Goal: Transaction & Acquisition: Book appointment/travel/reservation

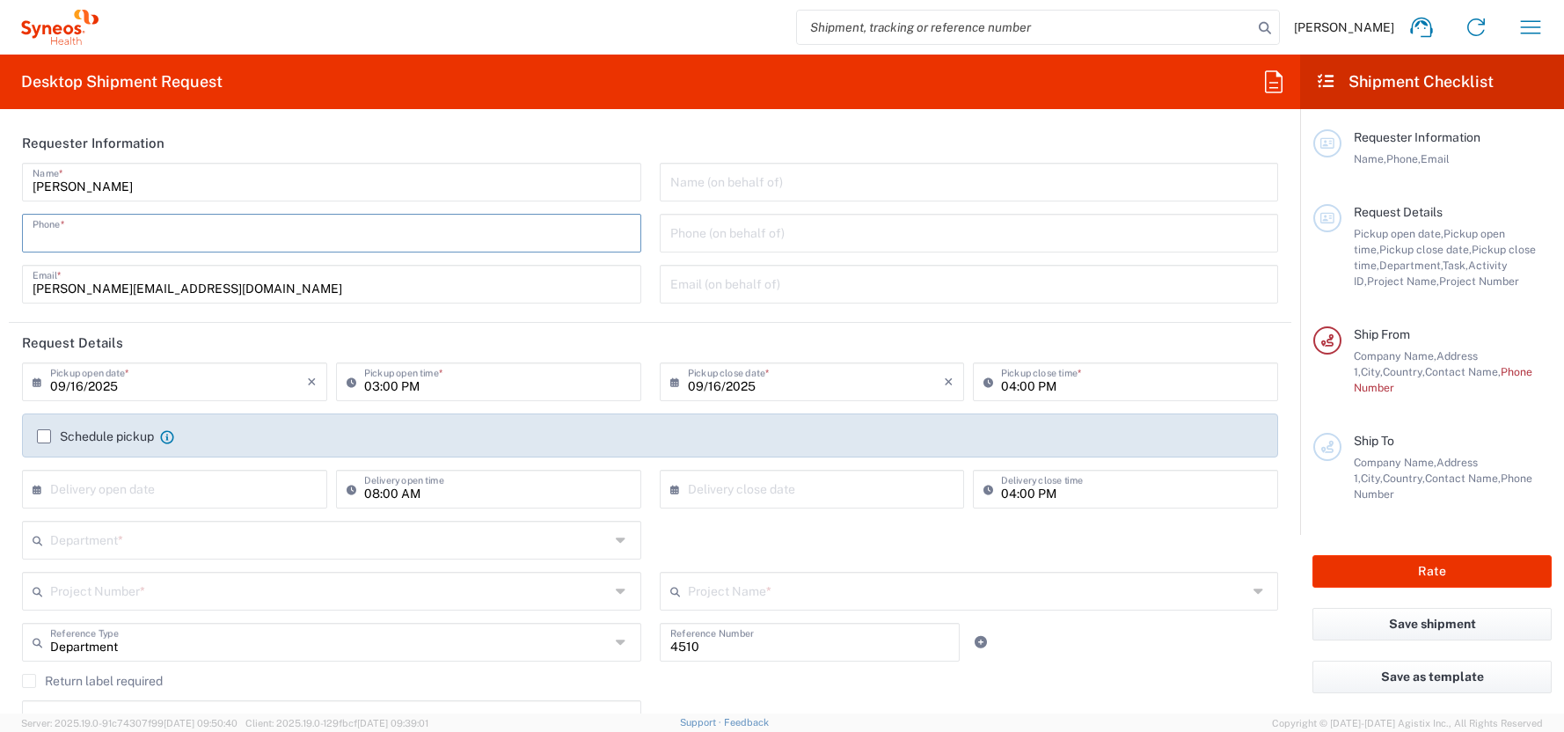
click at [65, 230] on input "tel" at bounding box center [332, 231] width 598 height 31
type input "01728392657"
click at [63, 386] on input "09/16/2025" at bounding box center [178, 380] width 257 height 31
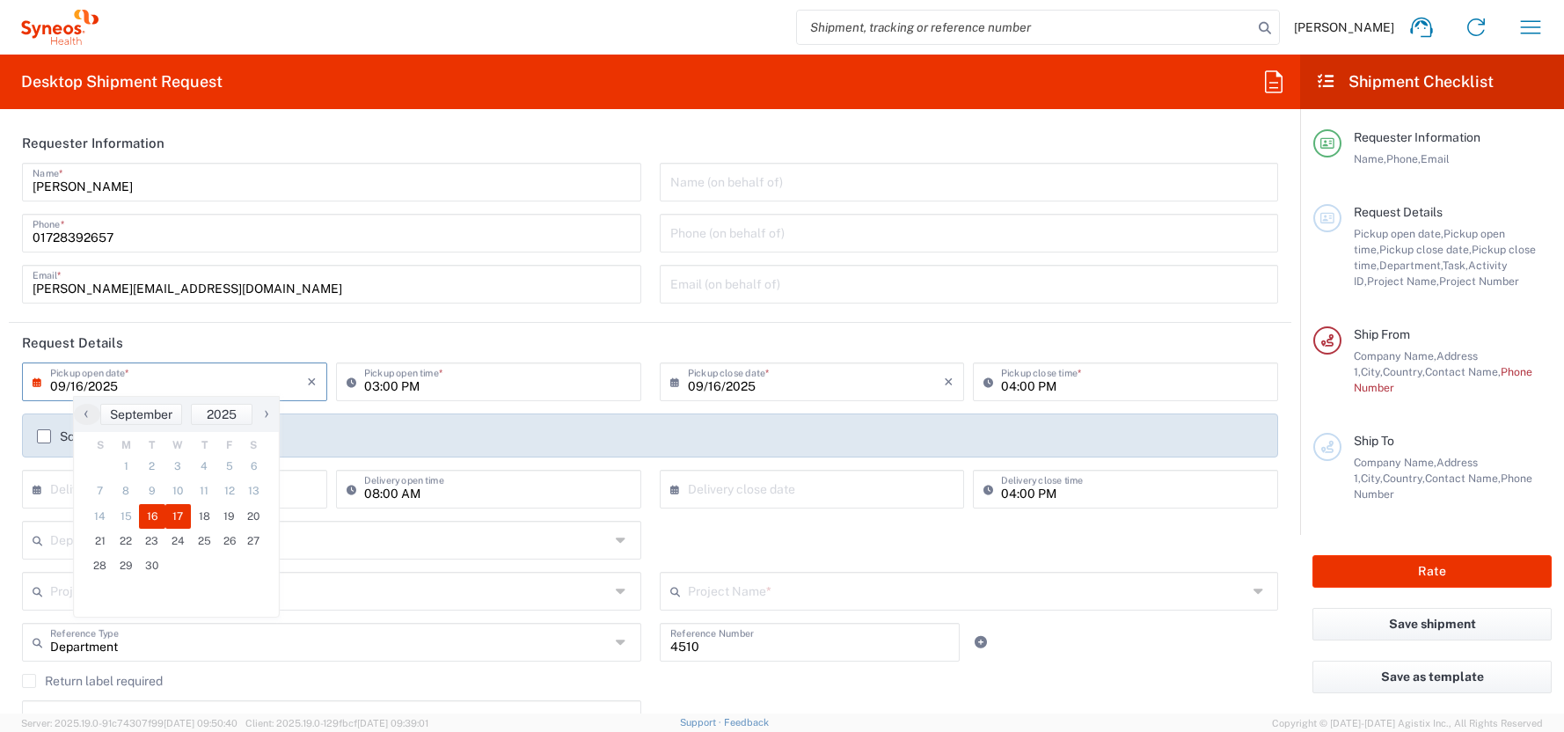
click at [175, 509] on span "17" at bounding box center [178, 516] width 26 height 25
type input "09/17/2025"
click at [43, 436] on label "Schedule pickup" at bounding box center [95, 436] width 117 height 14
click at [44, 436] on input "Schedule pickup" at bounding box center [44, 436] width 0 height 0
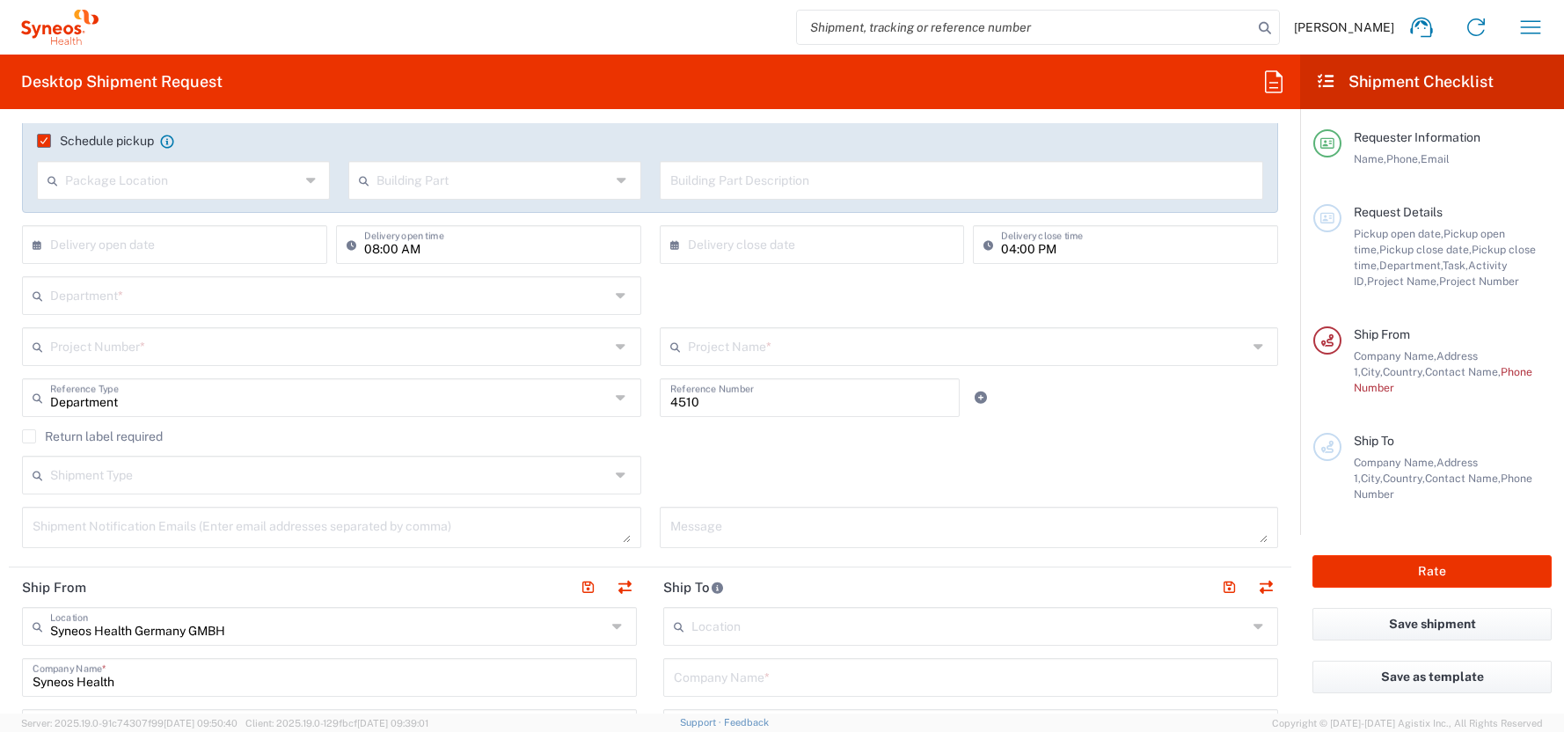
scroll to position [213, 0]
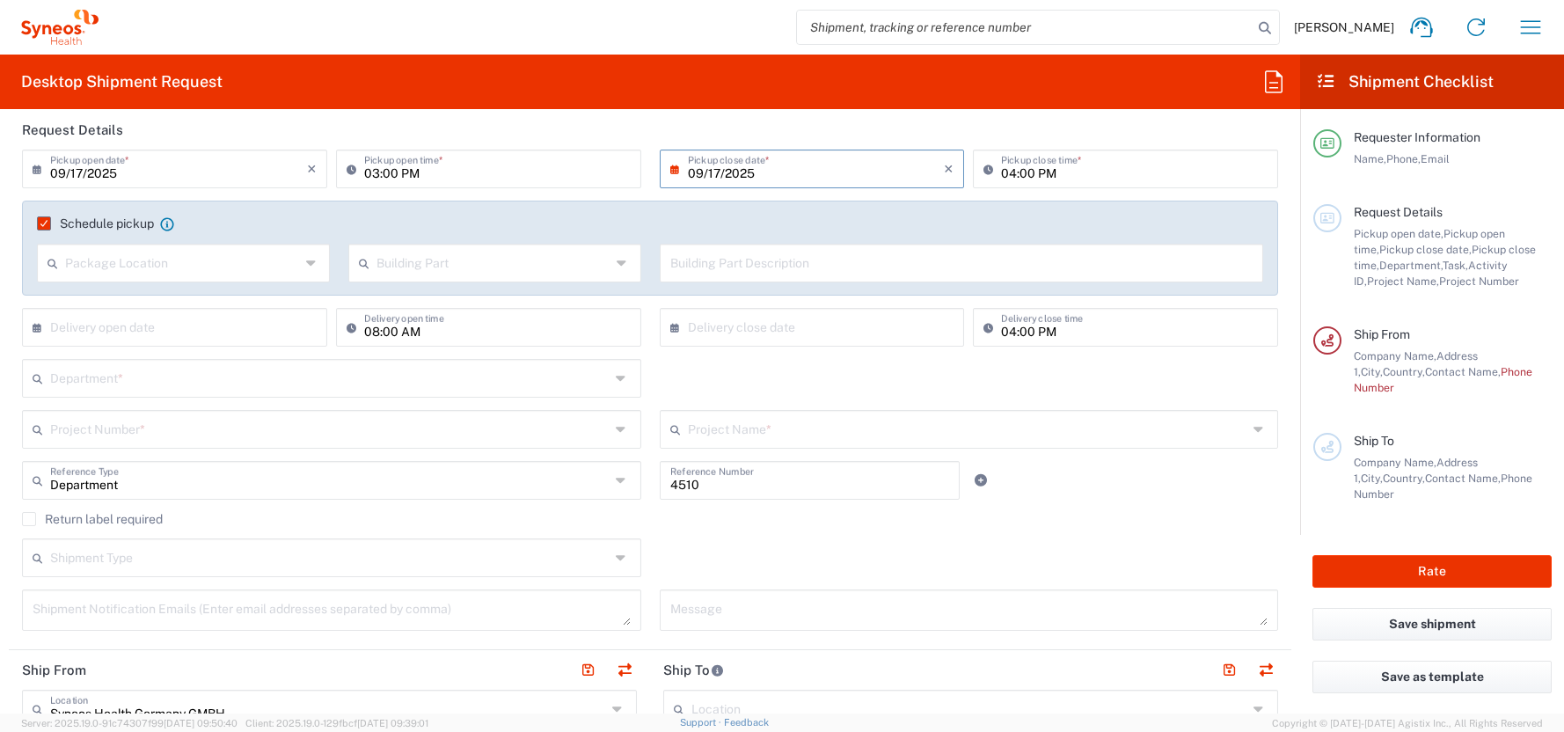
click at [72, 378] on input "text" at bounding box center [329, 376] width 559 height 31
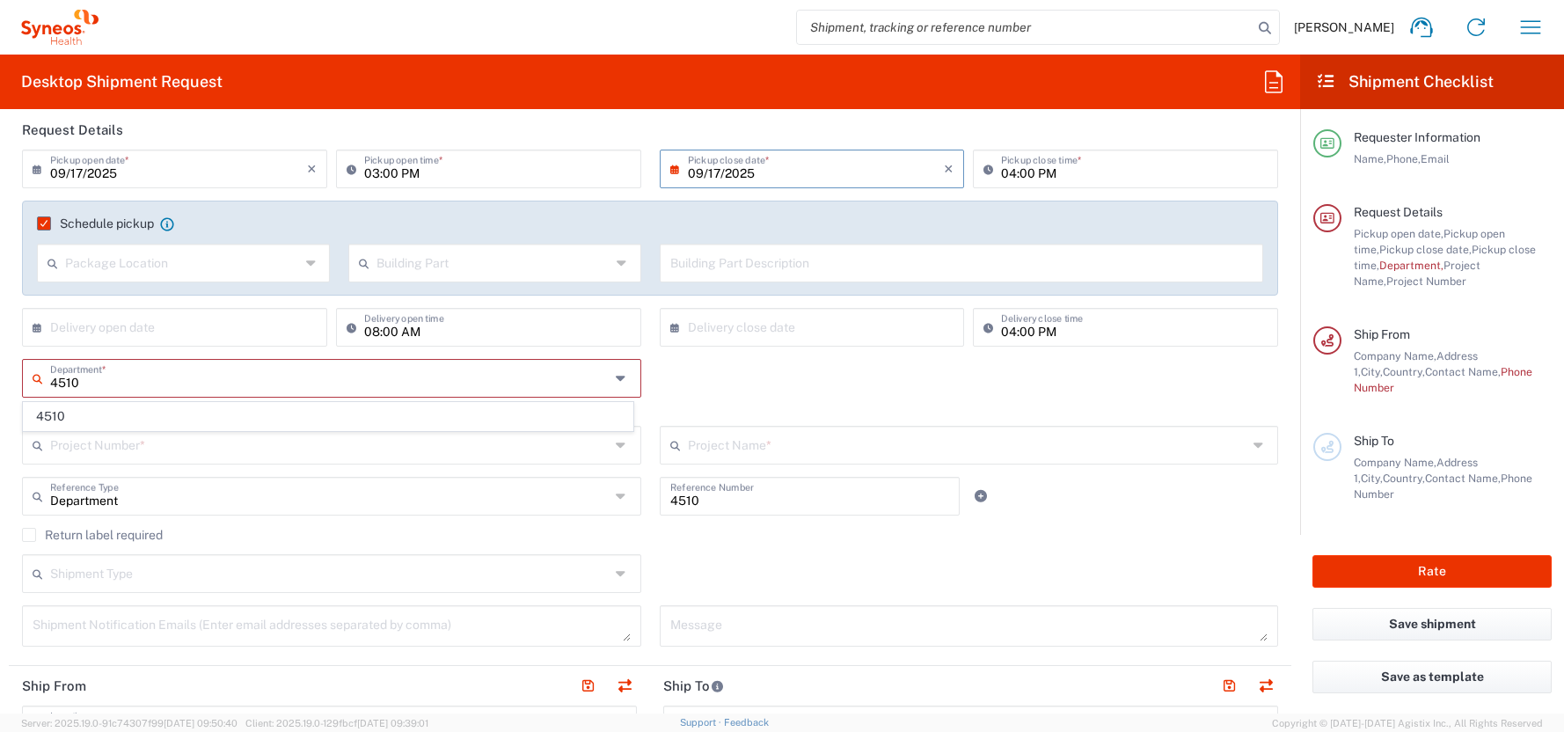
type input "4510"
click at [658, 384] on div "4510 Department * 4510 This field is required" at bounding box center [650, 392] width 1274 height 67
click at [66, 393] on div "Department *" at bounding box center [331, 378] width 619 height 39
type input "4510"
click at [55, 413] on span "4510" at bounding box center [328, 416] width 609 height 27
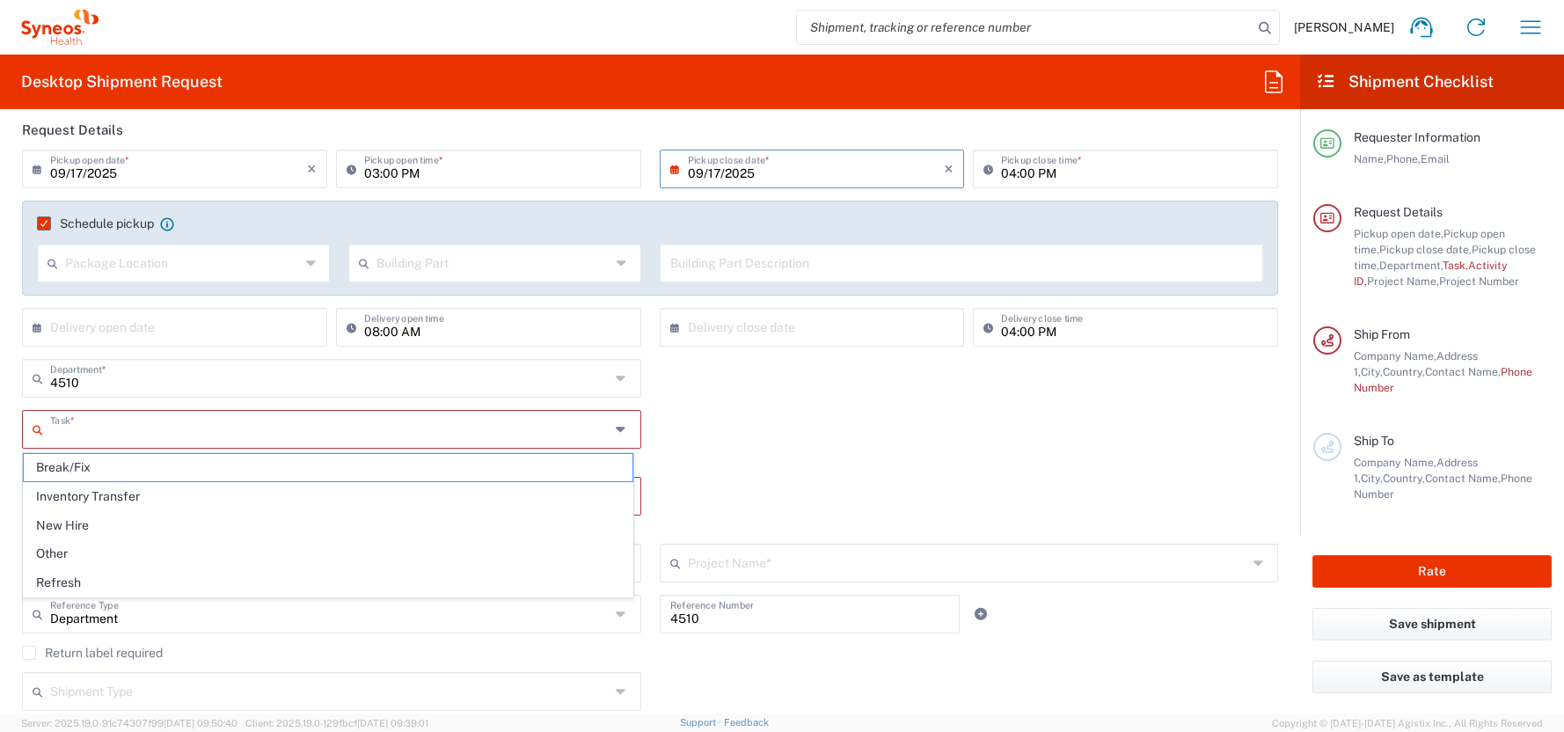
click at [63, 426] on input "text" at bounding box center [329, 427] width 559 height 31
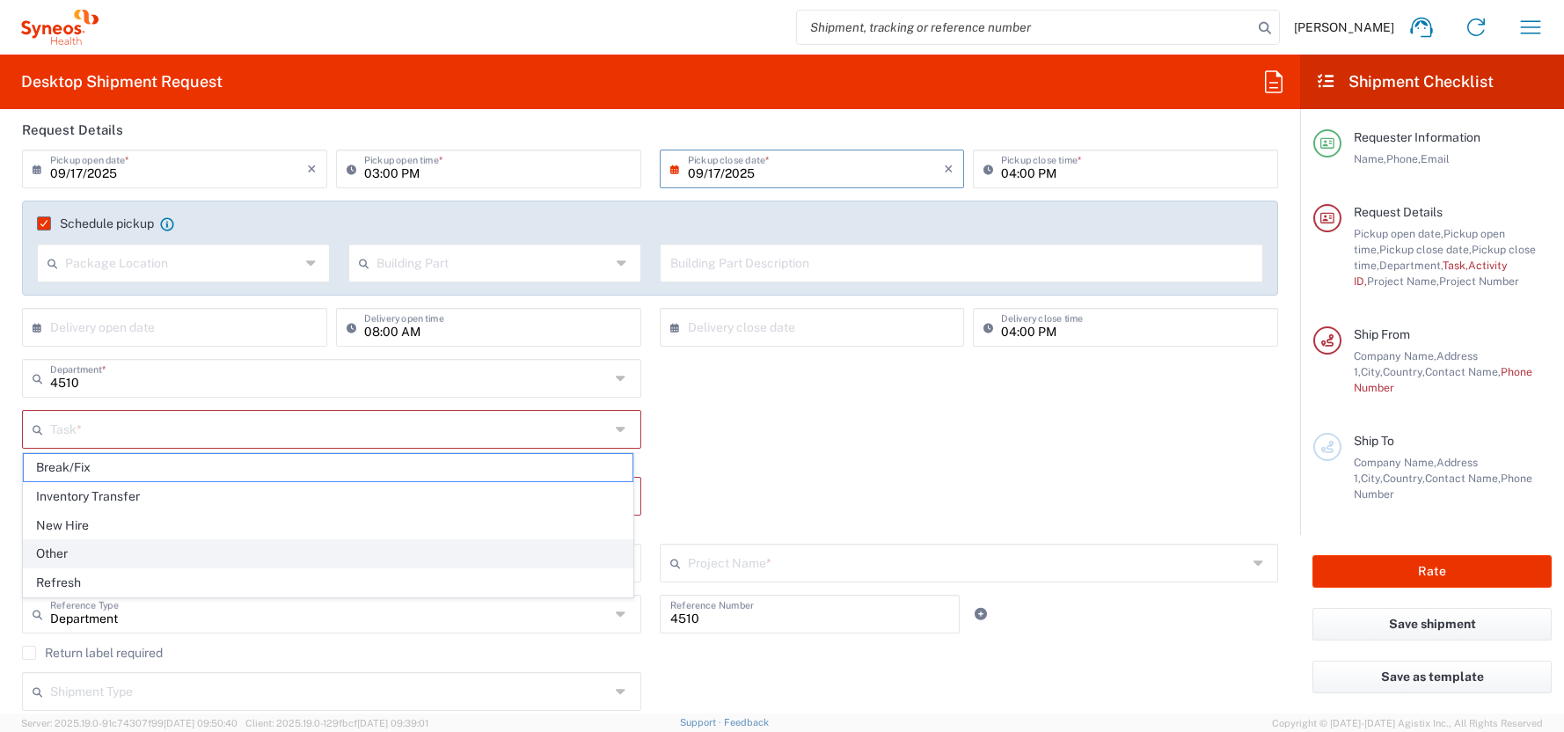
click at [62, 552] on span "Other" at bounding box center [328, 553] width 609 height 27
type input "Other"
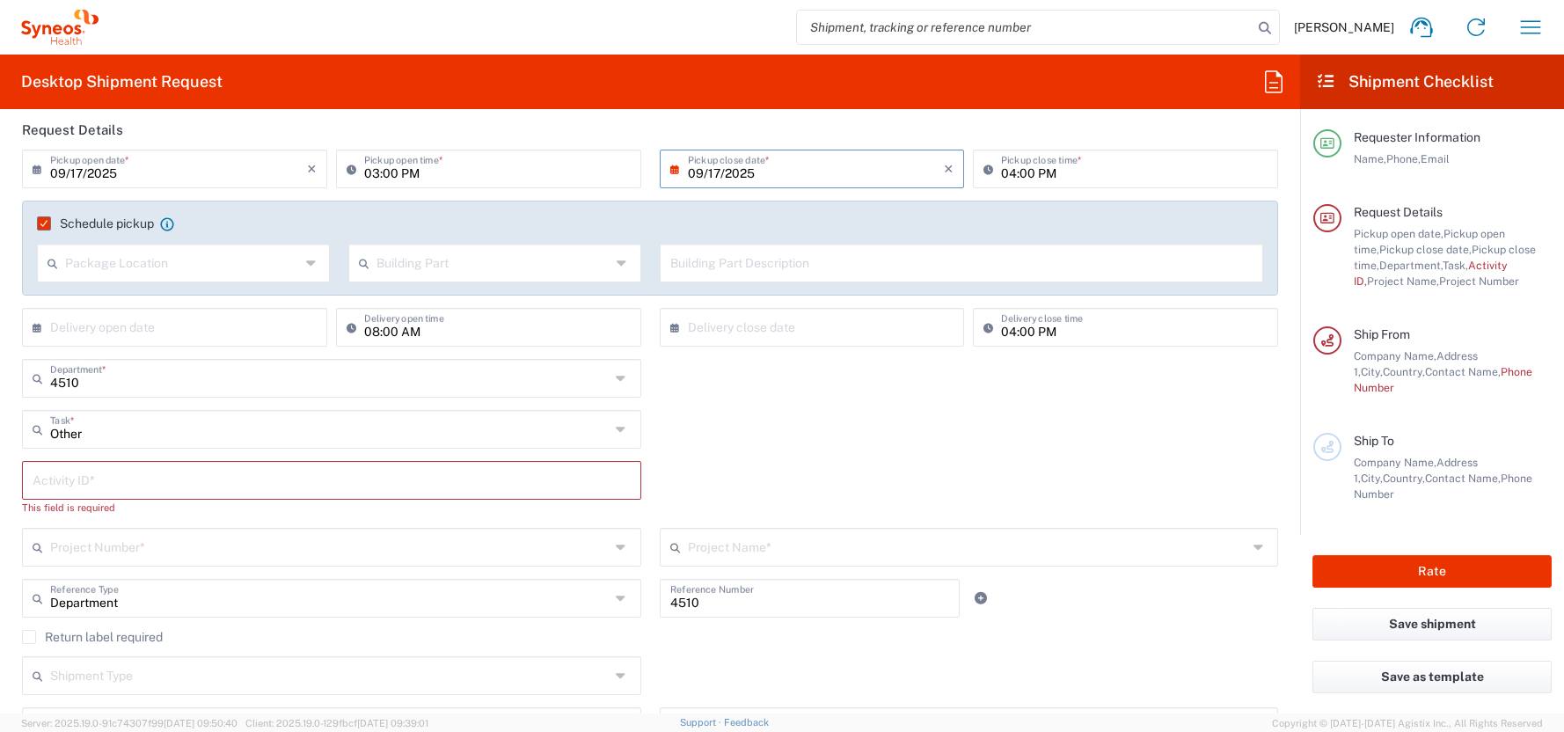
click at [46, 486] on input "text" at bounding box center [332, 478] width 598 height 31
type input "4510"
click at [7, 471] on form "Requester Information [PERSON_NAME] Name * [PHONE_NUMBER] Phone * [PERSON_NAME]…" at bounding box center [650, 418] width 1300 height 590
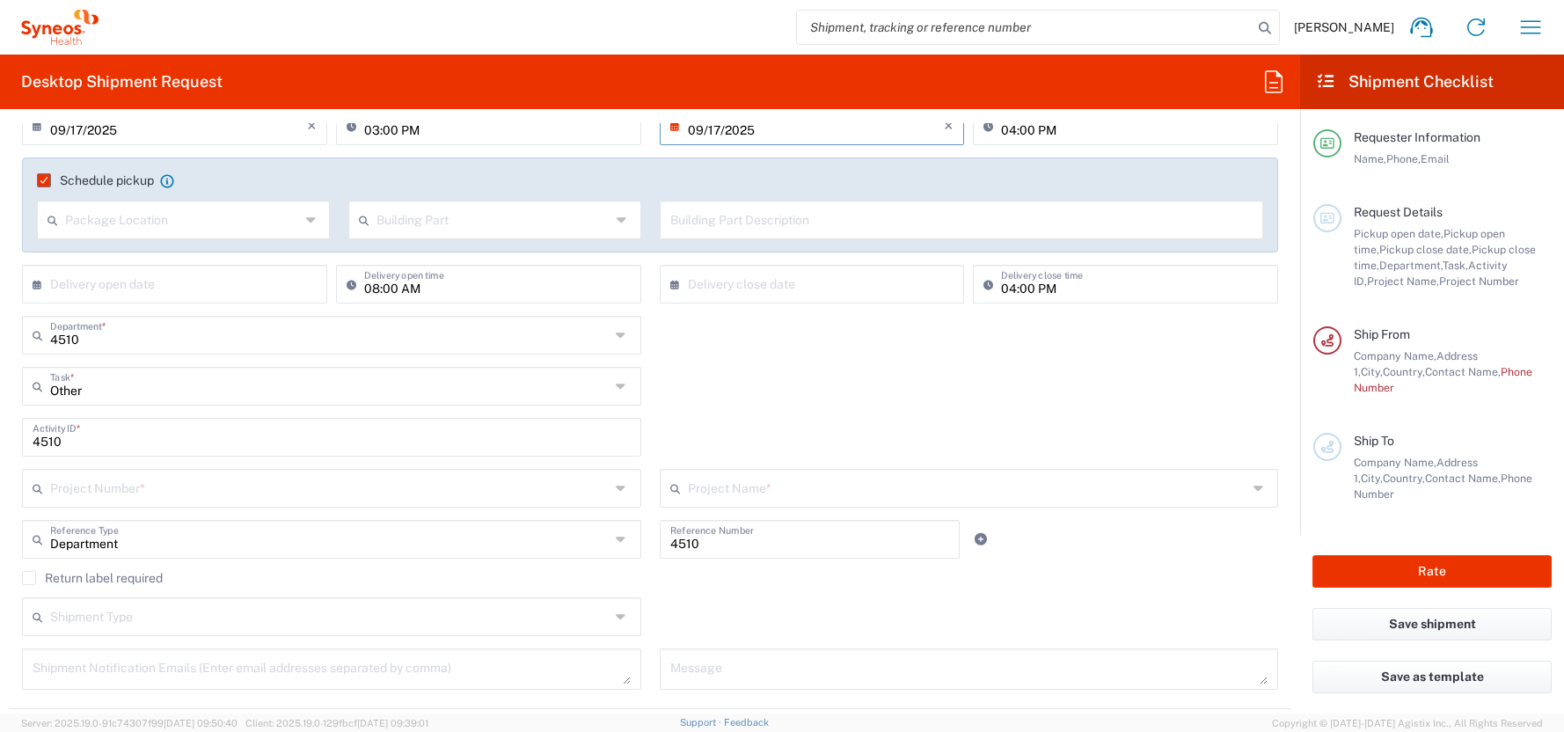
scroll to position [266, 0]
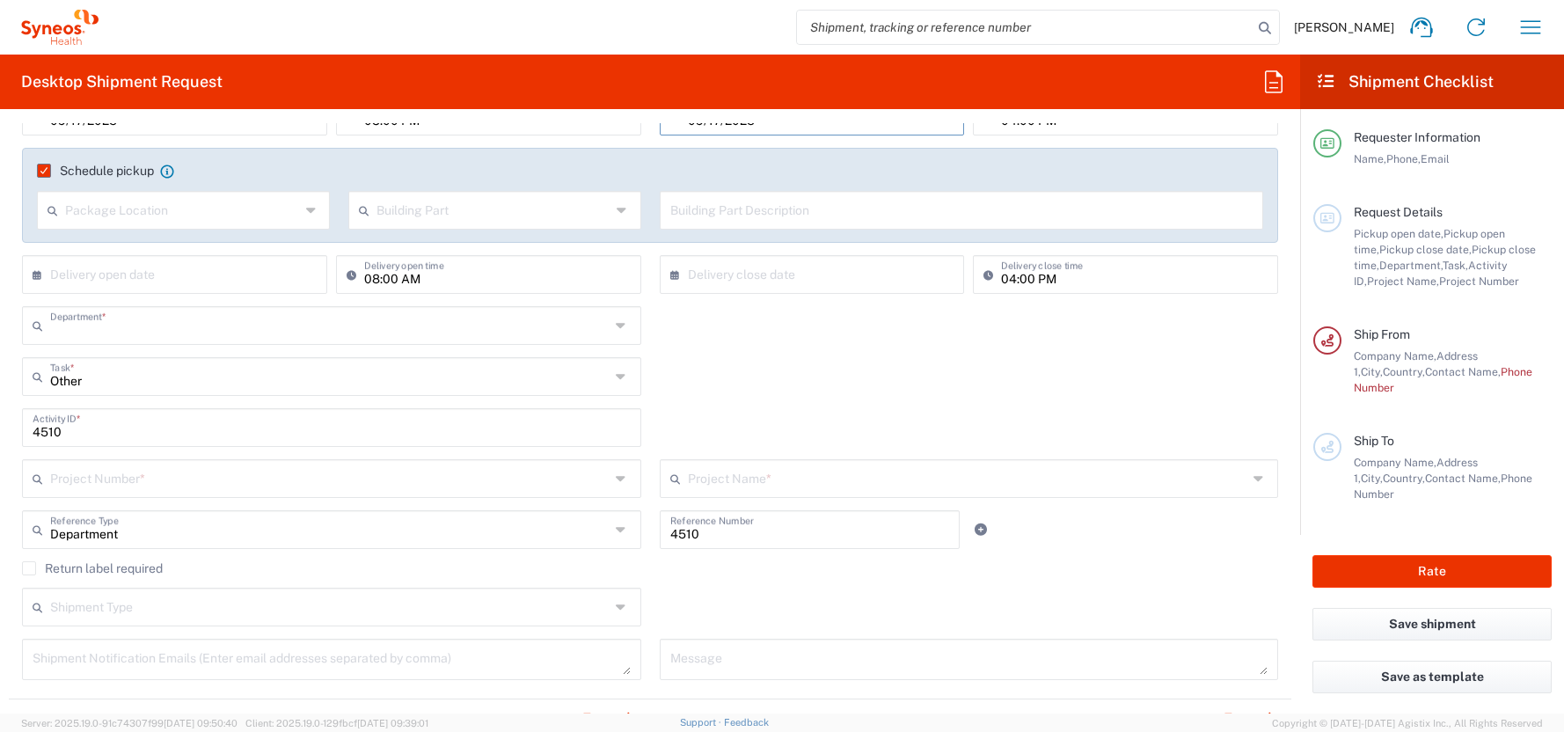
click at [92, 327] on input "text" at bounding box center [329, 324] width 559 height 31
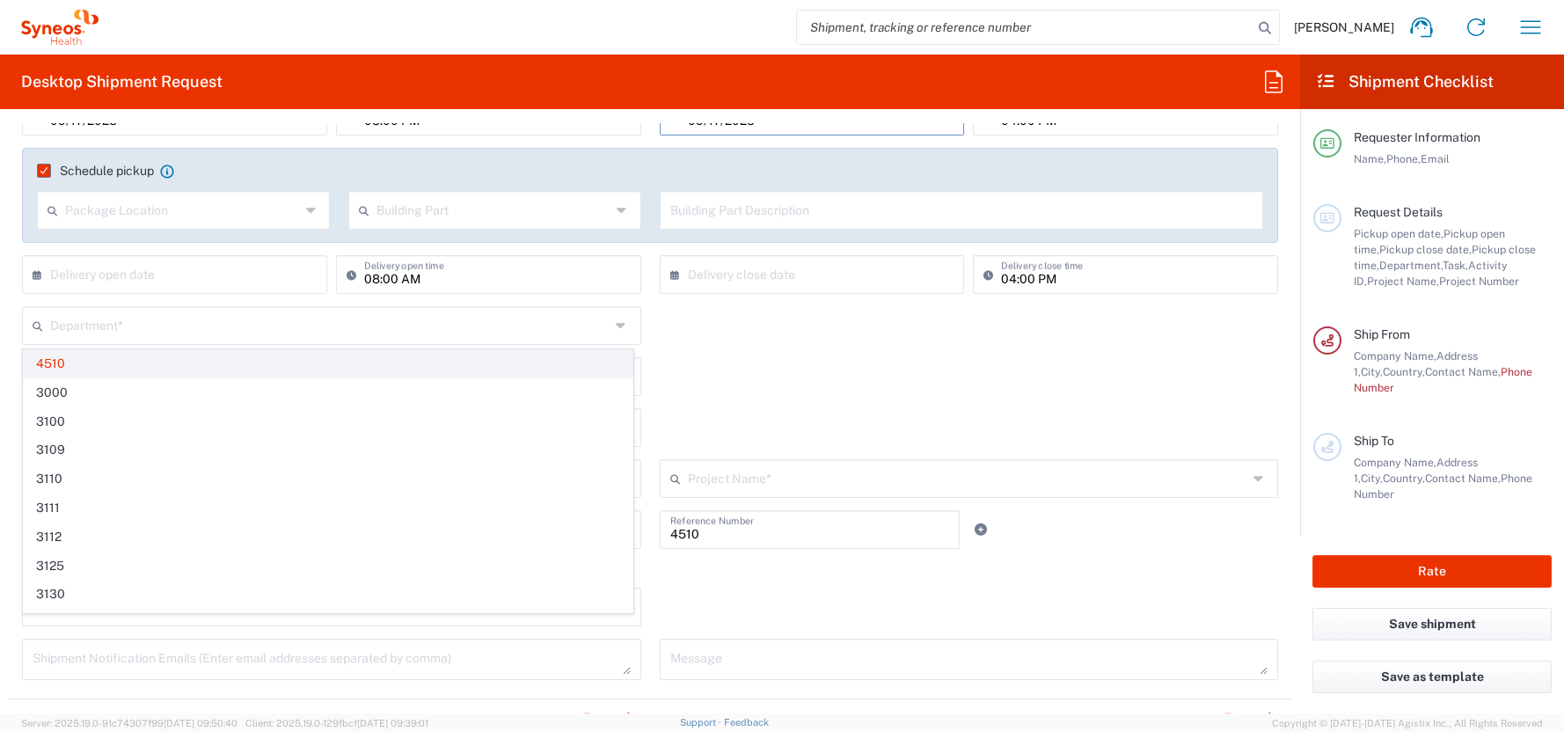
click at [59, 364] on span "4510" at bounding box center [328, 363] width 609 height 27
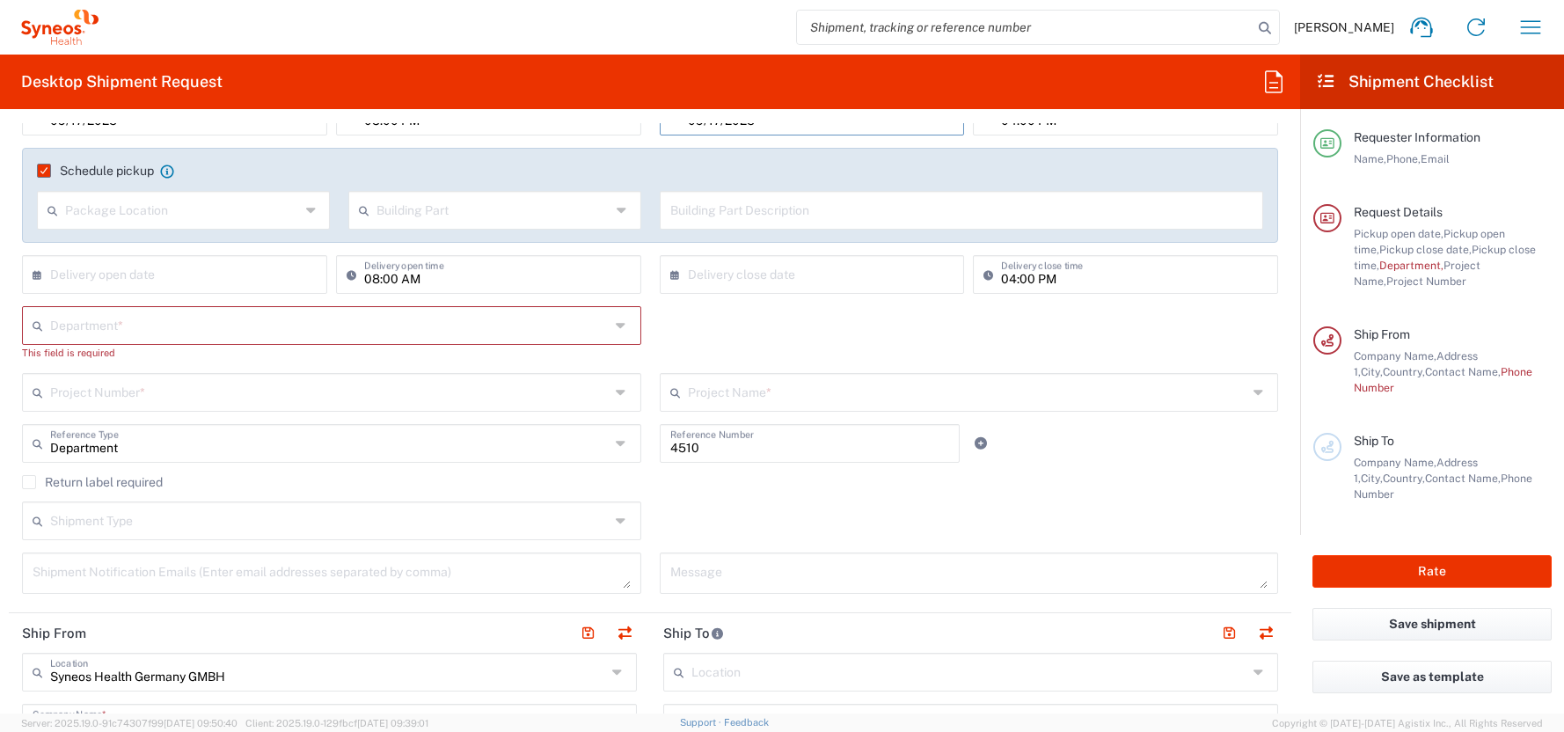
scroll to position [286, 0]
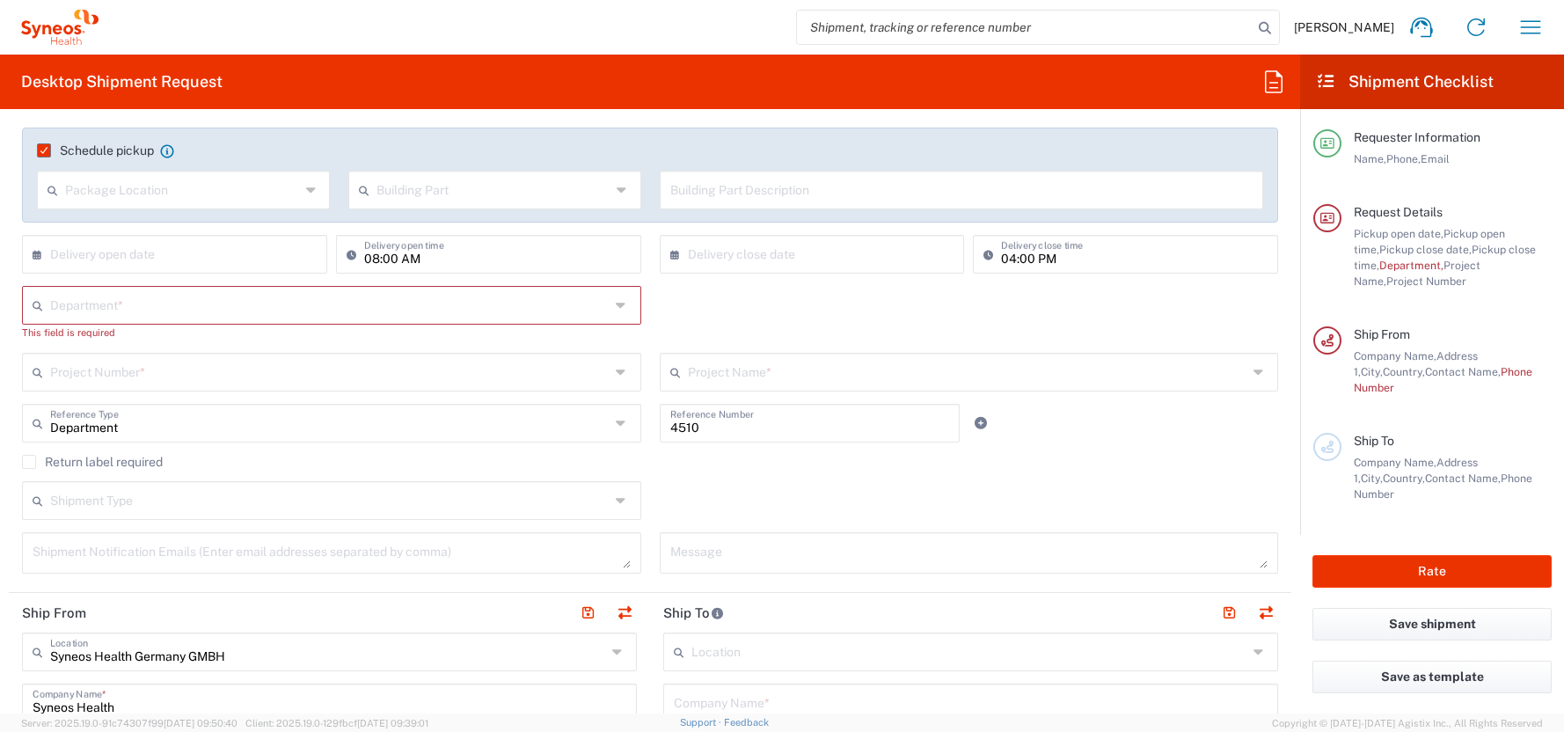
click at [57, 379] on input "text" at bounding box center [329, 370] width 559 height 31
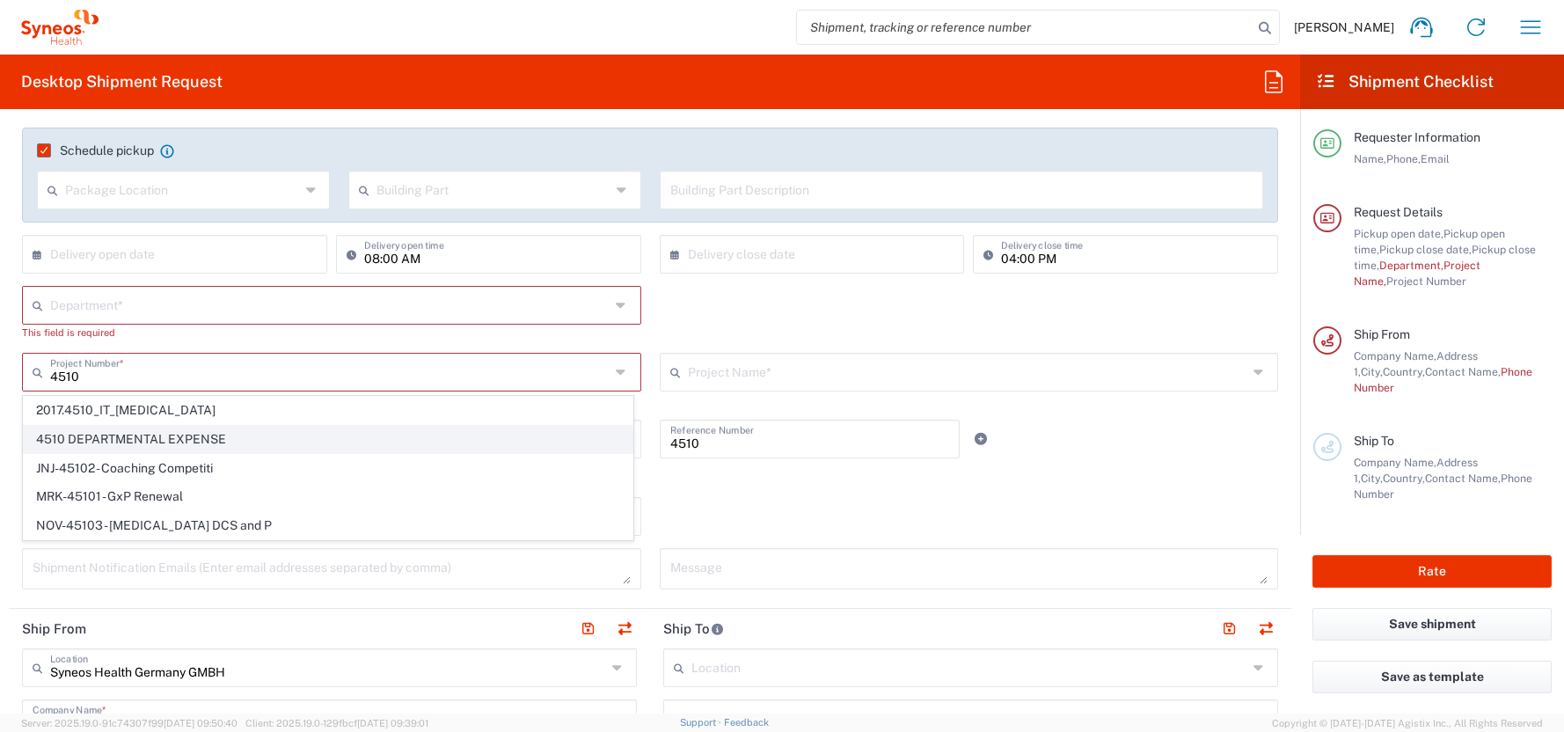
click at [89, 434] on span "4510 DEPARTMENTAL EXPENSE" at bounding box center [328, 439] width 609 height 27
type input "4510 DEPARTMENTAL EXPENSE"
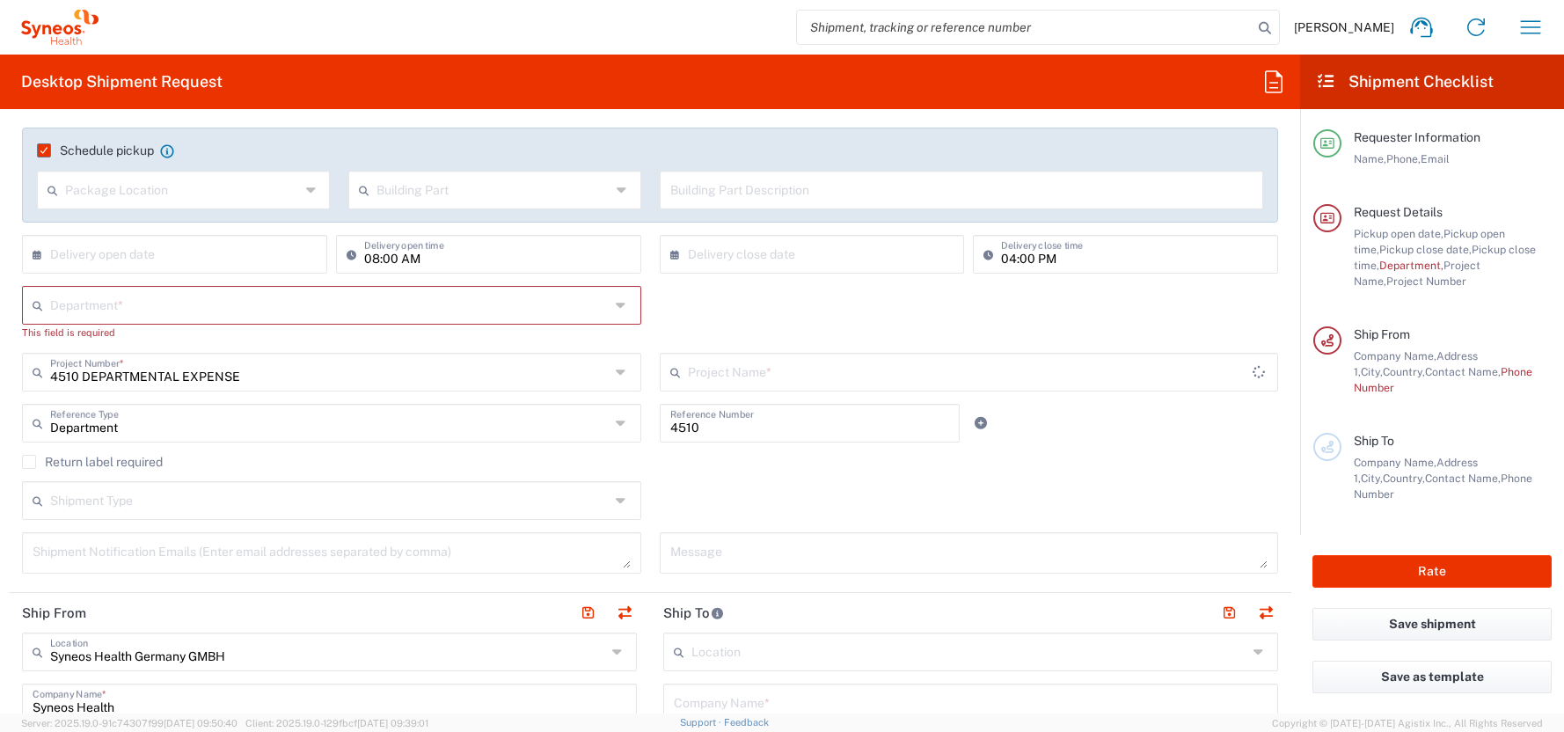
type input "4510 DEPARTMENTAL EXPENSE"
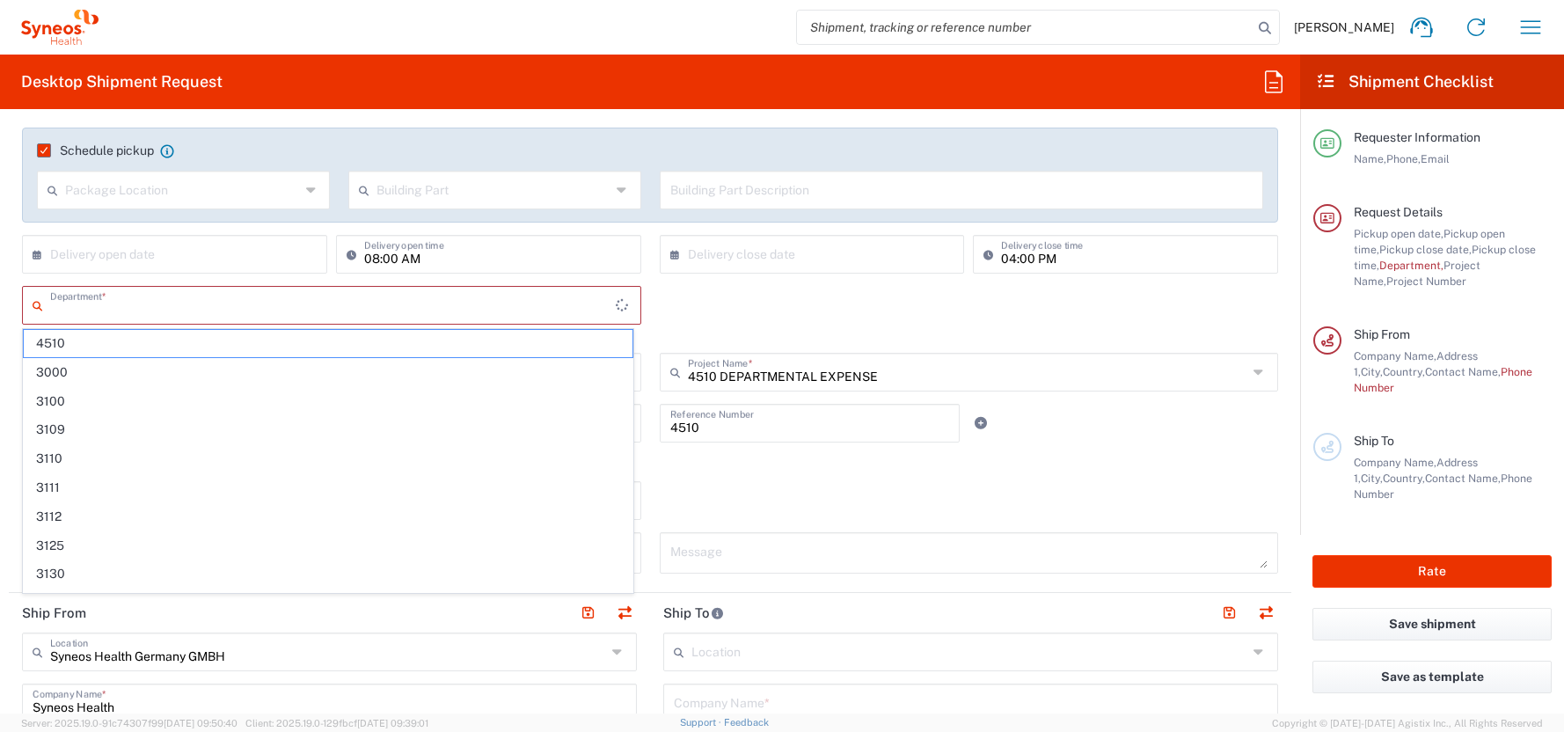
click at [52, 303] on input "text" at bounding box center [333, 303] width 566 height 31
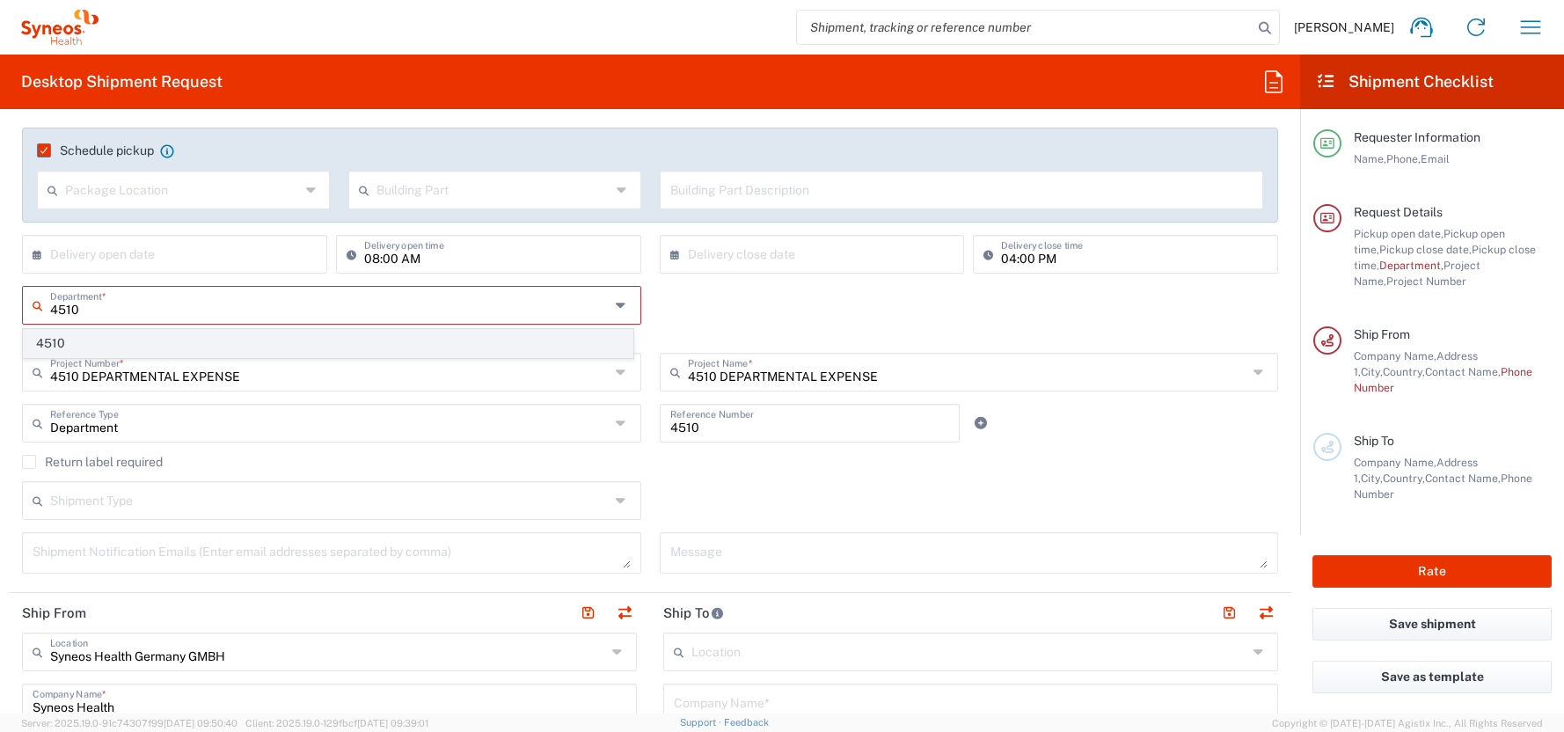
type input "4510"
click at [58, 339] on span "4510" at bounding box center [328, 343] width 609 height 27
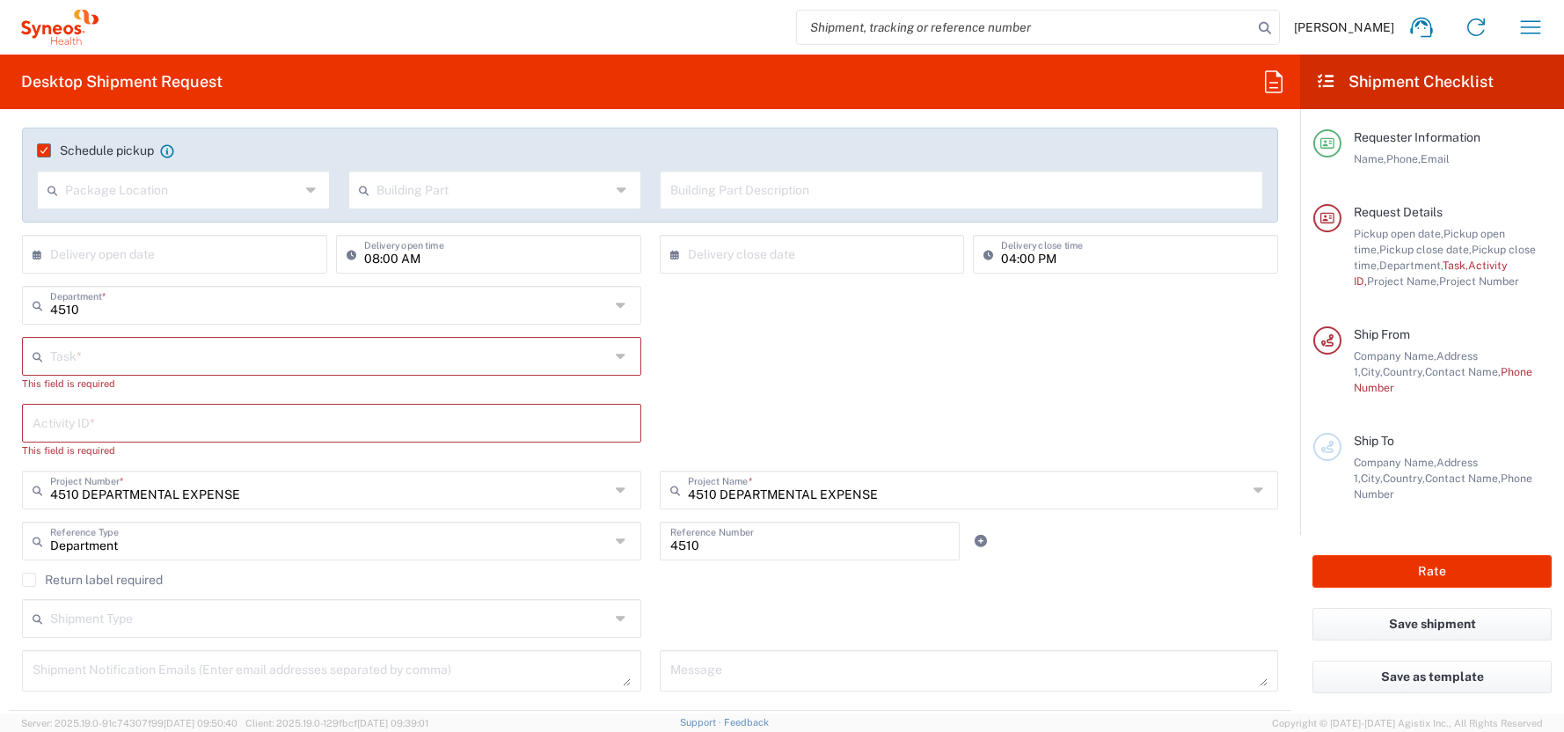
click at [67, 359] on input "text" at bounding box center [329, 354] width 559 height 31
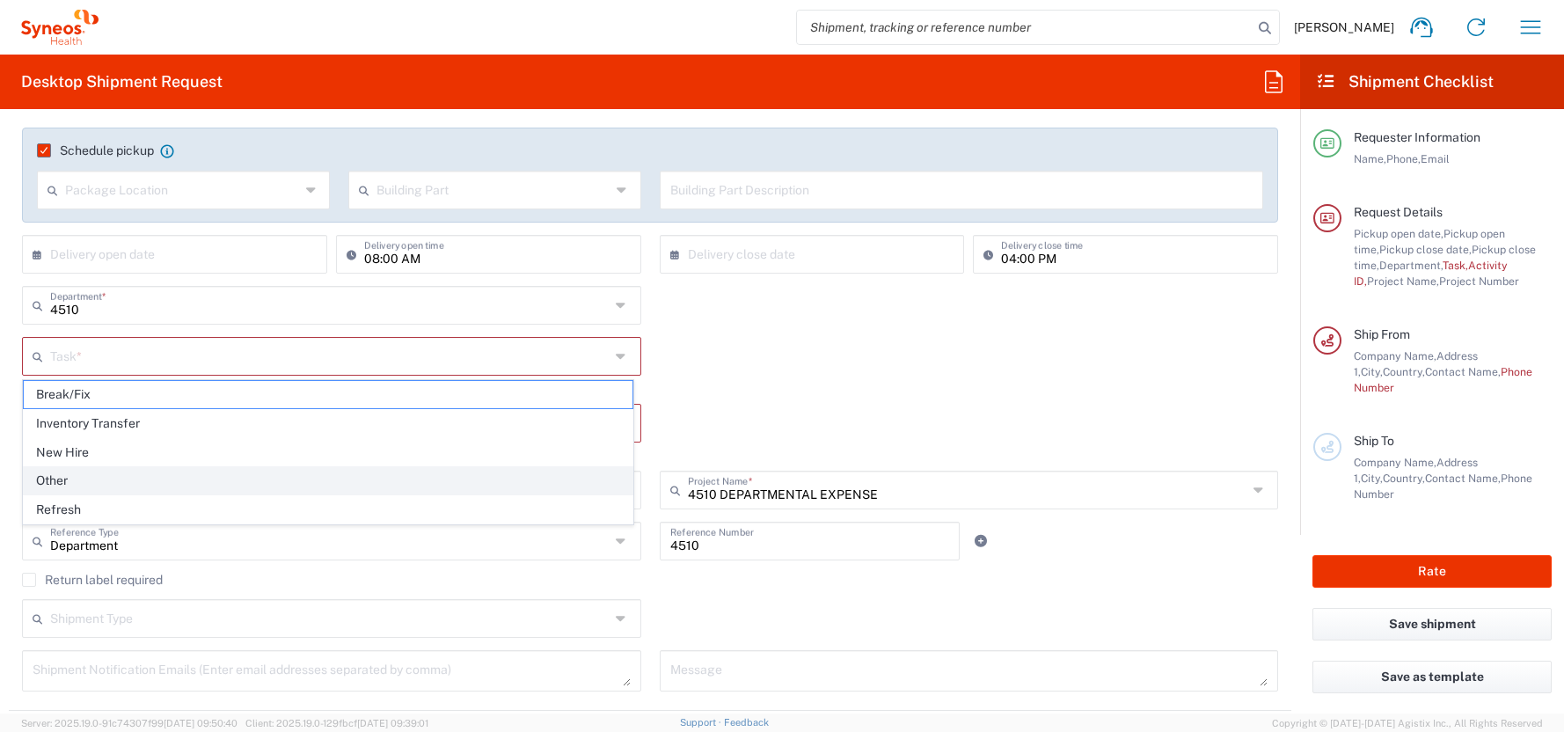
click at [56, 478] on span "Other" at bounding box center [328, 480] width 609 height 27
type input "Other"
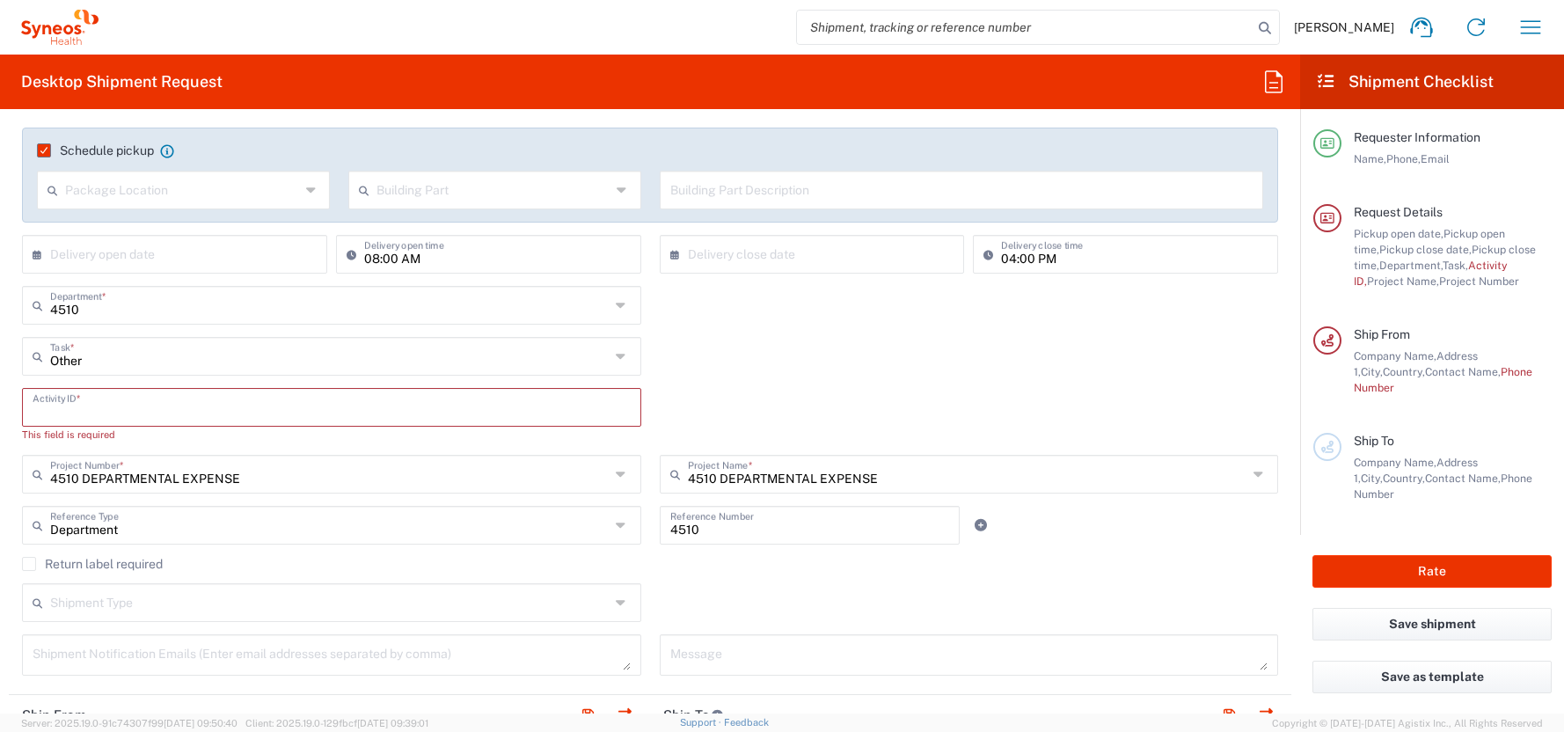
click at [36, 403] on input "text" at bounding box center [332, 406] width 598 height 31
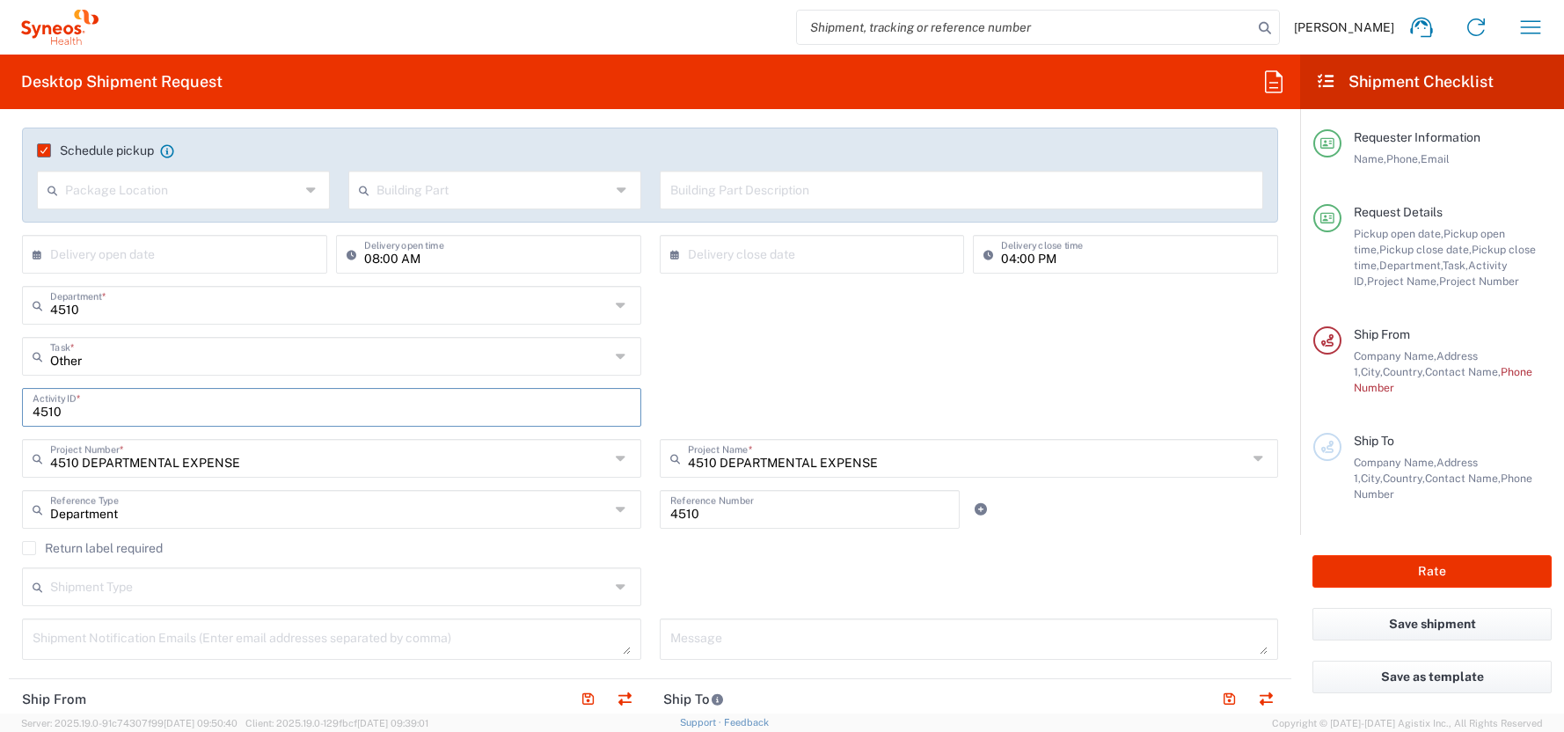
type input "4510"
click at [1, 414] on form "Requester Information [PERSON_NAME] Name * [PHONE_NUMBER] Phone * [PERSON_NAME]…" at bounding box center [650, 418] width 1300 height 590
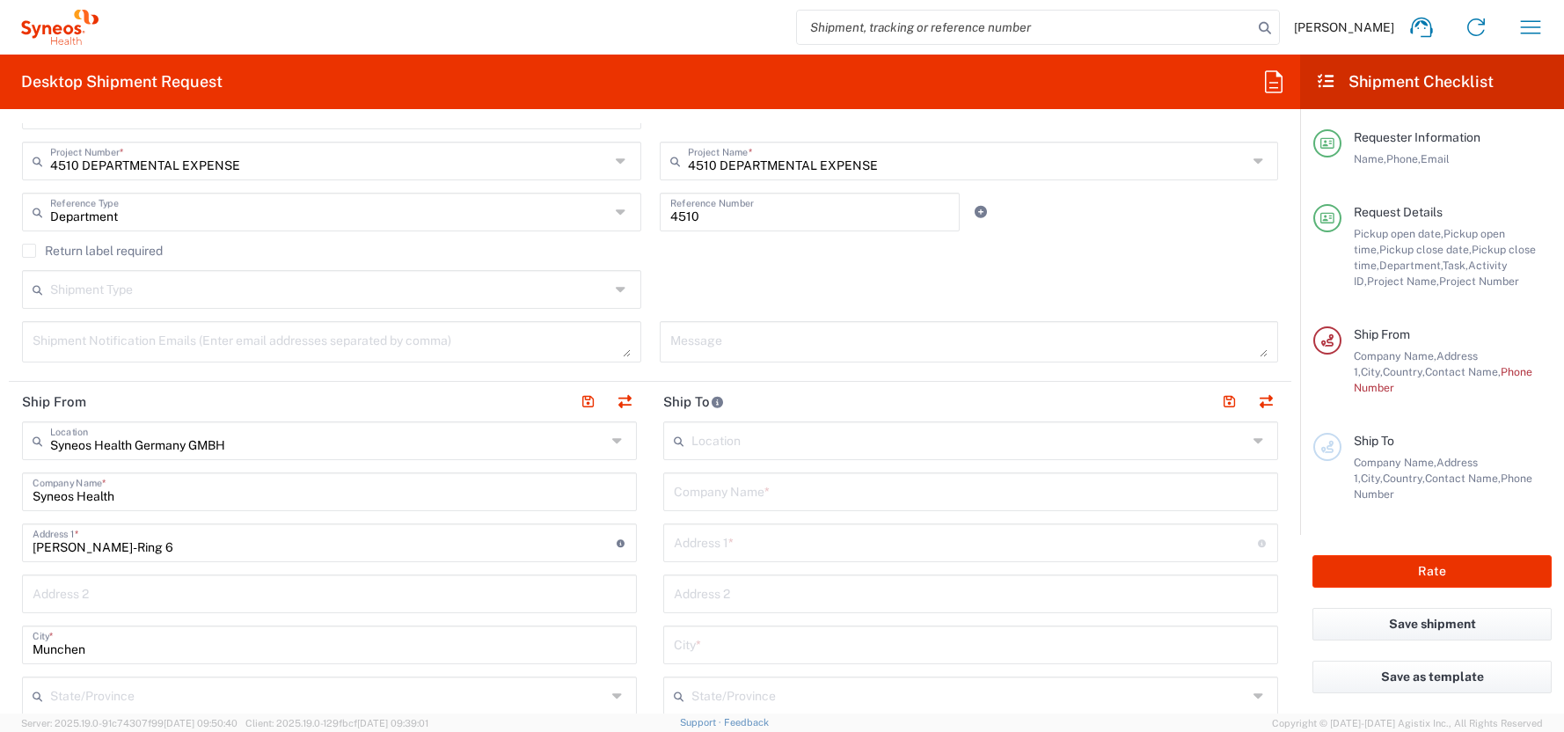
scroll to position [671, 0]
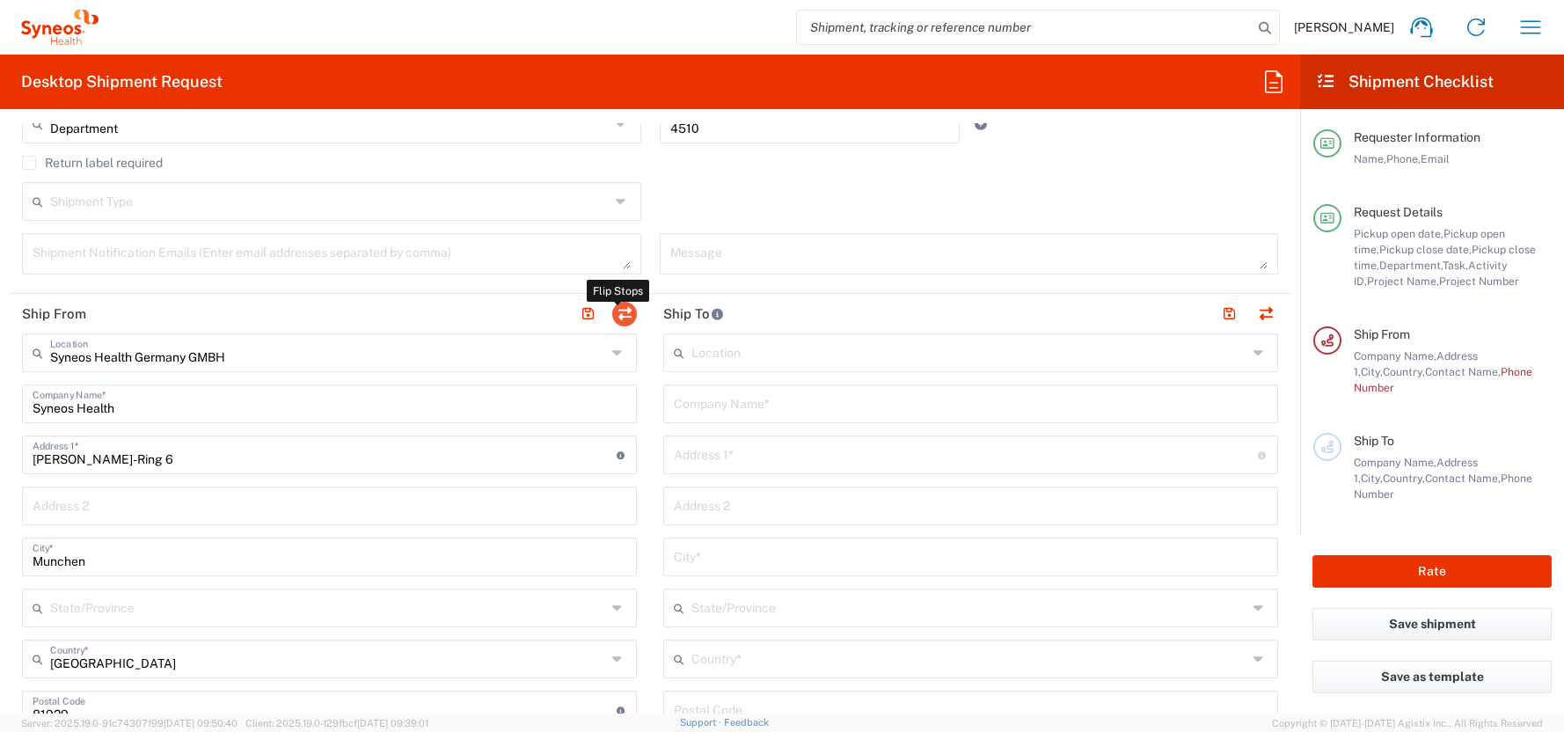
click at [617, 311] on button "button" at bounding box center [624, 314] width 25 height 25
type input "Syneos Health Germany GMBH"
type input "Syneos Health"
type input "[PERSON_NAME]-Ring 6"
type input "Munchen"
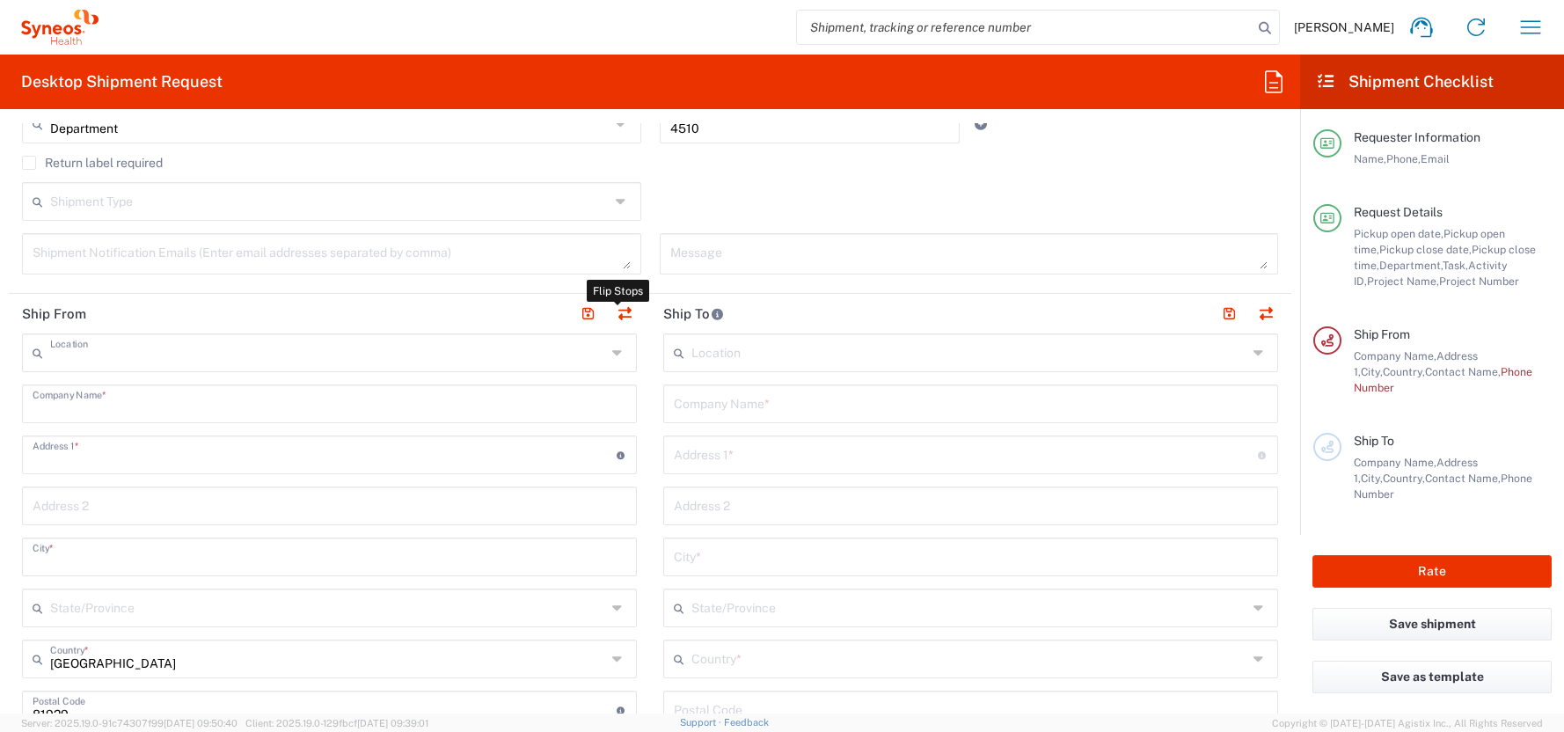
type input "[GEOGRAPHIC_DATA]"
type input "81929"
type input "[PERSON_NAME]"
type input "[PERSON_NAME][EMAIL_ADDRESS][DOMAIN_NAME]"
type input "[US_VEHICLE_IDENTIFICATION_NUMBER]"
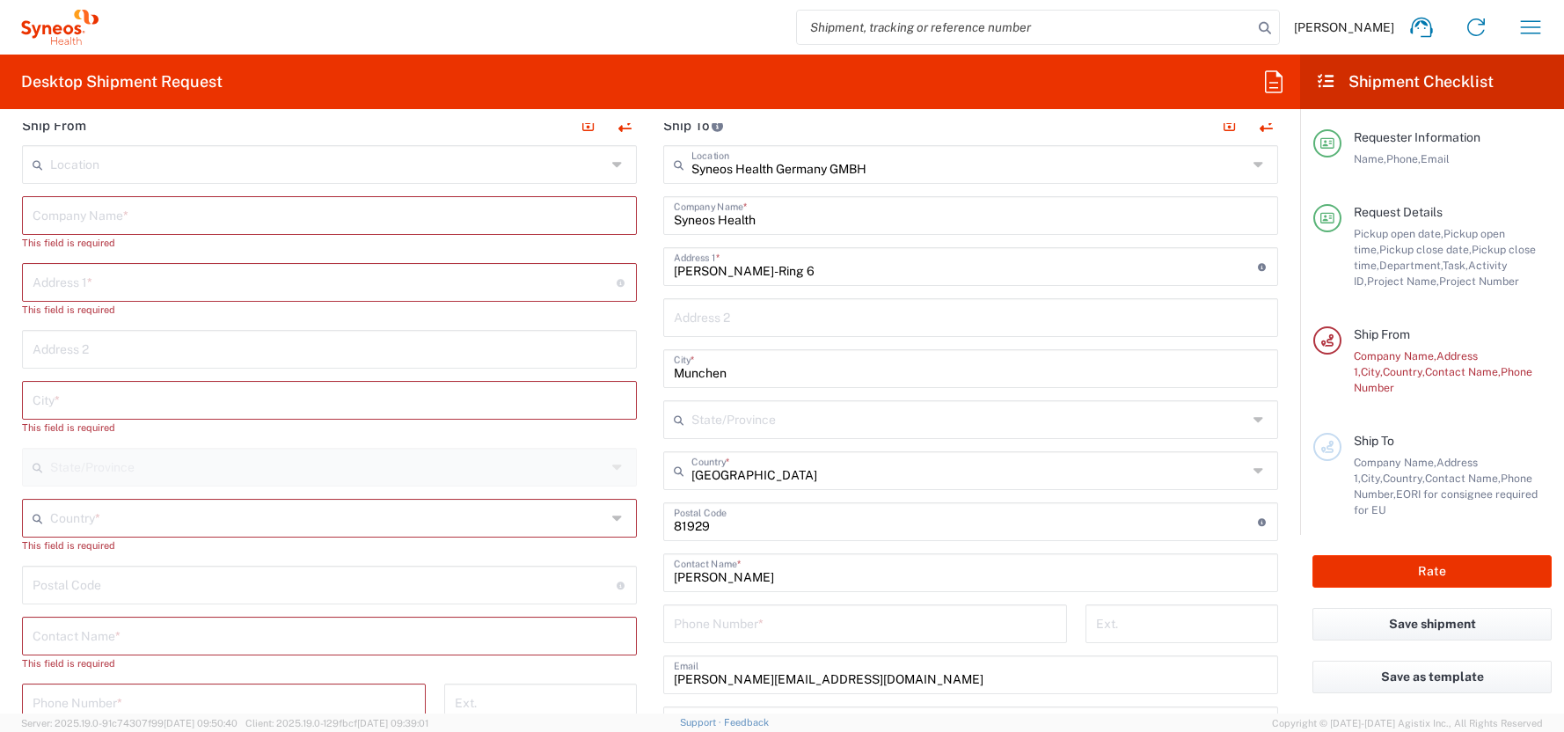
scroll to position [863, 0]
paste input "[PERSON_NAME][EMAIL_ADDRESS][PERSON_NAME][DOMAIN_NAME]"
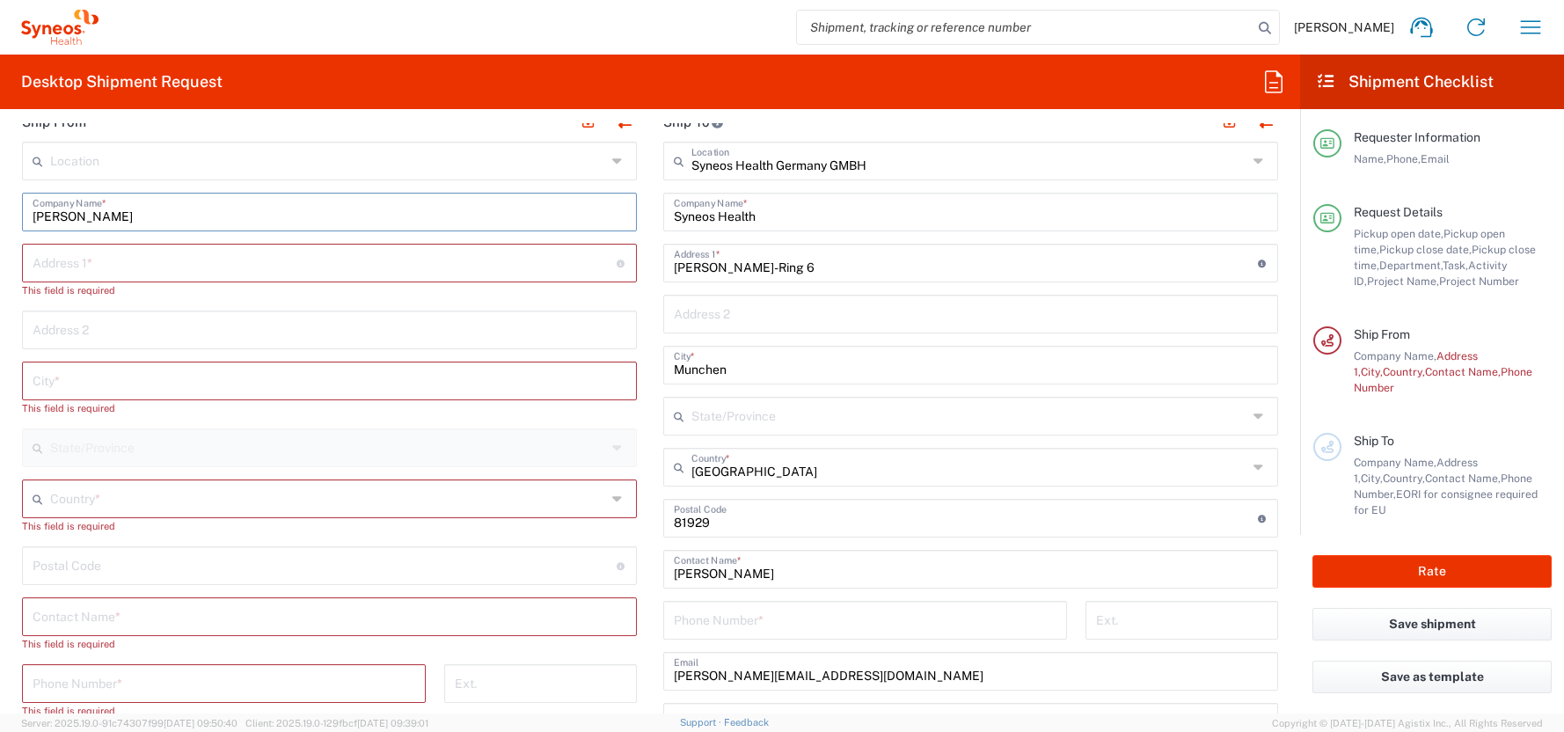
click at [39, 214] on input "[PERSON_NAME]" at bounding box center [330, 210] width 594 height 31
type input "[PERSON_NAME]"
click at [57, 386] on input "text" at bounding box center [330, 379] width 594 height 31
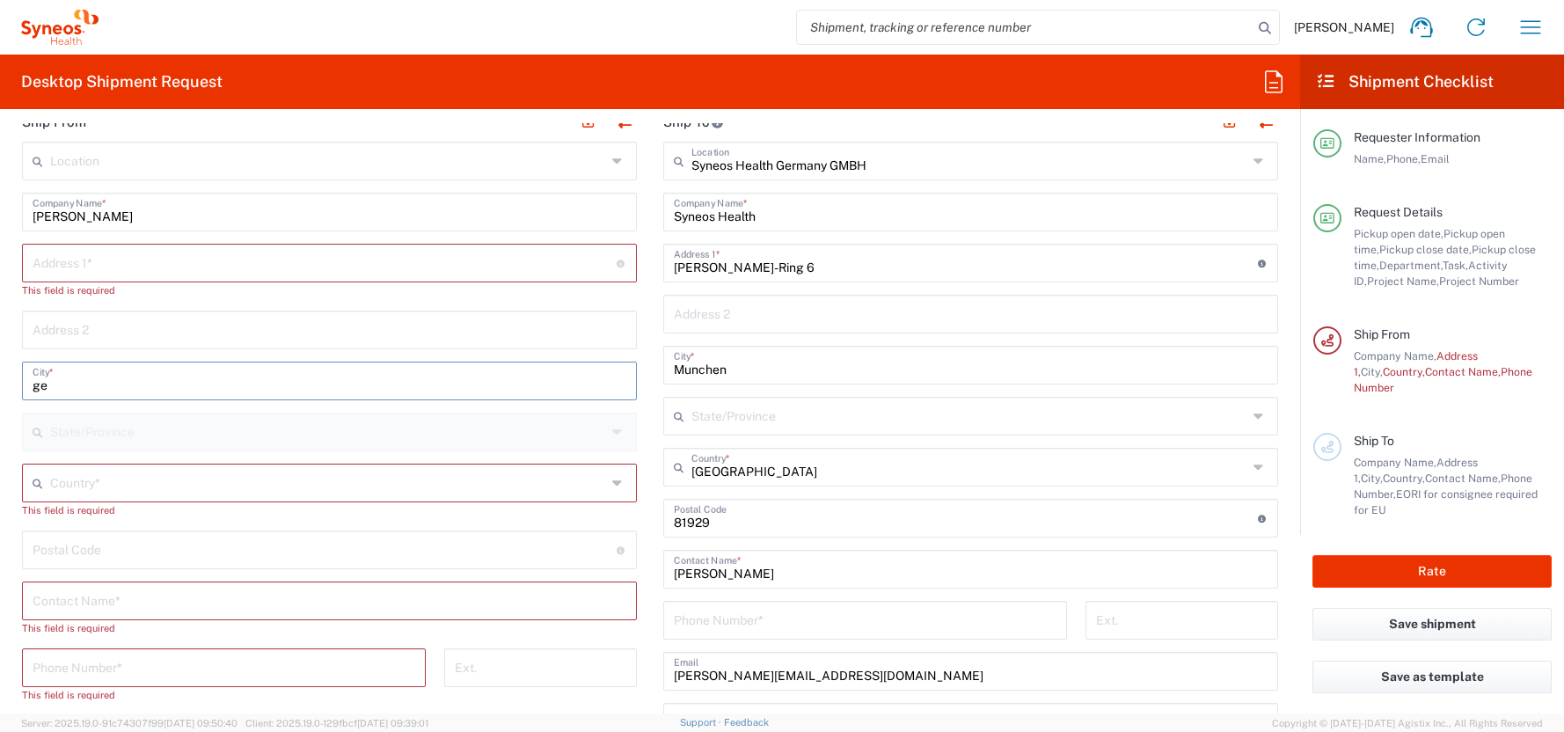
type input "g"
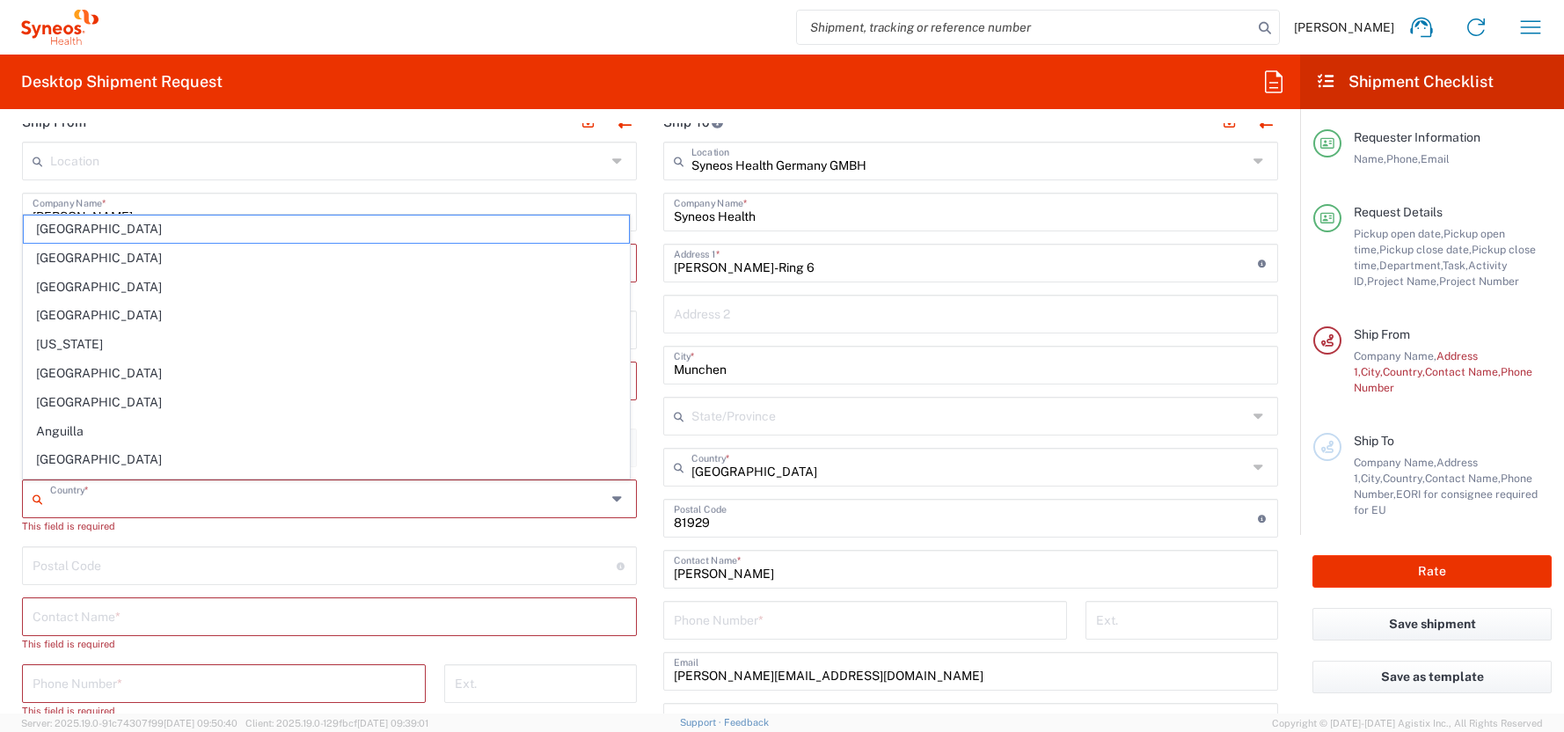
click at [51, 491] on input "text" at bounding box center [328, 497] width 556 height 31
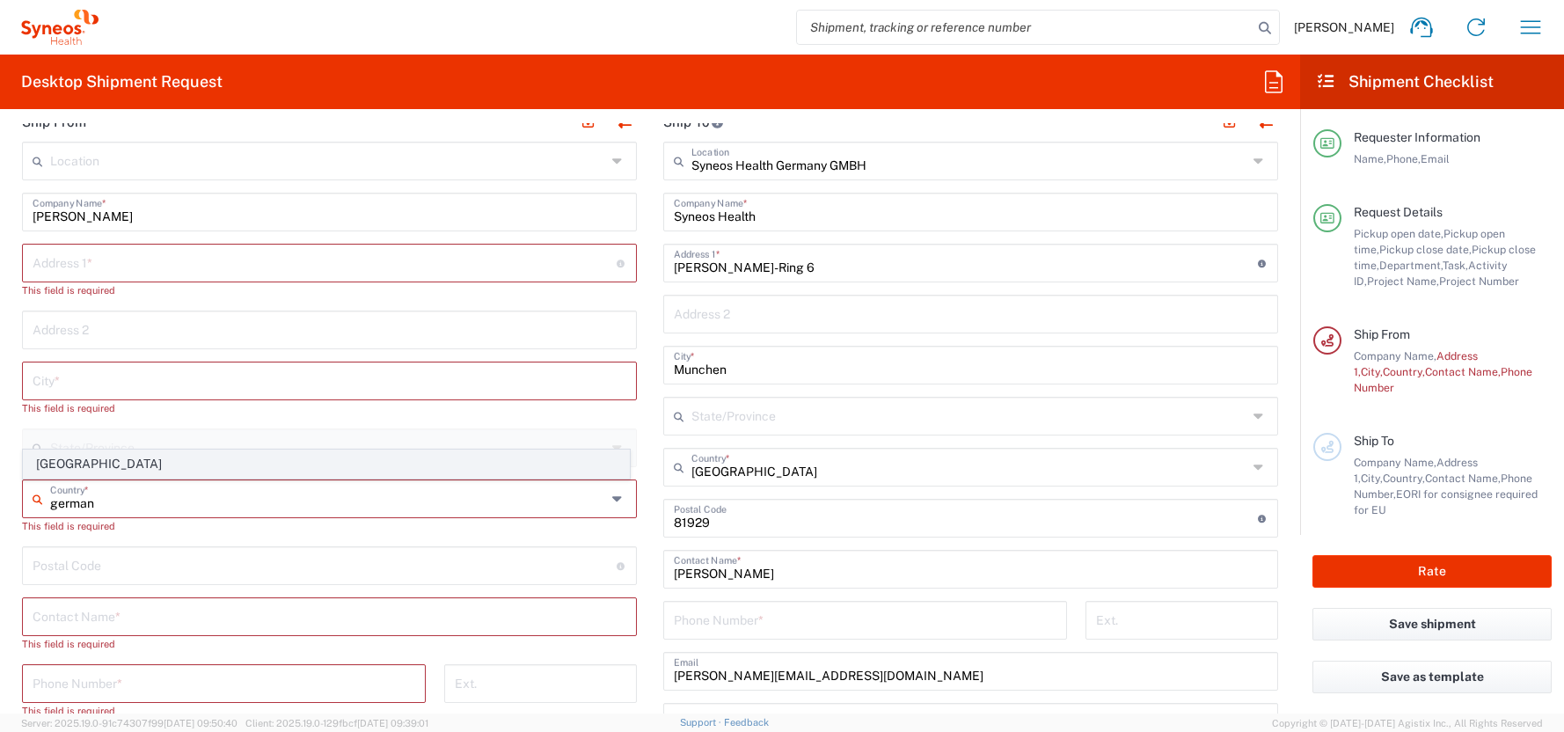
click at [75, 465] on span "[GEOGRAPHIC_DATA]" at bounding box center [326, 463] width 605 height 27
type input "[GEOGRAPHIC_DATA]"
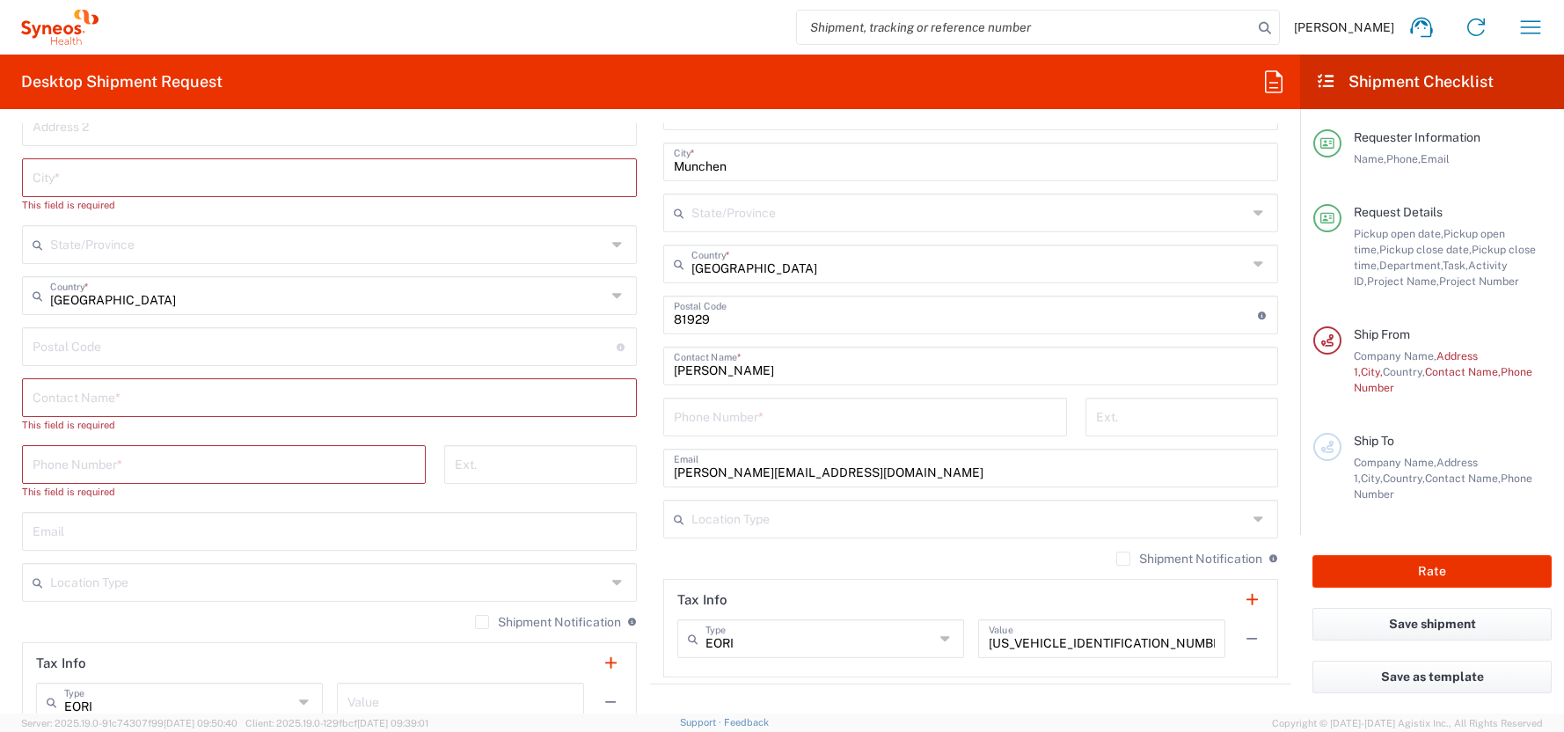
scroll to position [1096, 0]
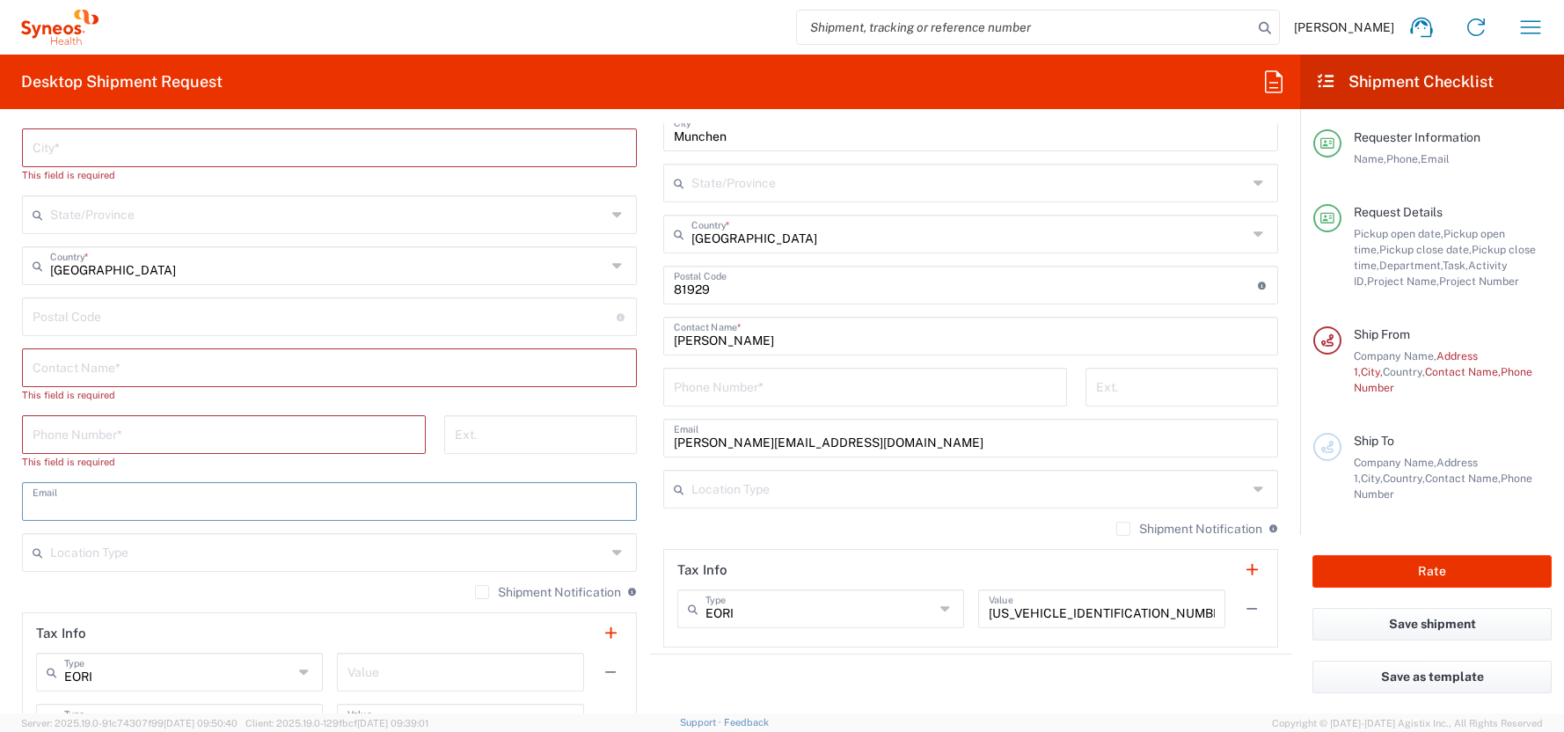
paste input "[PERSON_NAME][EMAIL_ADDRESS][PERSON_NAME][DOMAIN_NAME]"
type input "[PERSON_NAME][EMAIL_ADDRESS][PERSON_NAME][DOMAIN_NAME]"
click at [11, 471] on main "Location [PERSON_NAME] LLC-[GEOGRAPHIC_DATA] [GEOGRAPHIC_DATA] [GEOGRAPHIC_DATA…" at bounding box center [329, 335] width 641 height 853
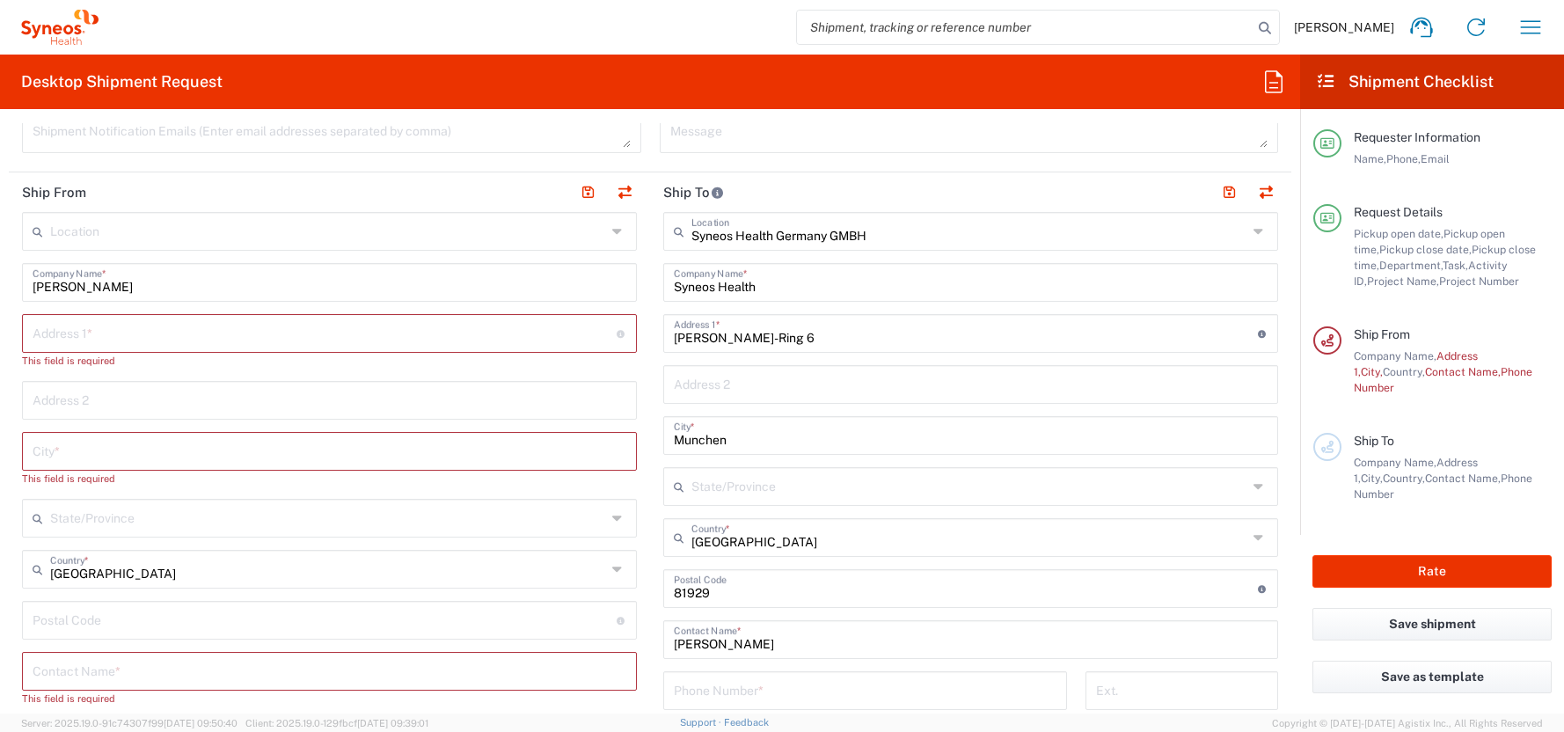
scroll to position [805, 0]
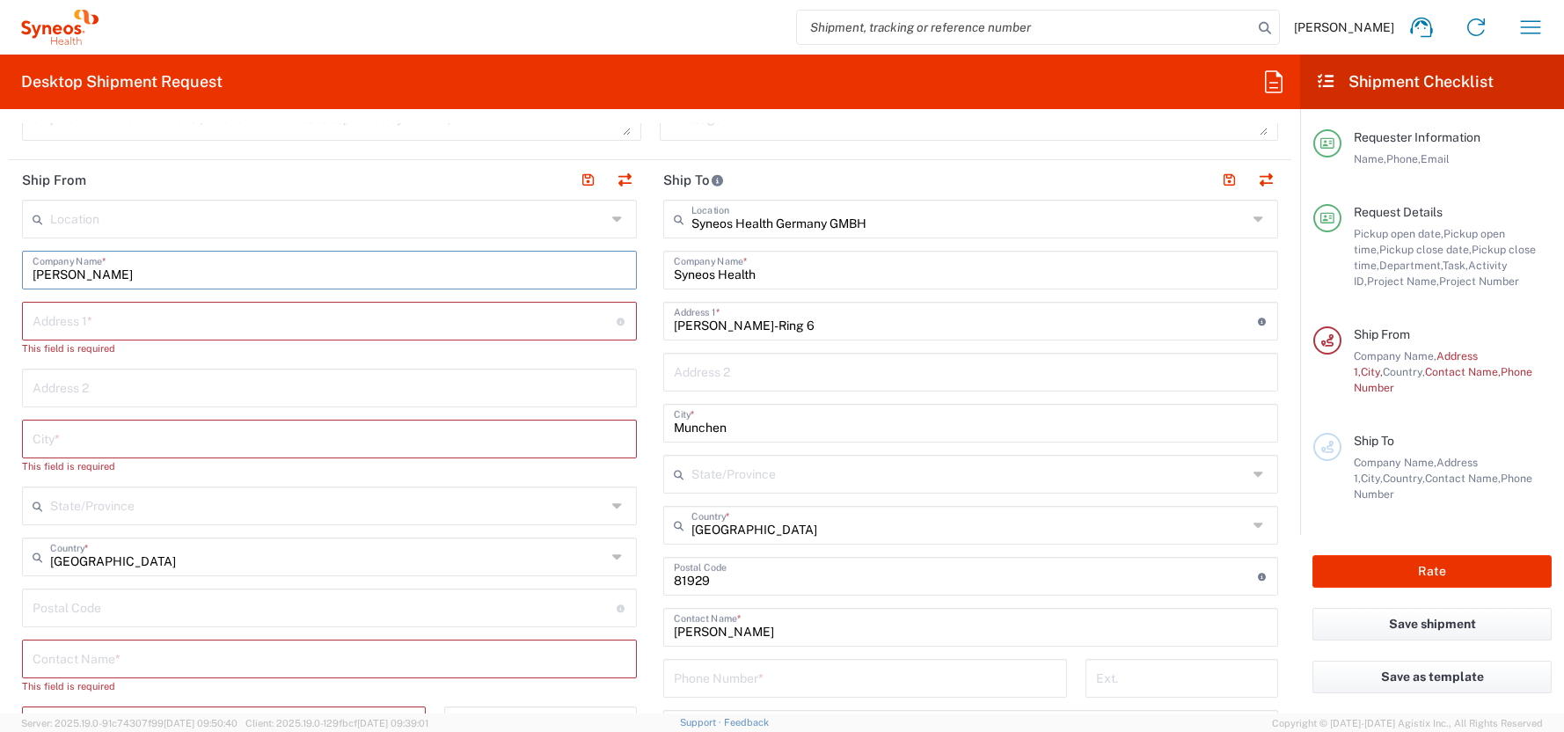
drag, startPoint x: 161, startPoint y: 270, endPoint x: 24, endPoint y: 275, distance: 137.3
click at [24, 275] on div "[PERSON_NAME] Company Name *" at bounding box center [329, 270] width 615 height 39
click at [7, 344] on form "Requester Information [PERSON_NAME] Name * [PHONE_NUMBER] Phone * [PERSON_NAME]…" at bounding box center [650, 418] width 1300 height 590
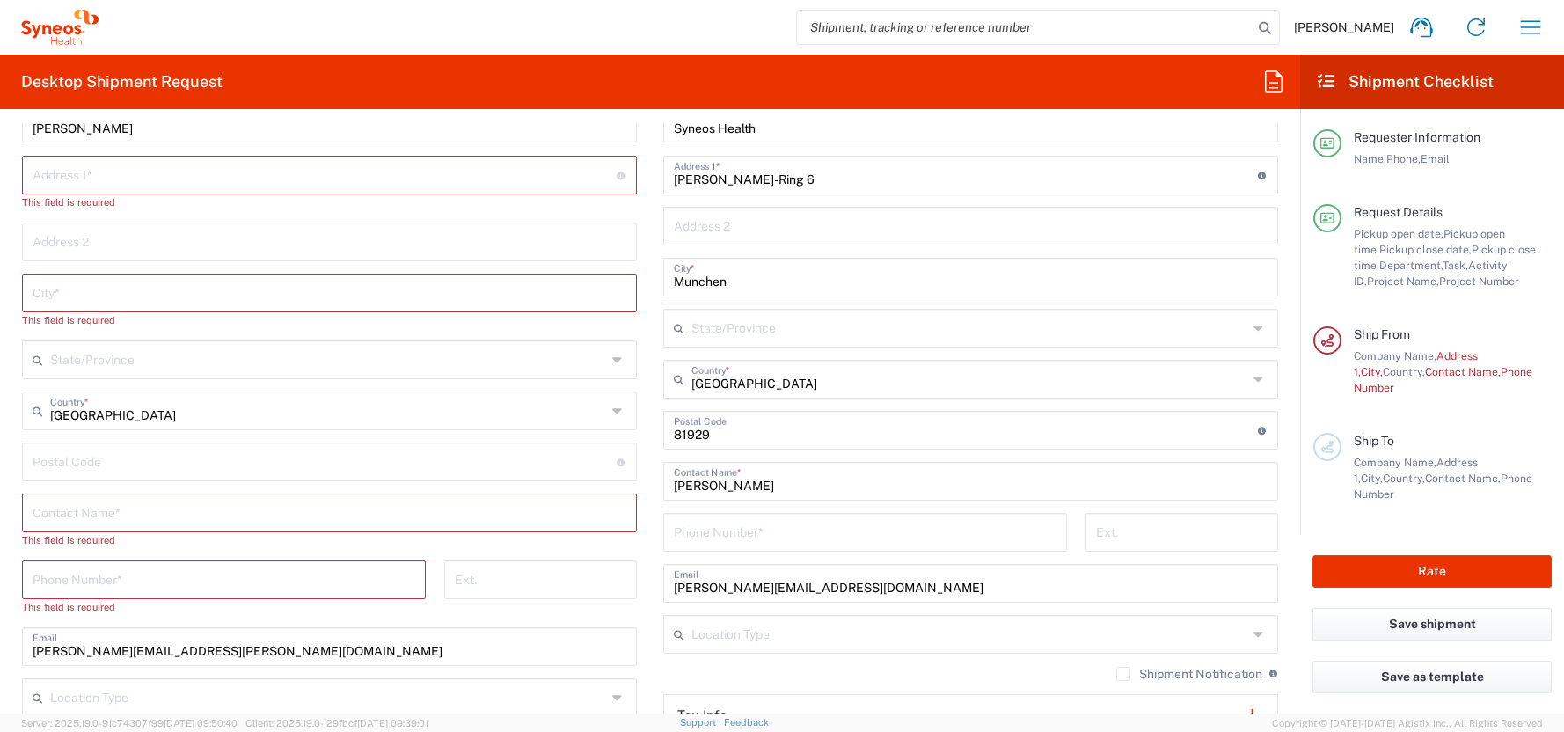
scroll to position [1139, 0]
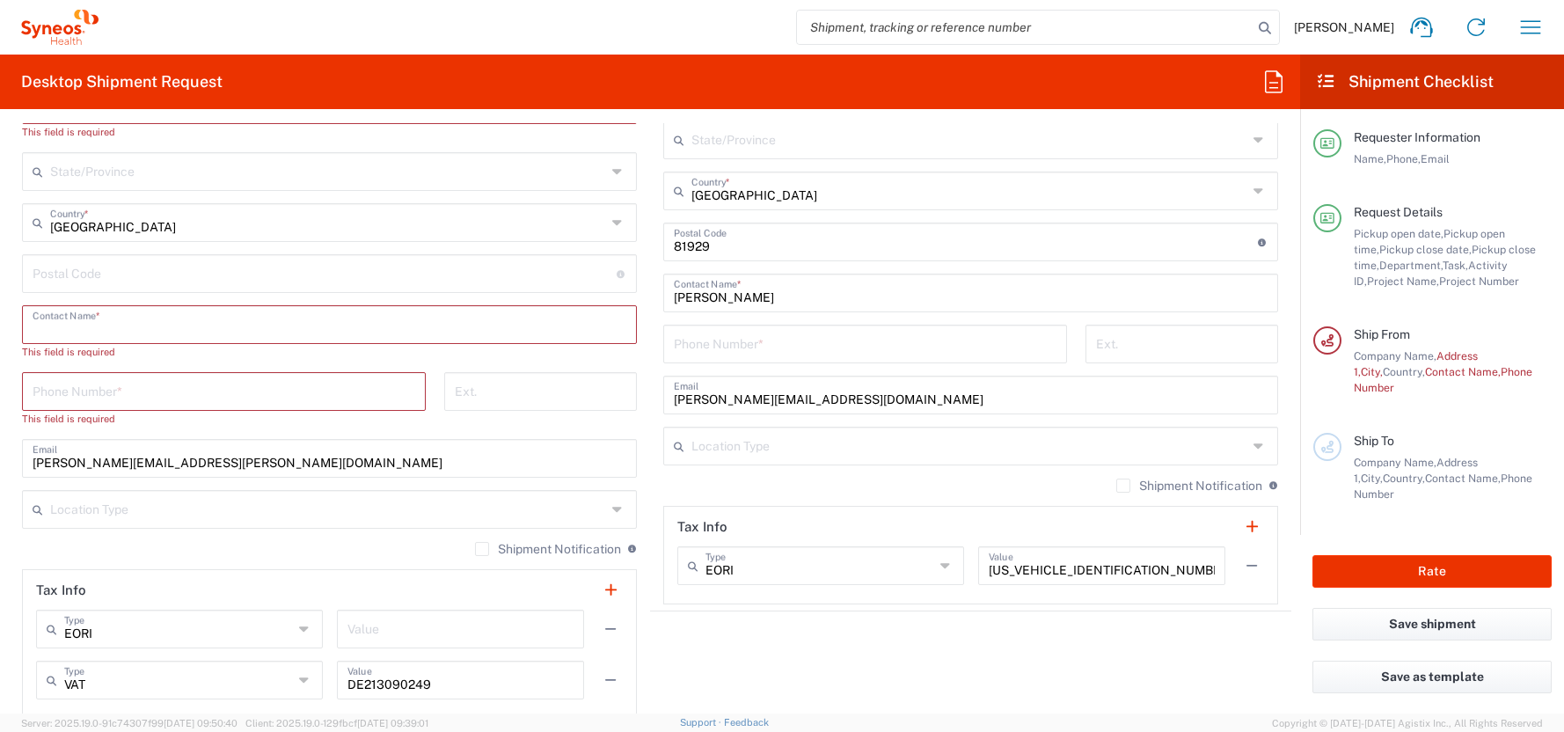
paste input "[PERSON_NAME]"
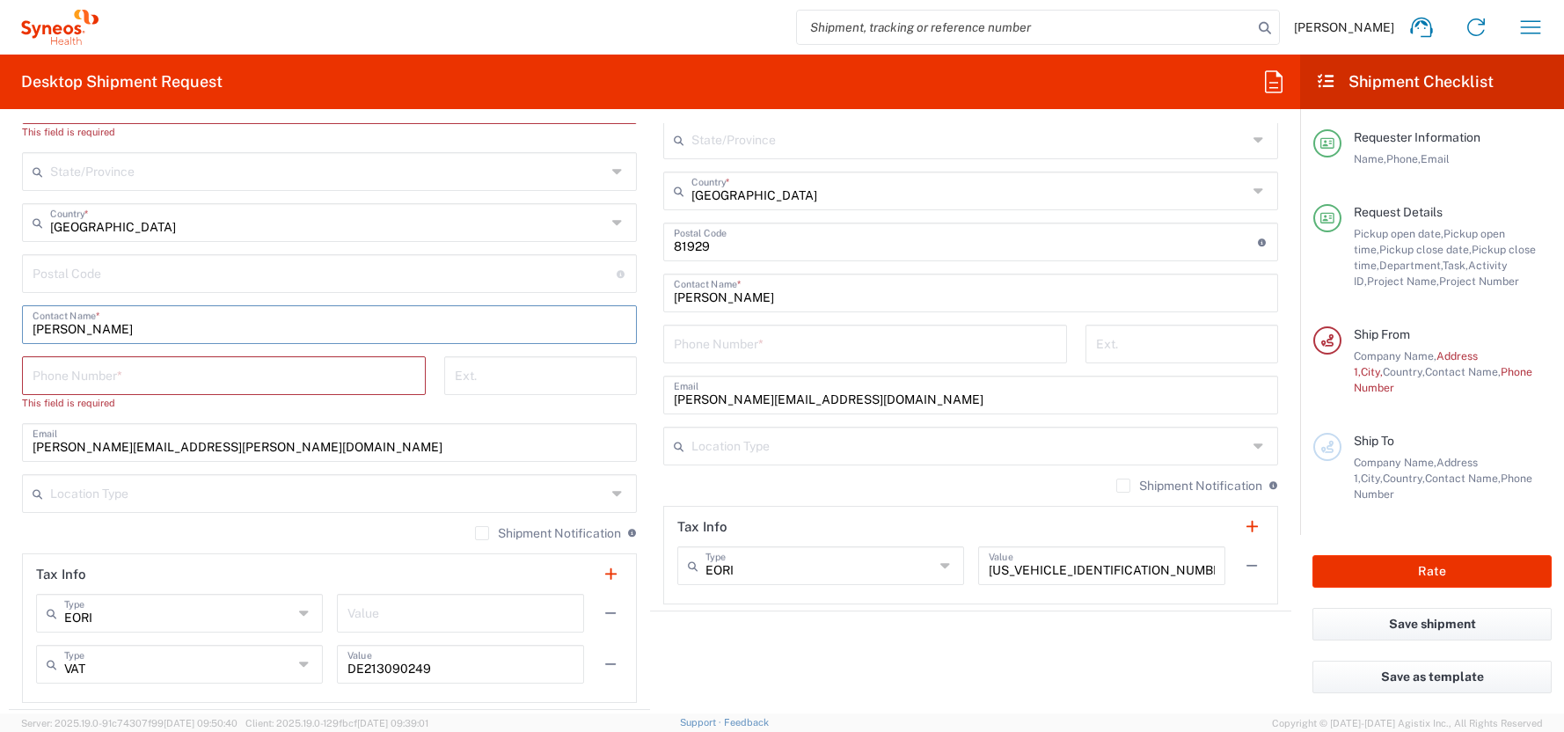
type input "[PERSON_NAME]"
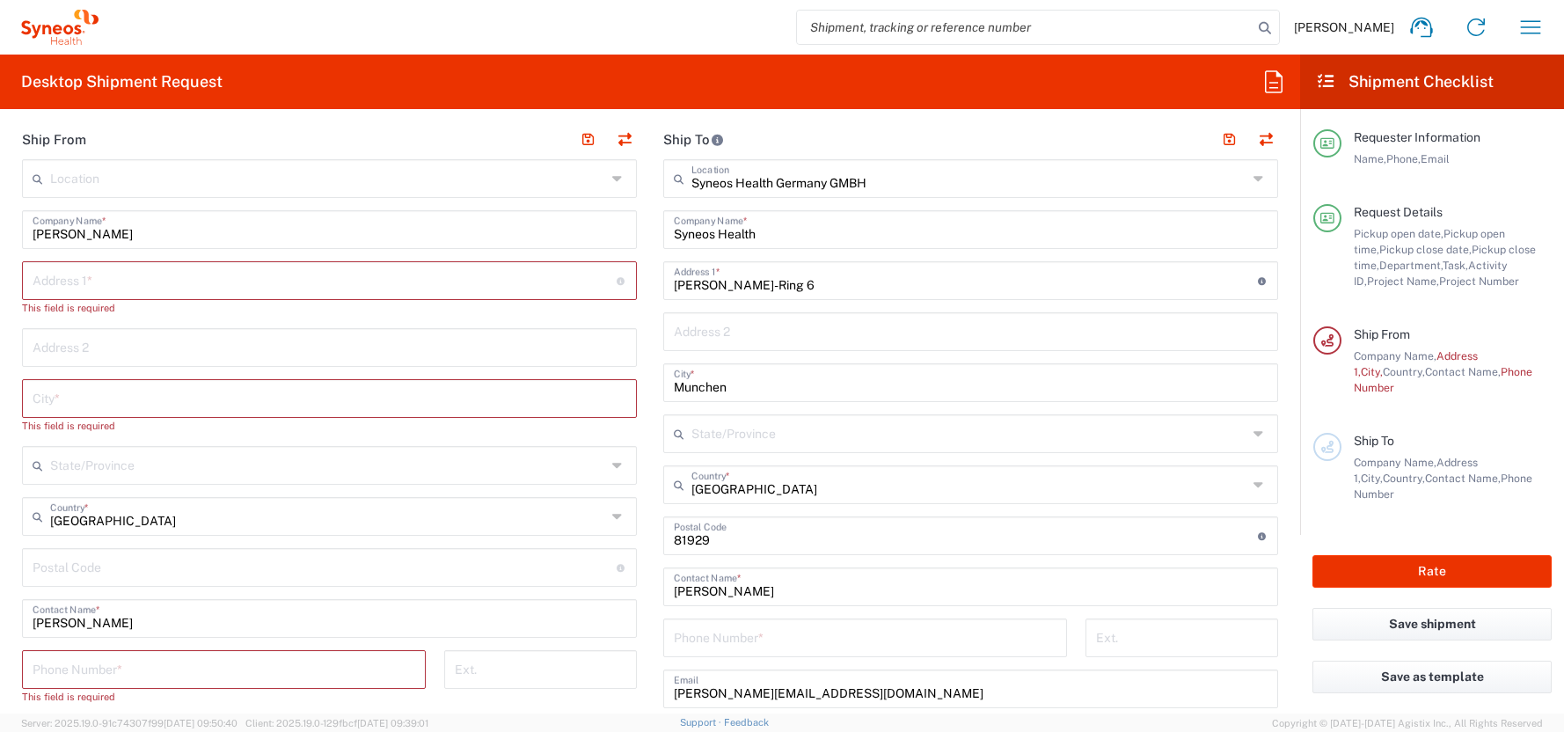
scroll to position [830, 0]
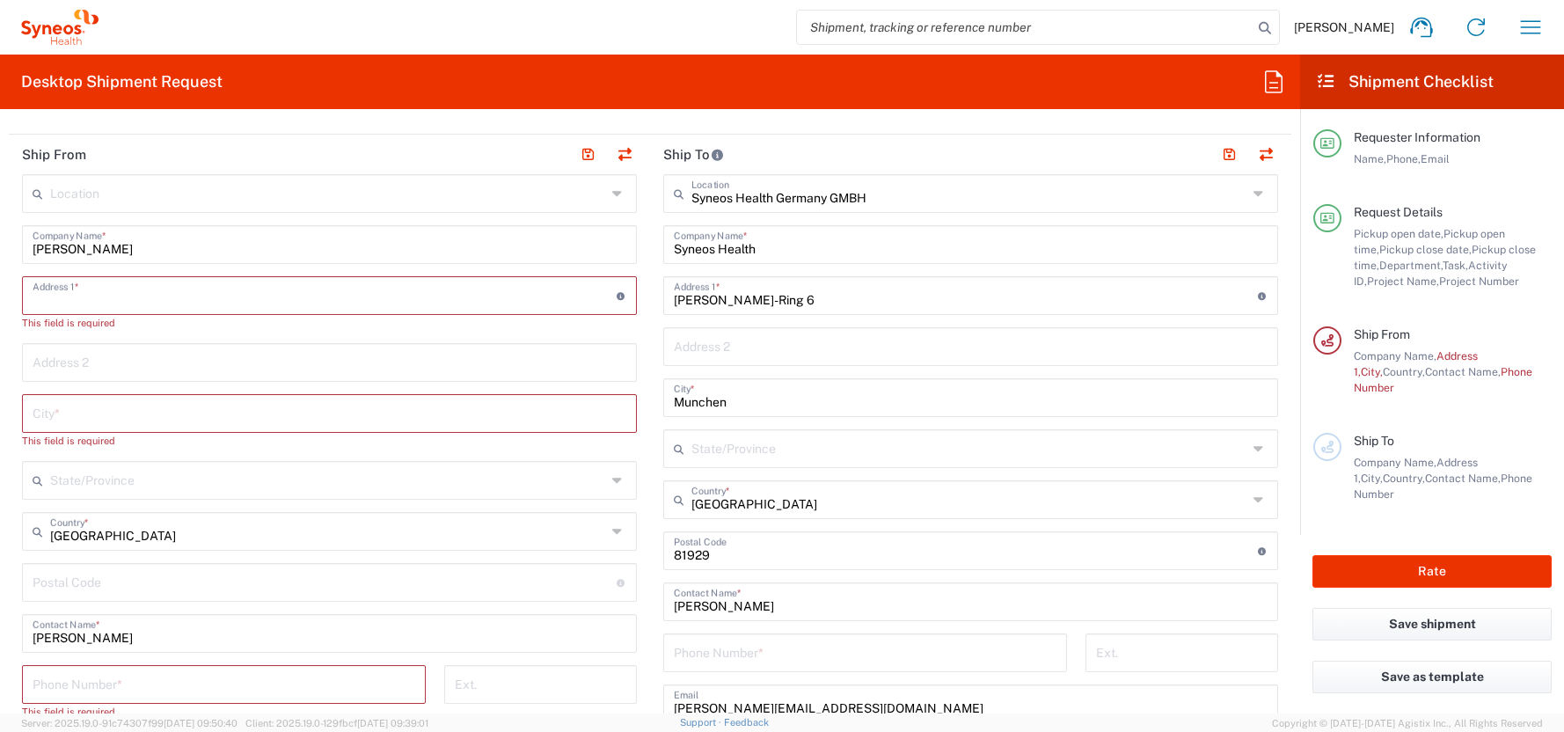
paste input "[STREET_ADDRESS]"
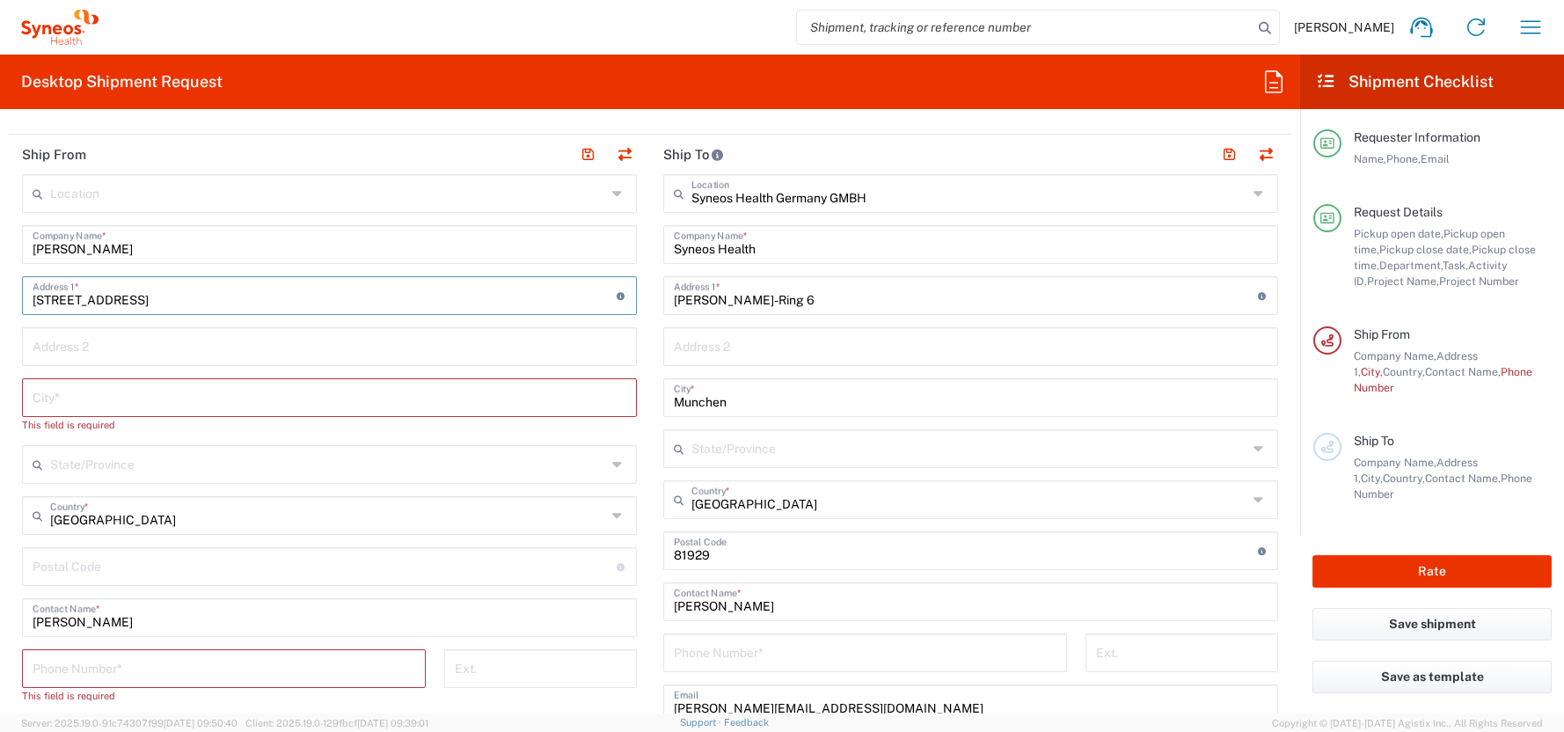
type input "[STREET_ADDRESS]"
click at [40, 564] on input "undefined" at bounding box center [325, 565] width 584 height 31
type input "65185"
click at [45, 404] on input "text" at bounding box center [330, 396] width 594 height 31
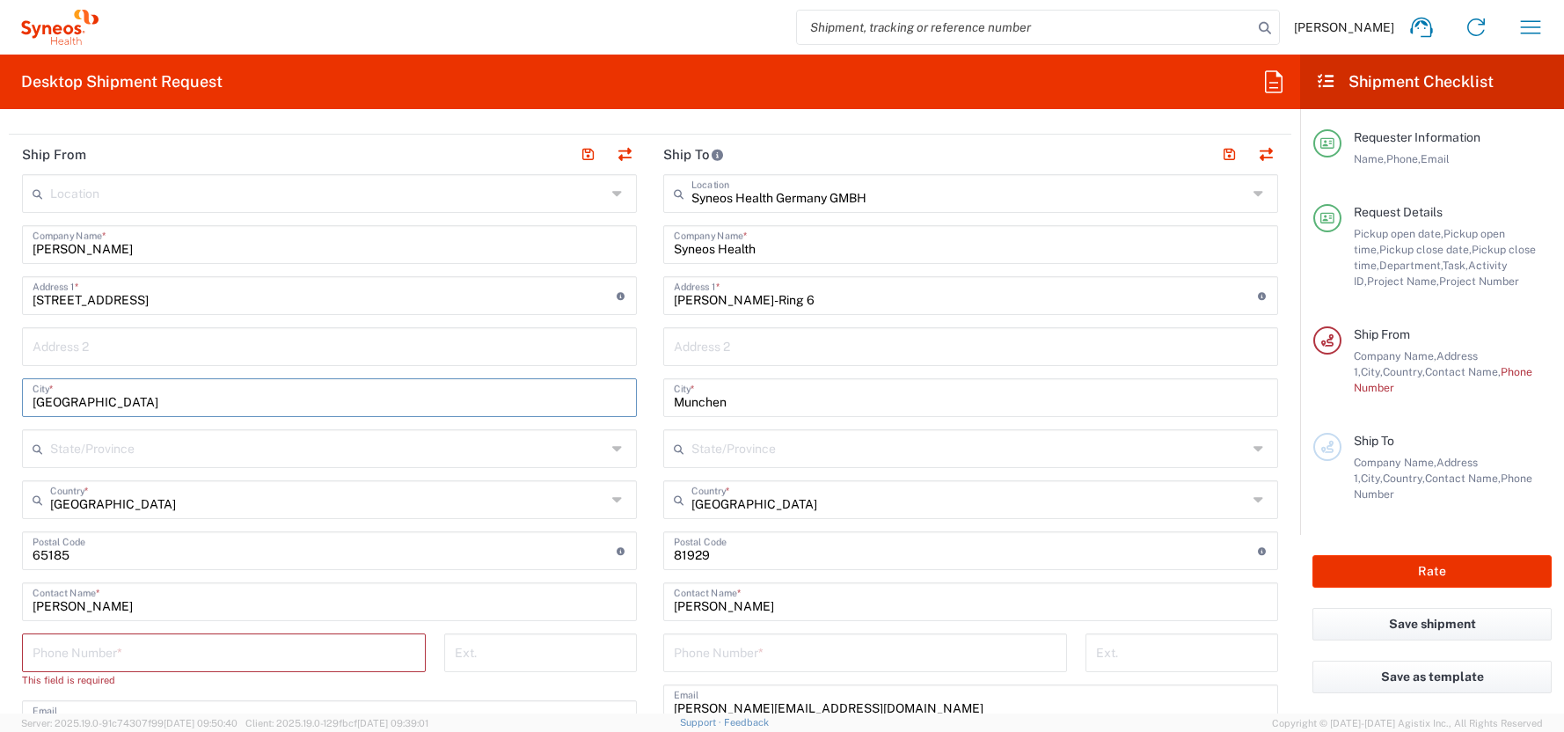
type input "[GEOGRAPHIC_DATA]"
paste input "[PHONE_NUMBER]"
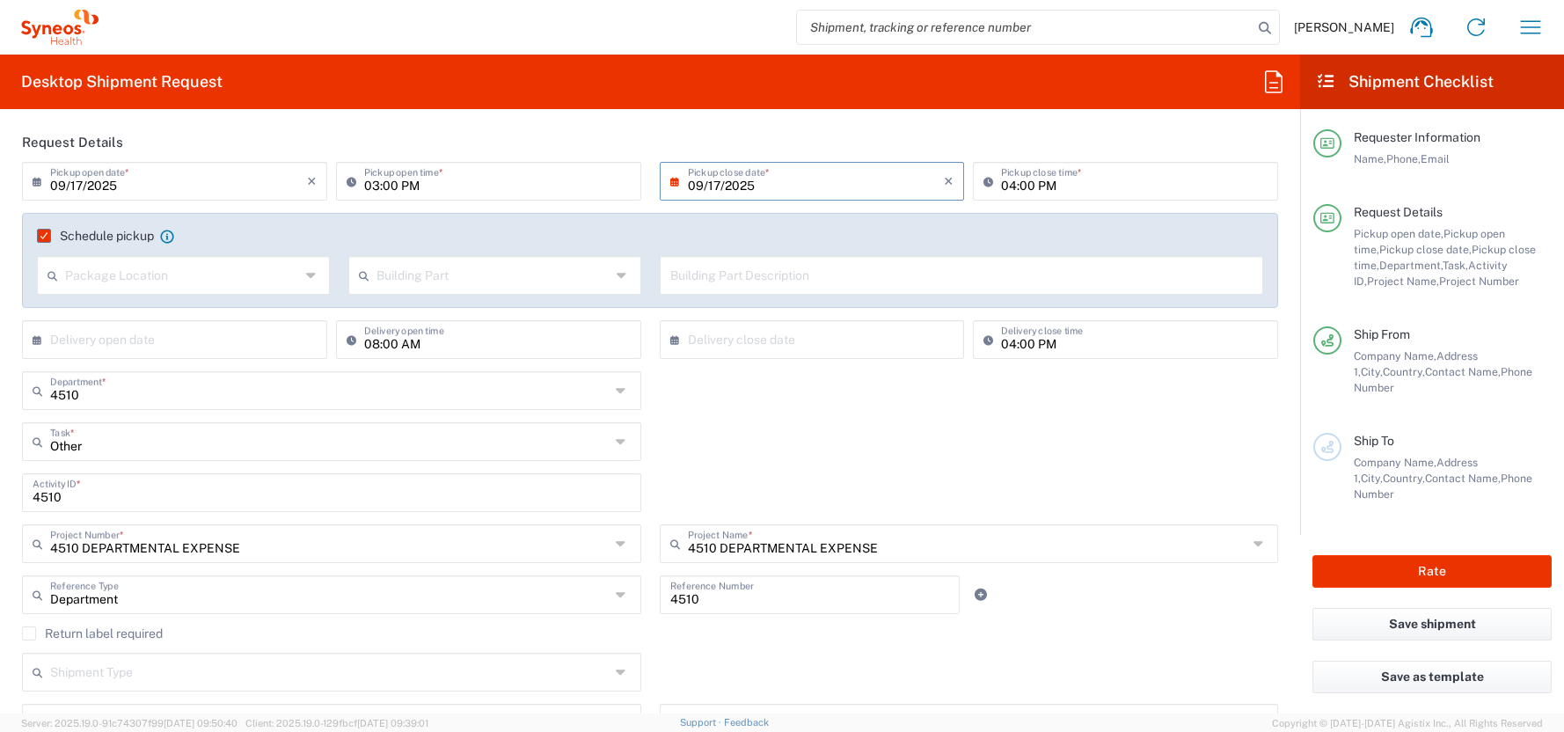
scroll to position [15, 0]
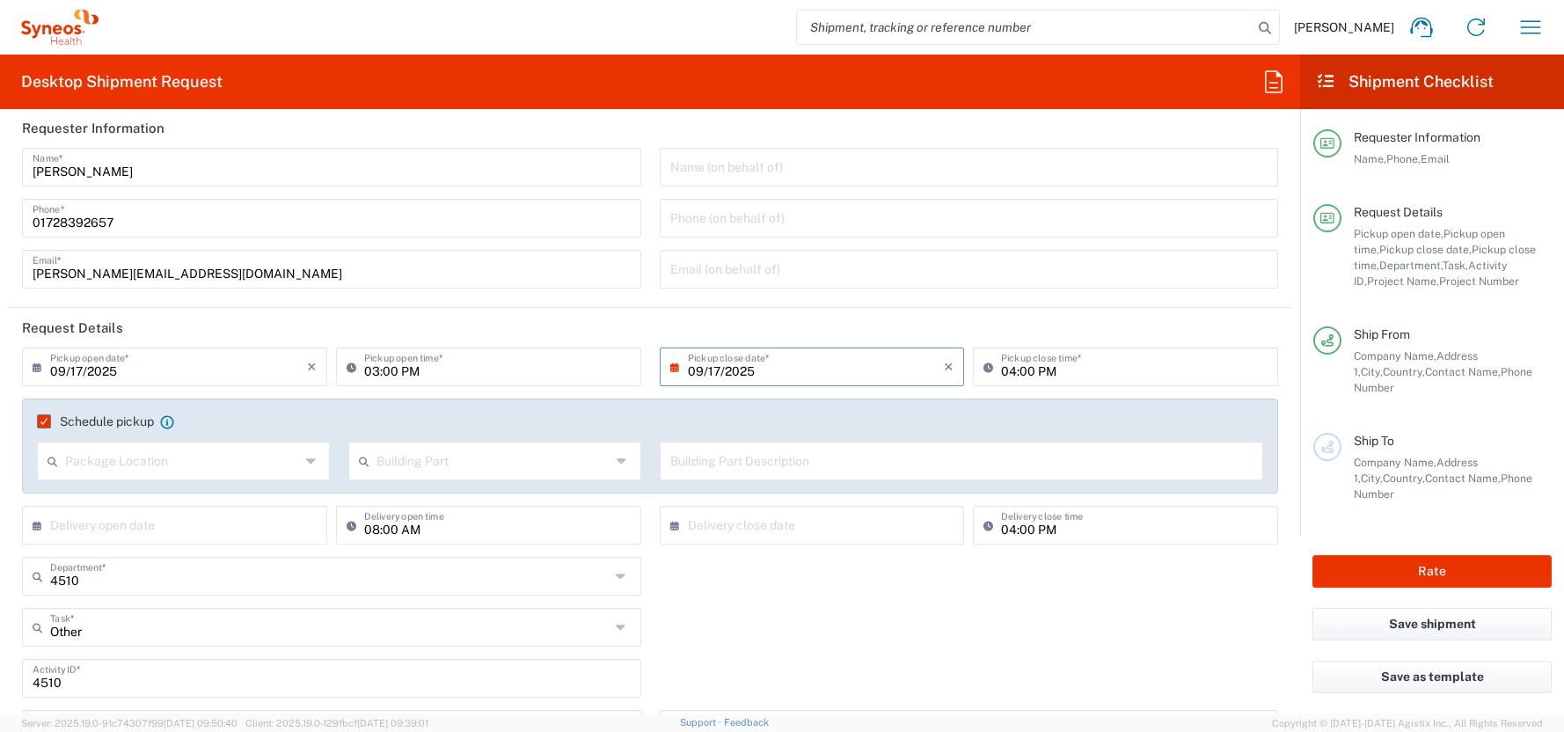
type input "[PHONE_NUMBER]"
click at [79, 224] on input "01728392657" at bounding box center [332, 216] width 598 height 31
click at [369, 371] on input "03:00 PM" at bounding box center [497, 365] width 266 height 31
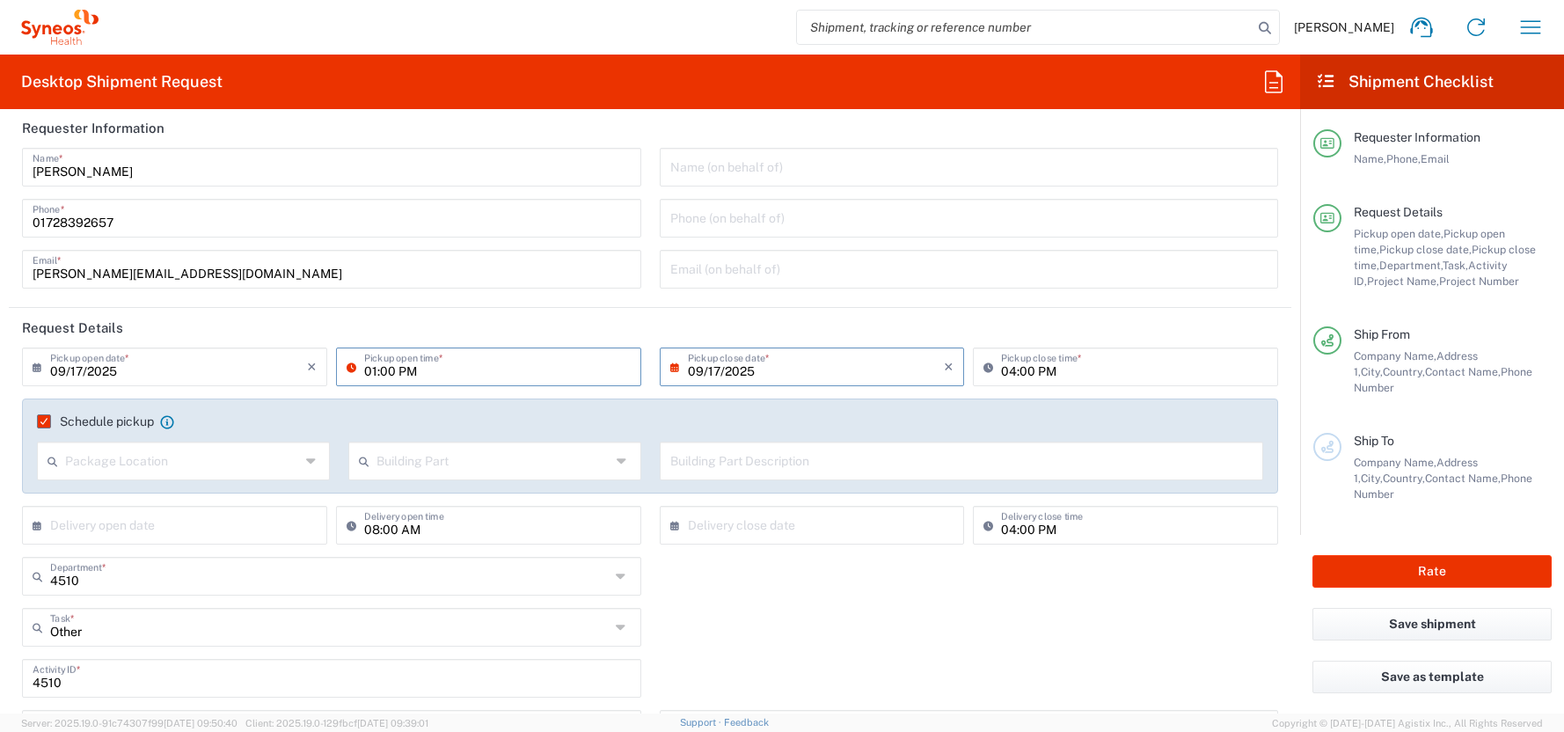
type input "01:00 PM"
click at [688, 374] on input "09/17/2025" at bounding box center [816, 365] width 257 height 31
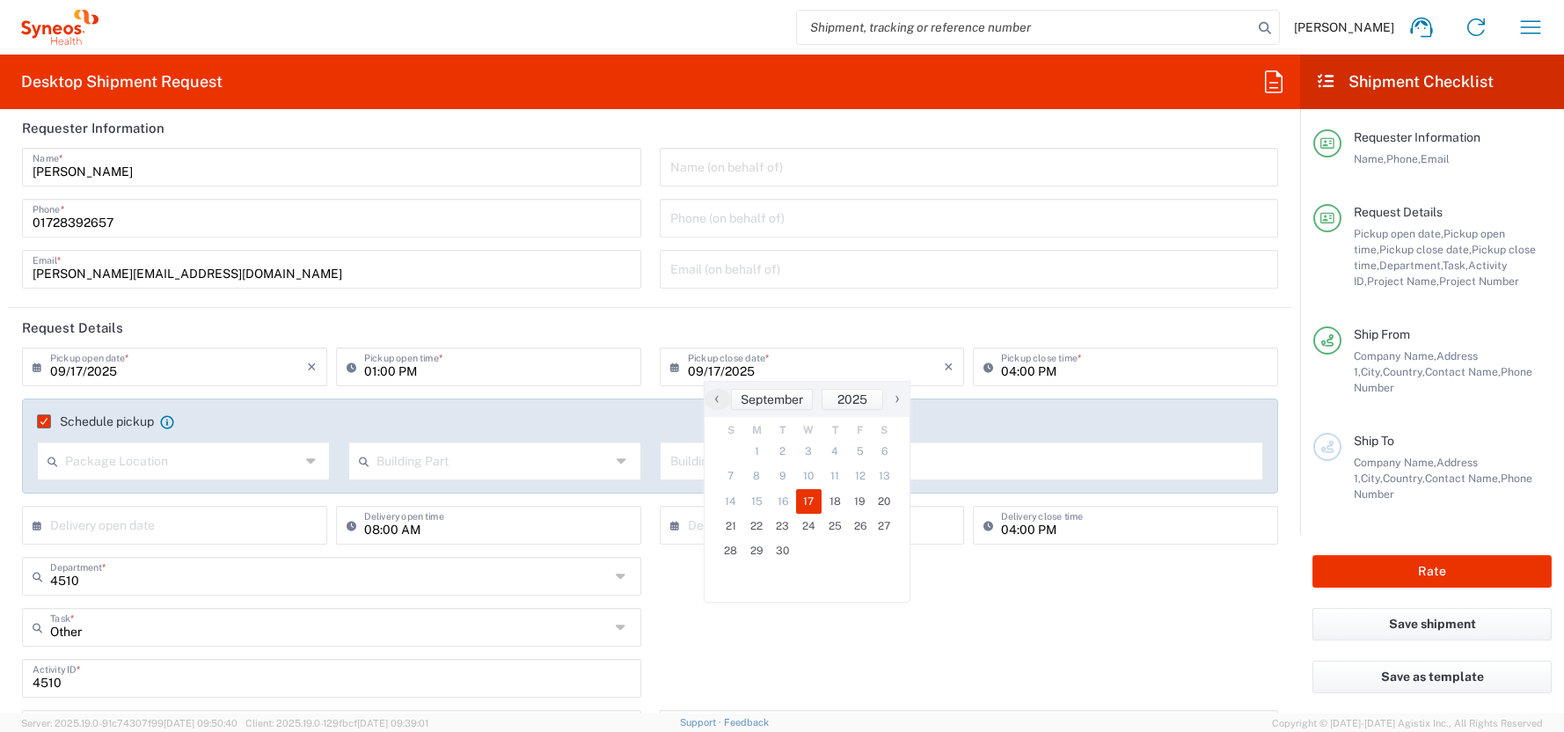
click at [804, 500] on span "17" at bounding box center [809, 501] width 26 height 25
click at [805, 495] on span "17" at bounding box center [809, 501] width 26 height 25
click at [984, 586] on div "4510 Department * 4510" at bounding box center [650, 582] width 1274 height 51
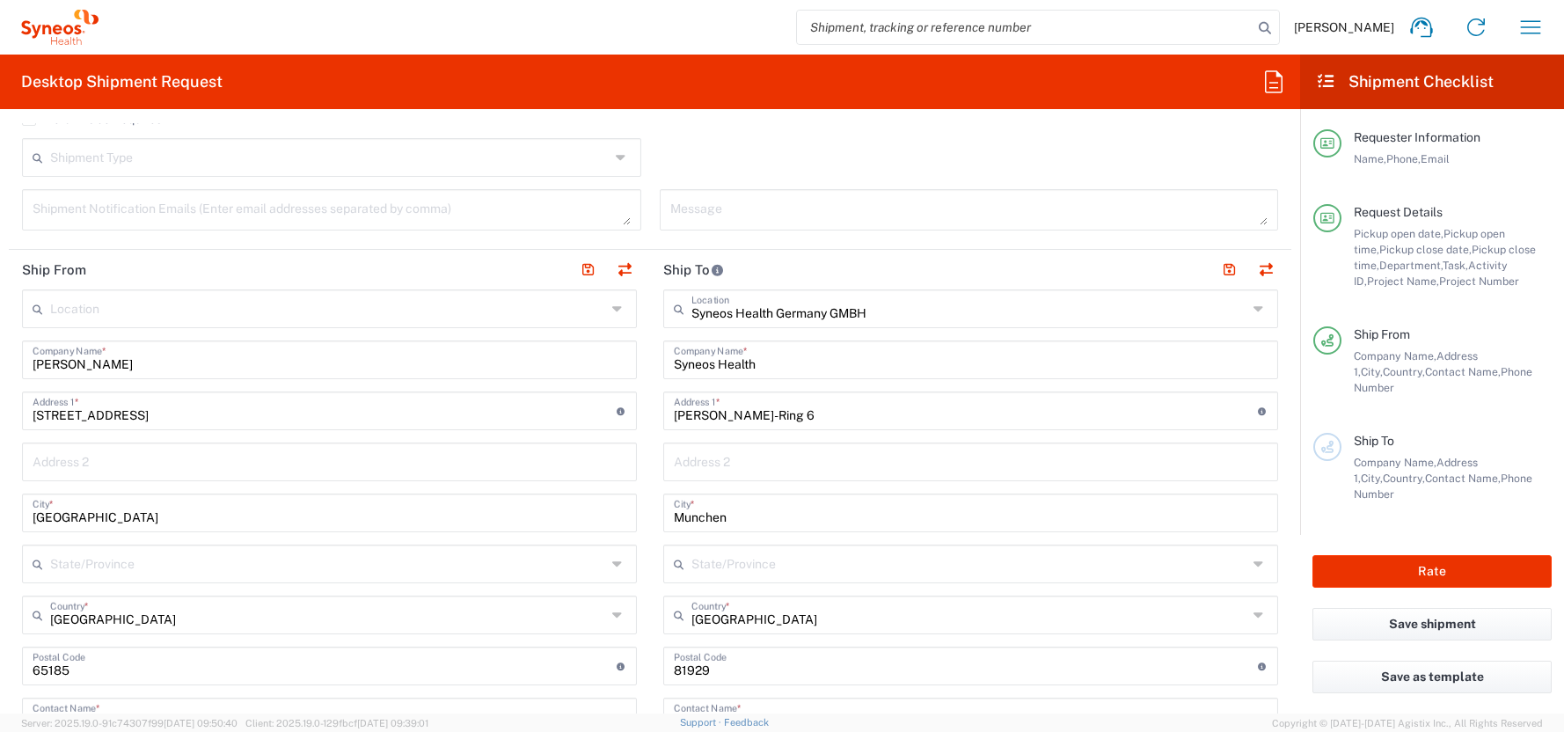
scroll to position [1072, 0]
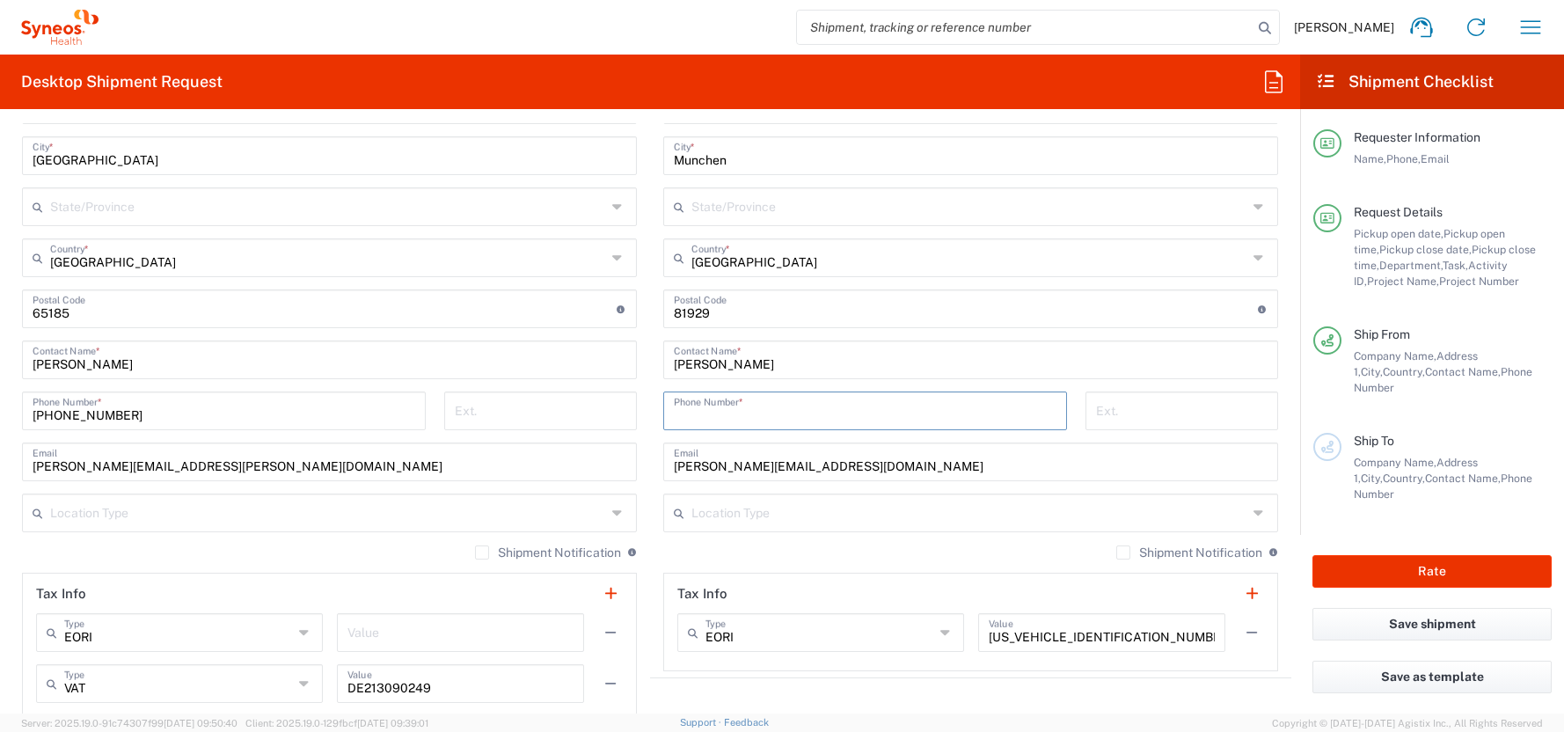
paste input "01728392657"
type input "01728392657"
click at [4, 456] on form "Requester Information [PERSON_NAME] Name * [PHONE_NUMBER] Phone * [PERSON_NAME]…" at bounding box center [650, 418] width 1300 height 590
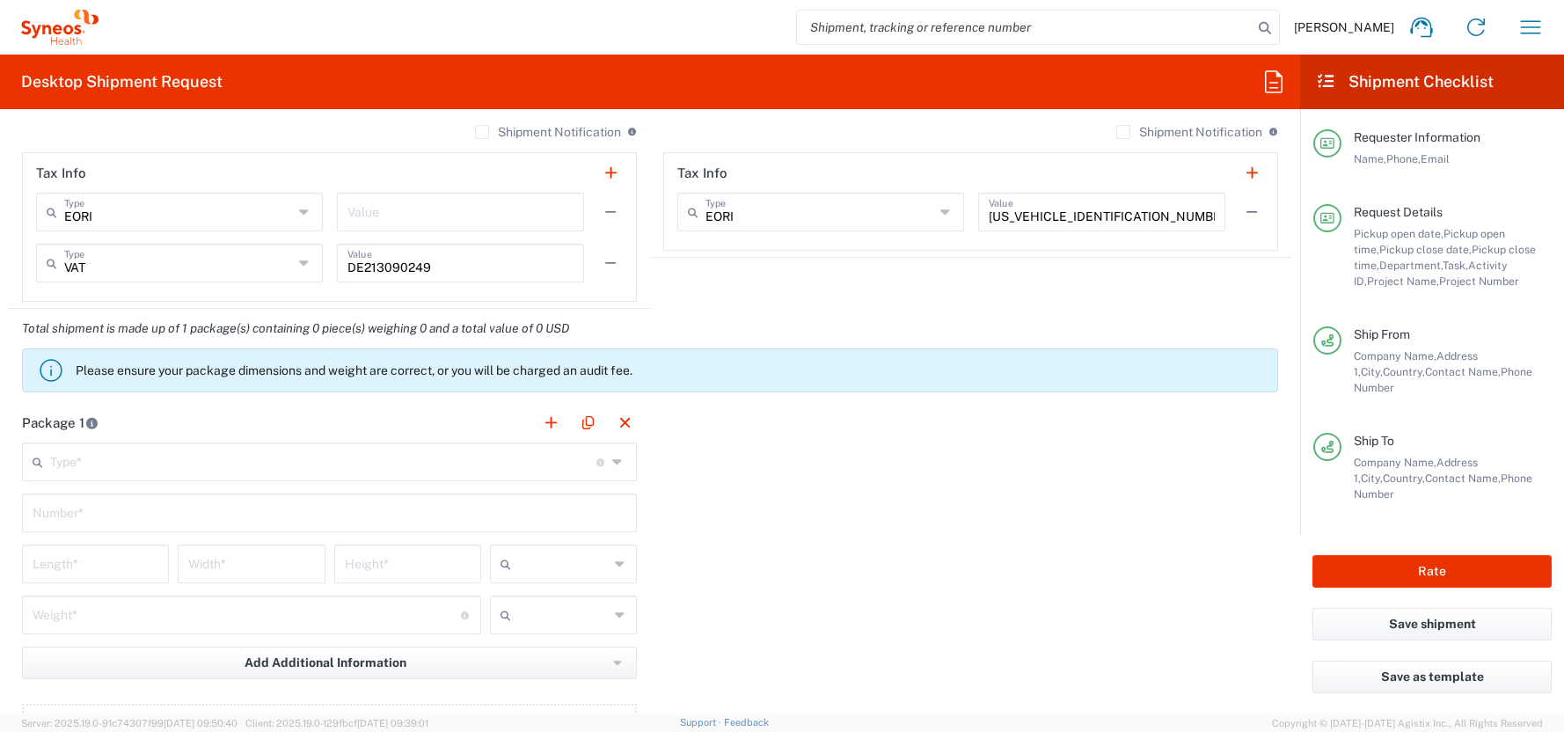
scroll to position [1657, 0]
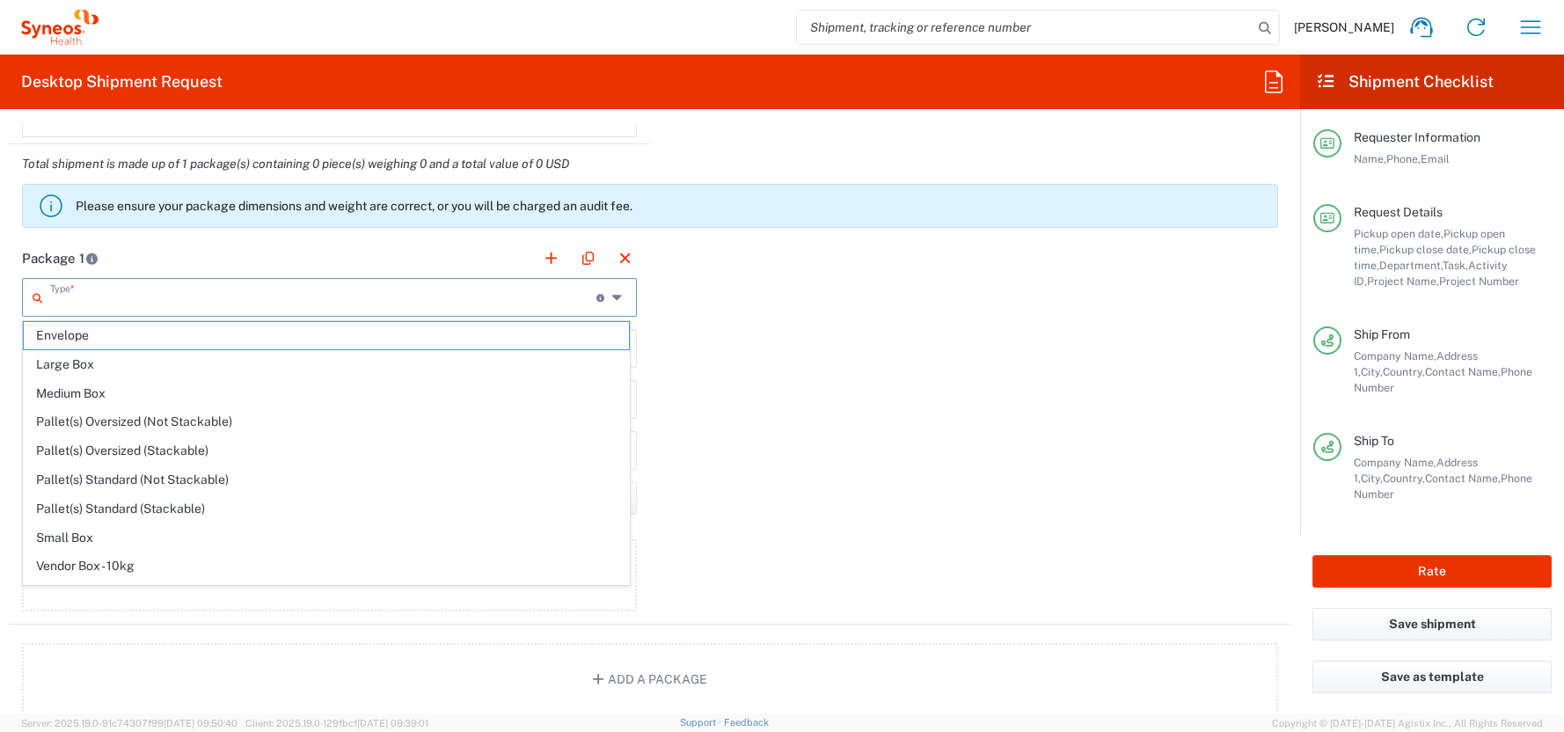
click at [66, 295] on input "text" at bounding box center [323, 296] width 546 height 31
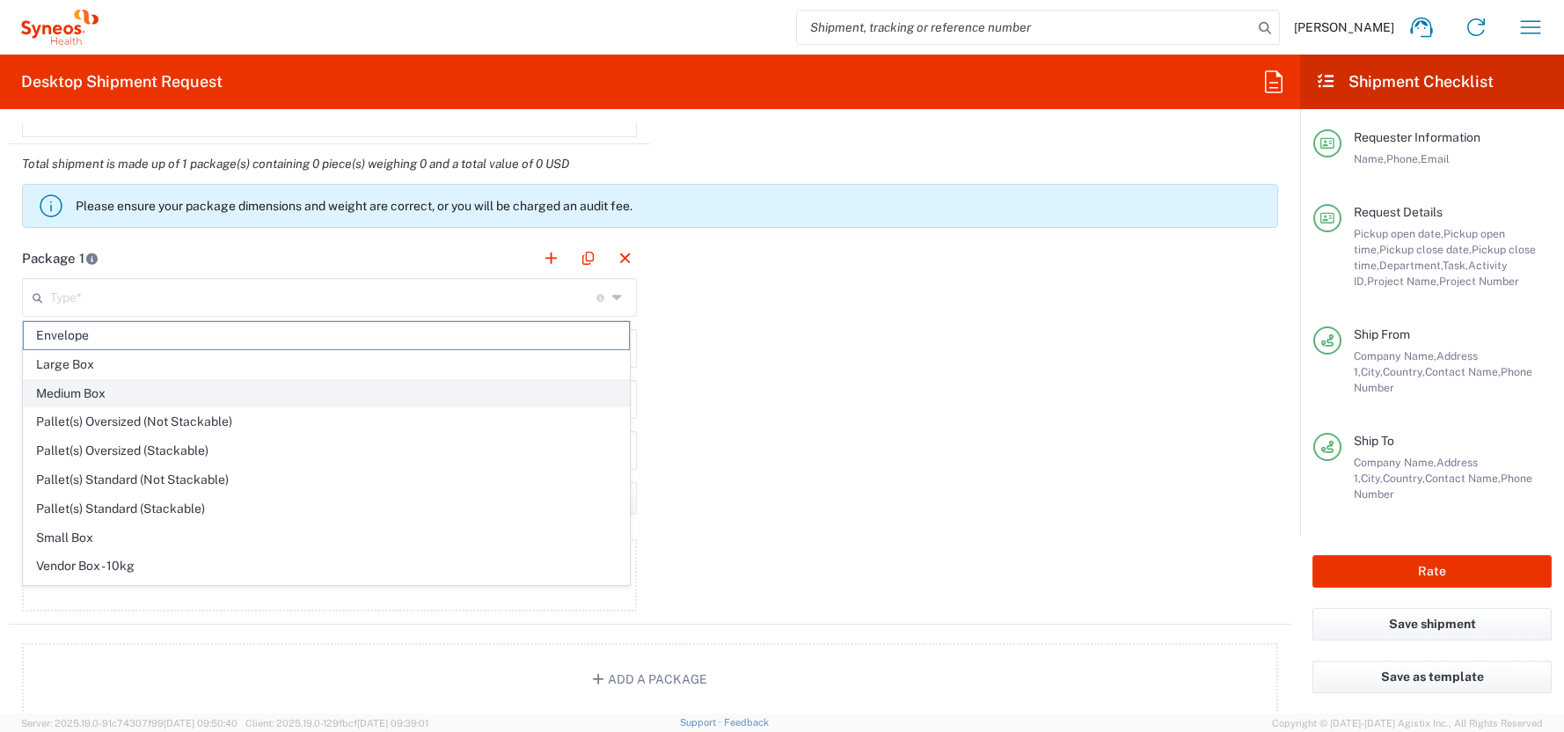
click at [76, 390] on span "Medium Box" at bounding box center [326, 393] width 605 height 27
type input "Medium Box"
type input "13"
type input "11.5"
type input "2.5"
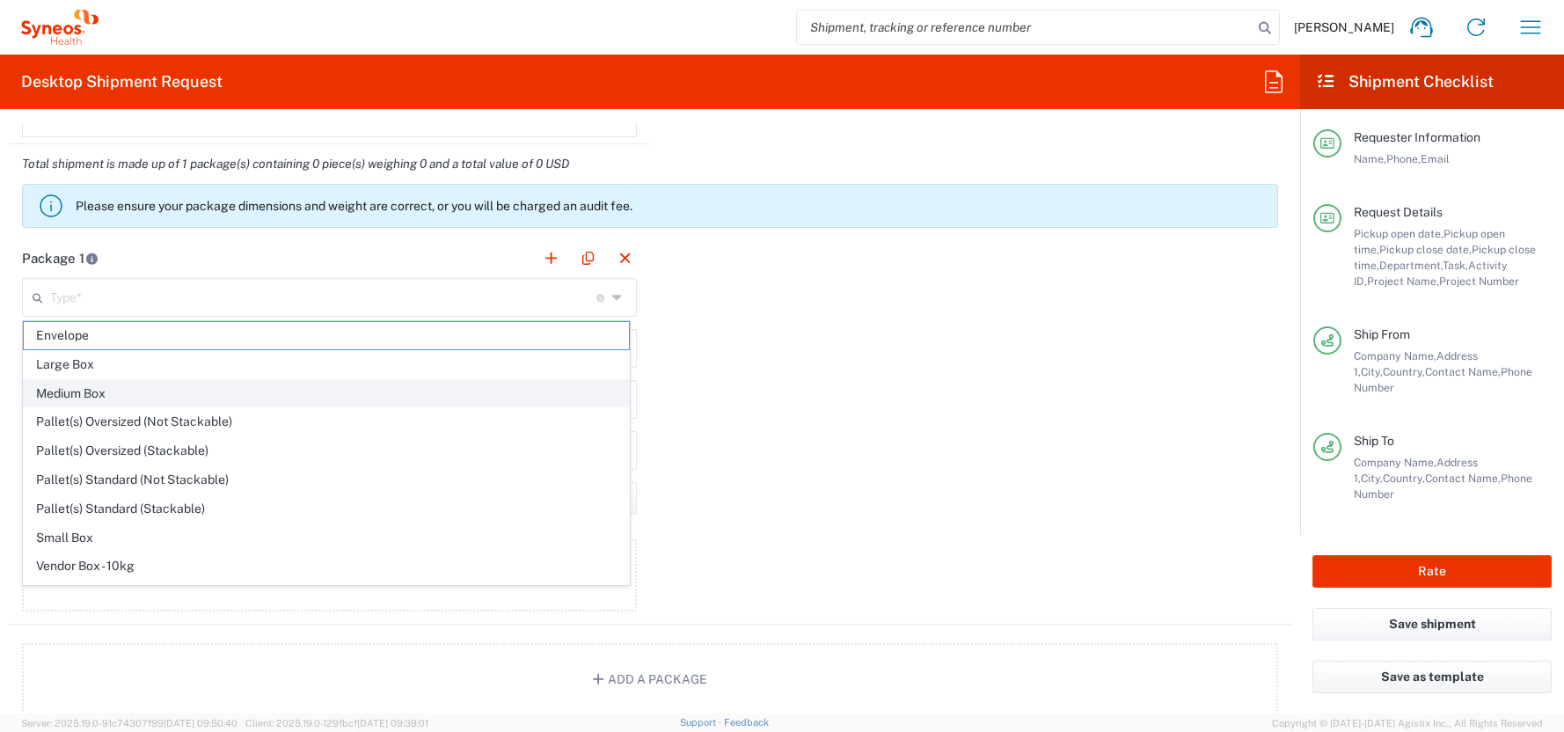
type input "in"
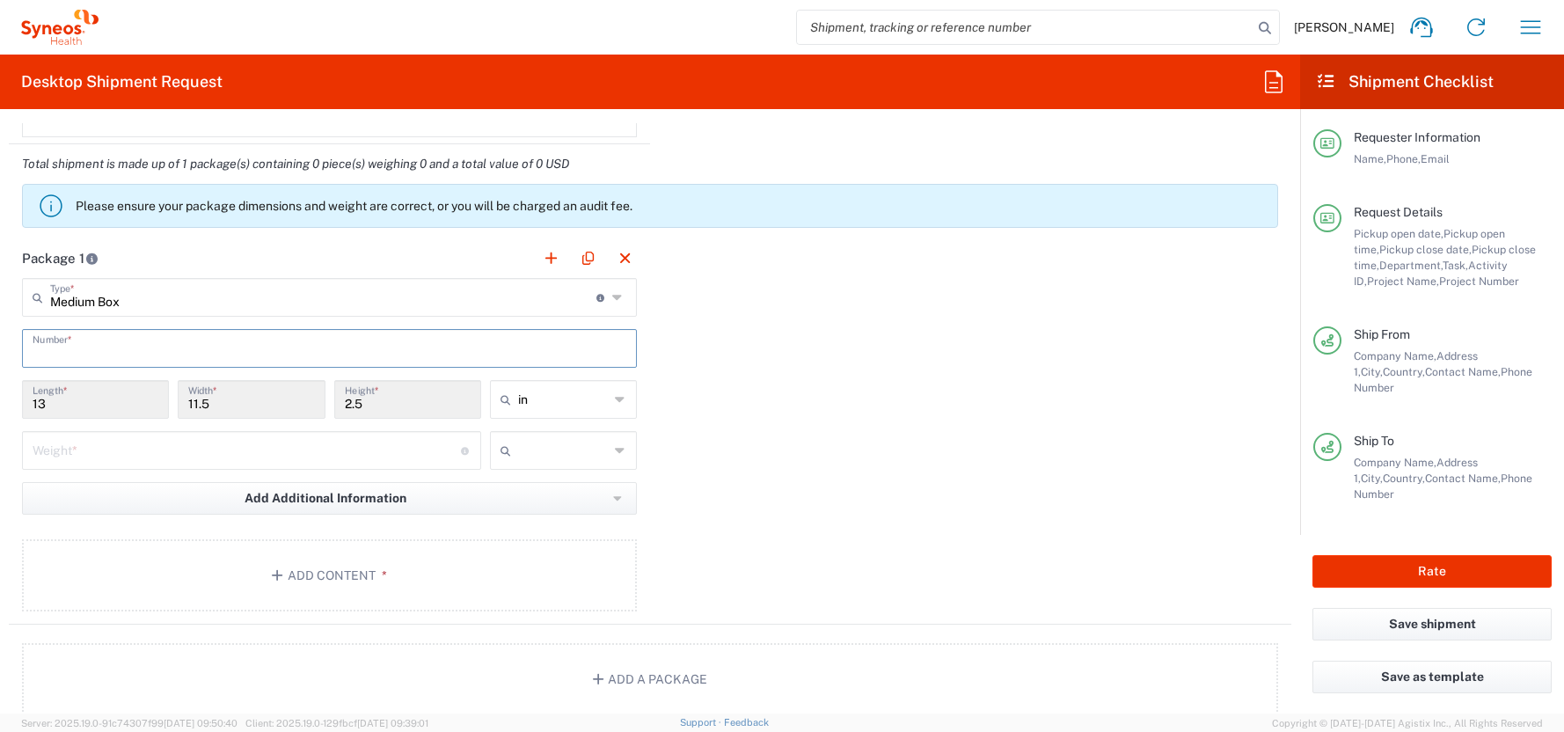
click at [44, 351] on input "text" at bounding box center [330, 347] width 594 height 31
type input "1"
click at [615, 399] on icon at bounding box center [620, 399] width 11 height 28
click at [504, 467] on span "cm" at bounding box center [557, 466] width 142 height 27
type input "33.02"
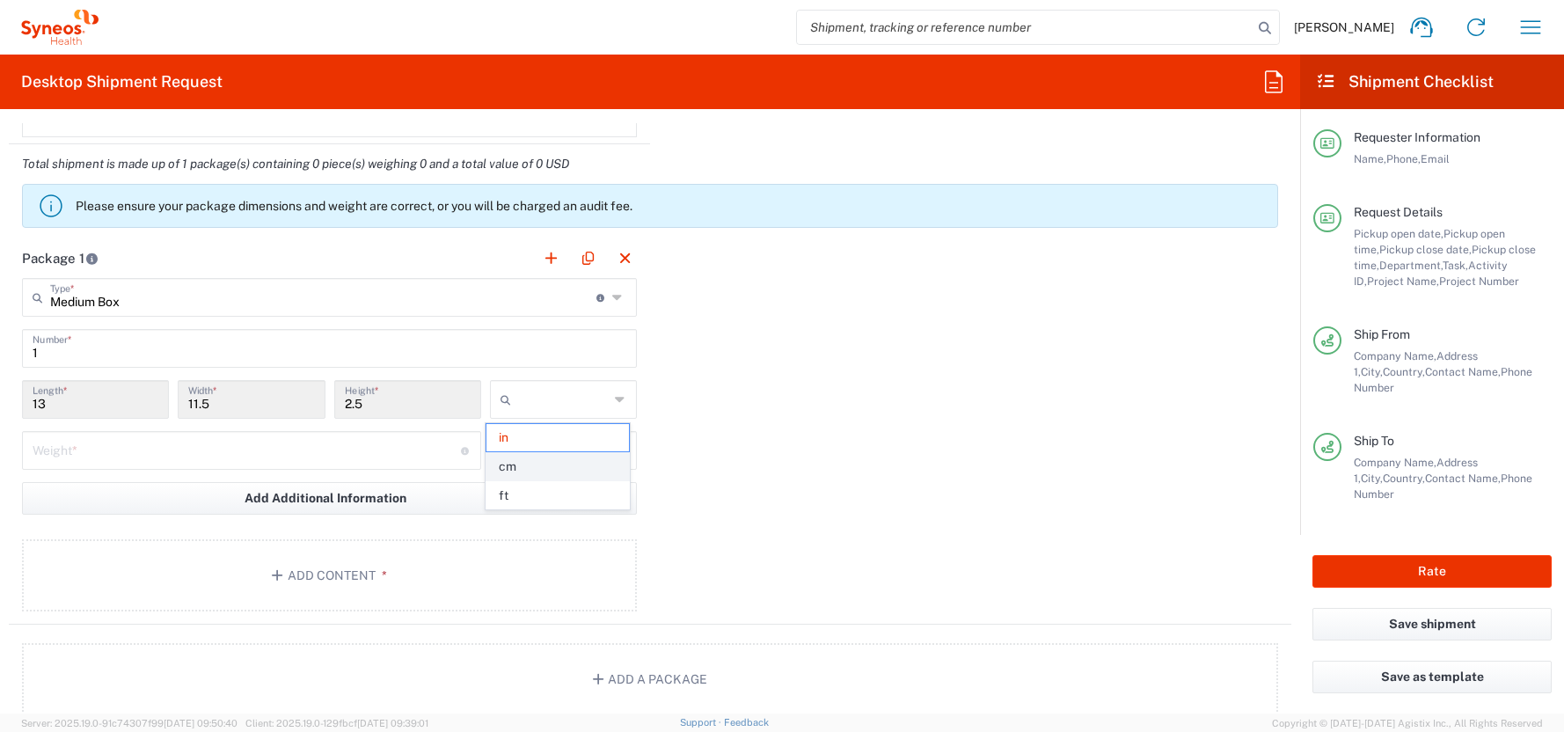
type input "29.21"
type input "6.35"
type input "cm"
click at [42, 452] on input "number" at bounding box center [247, 449] width 428 height 31
type input "2.5"
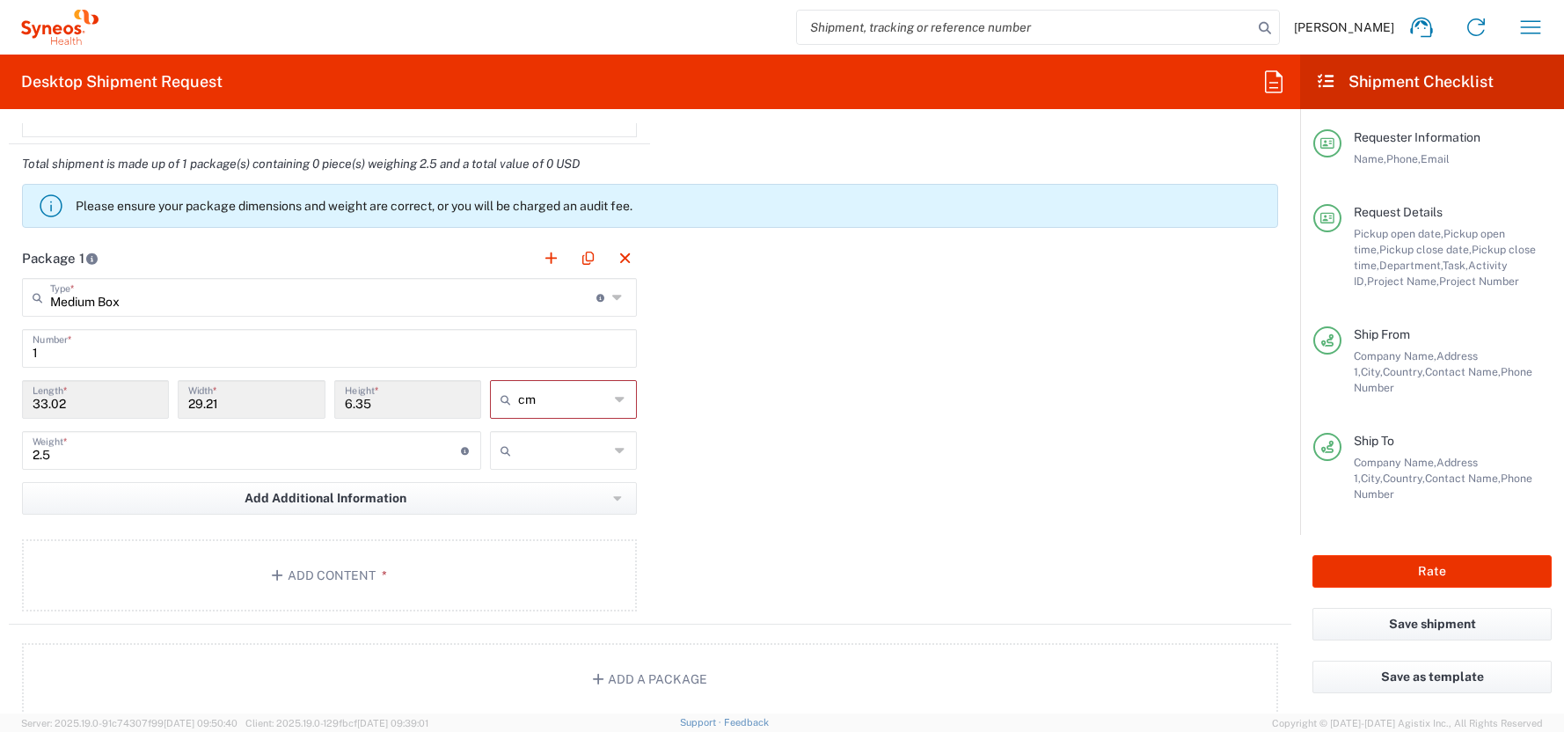
click at [615, 446] on icon at bounding box center [620, 450] width 11 height 28
click at [520, 491] on span "kgs" at bounding box center [557, 488] width 142 height 27
type input "kgs"
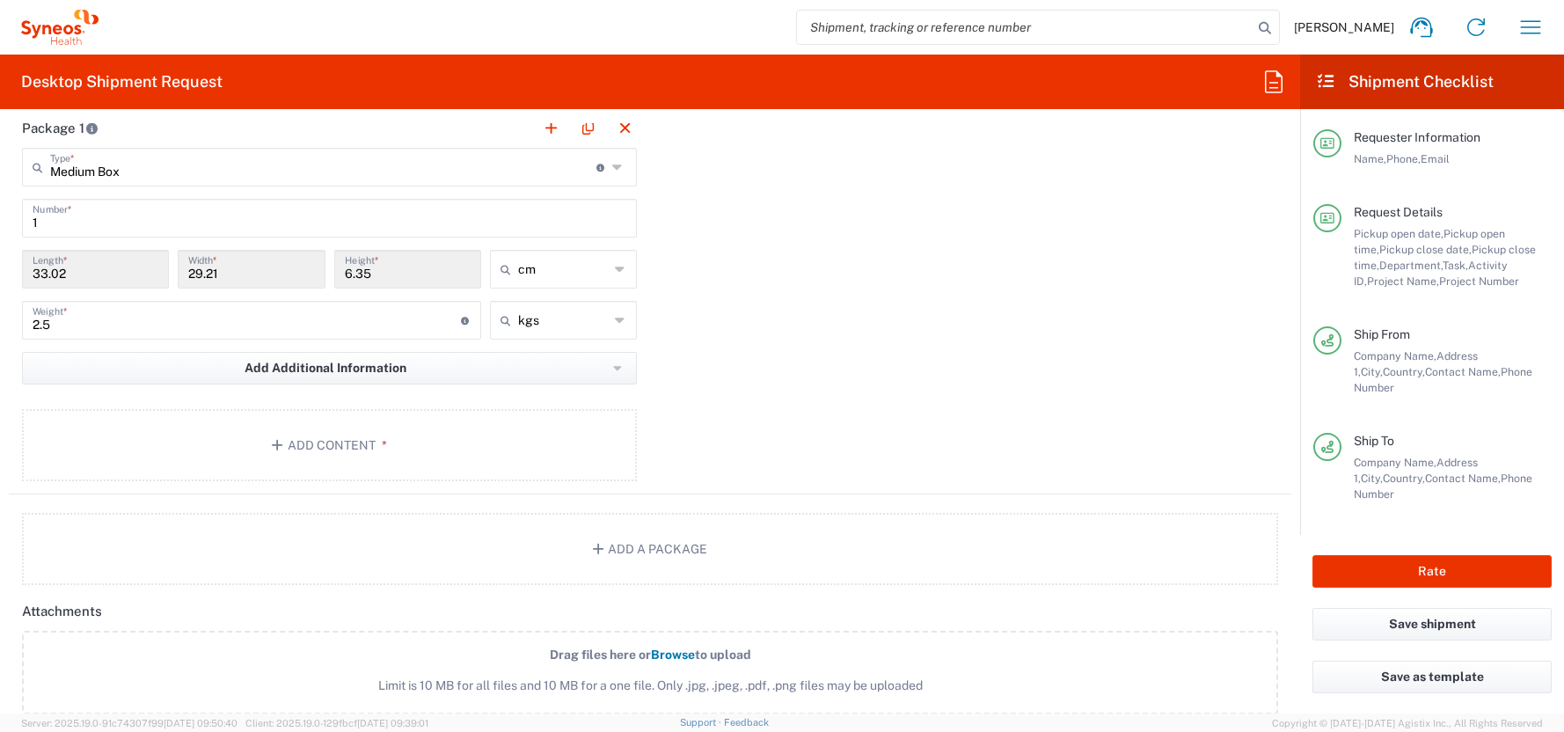
scroll to position [2173, 0]
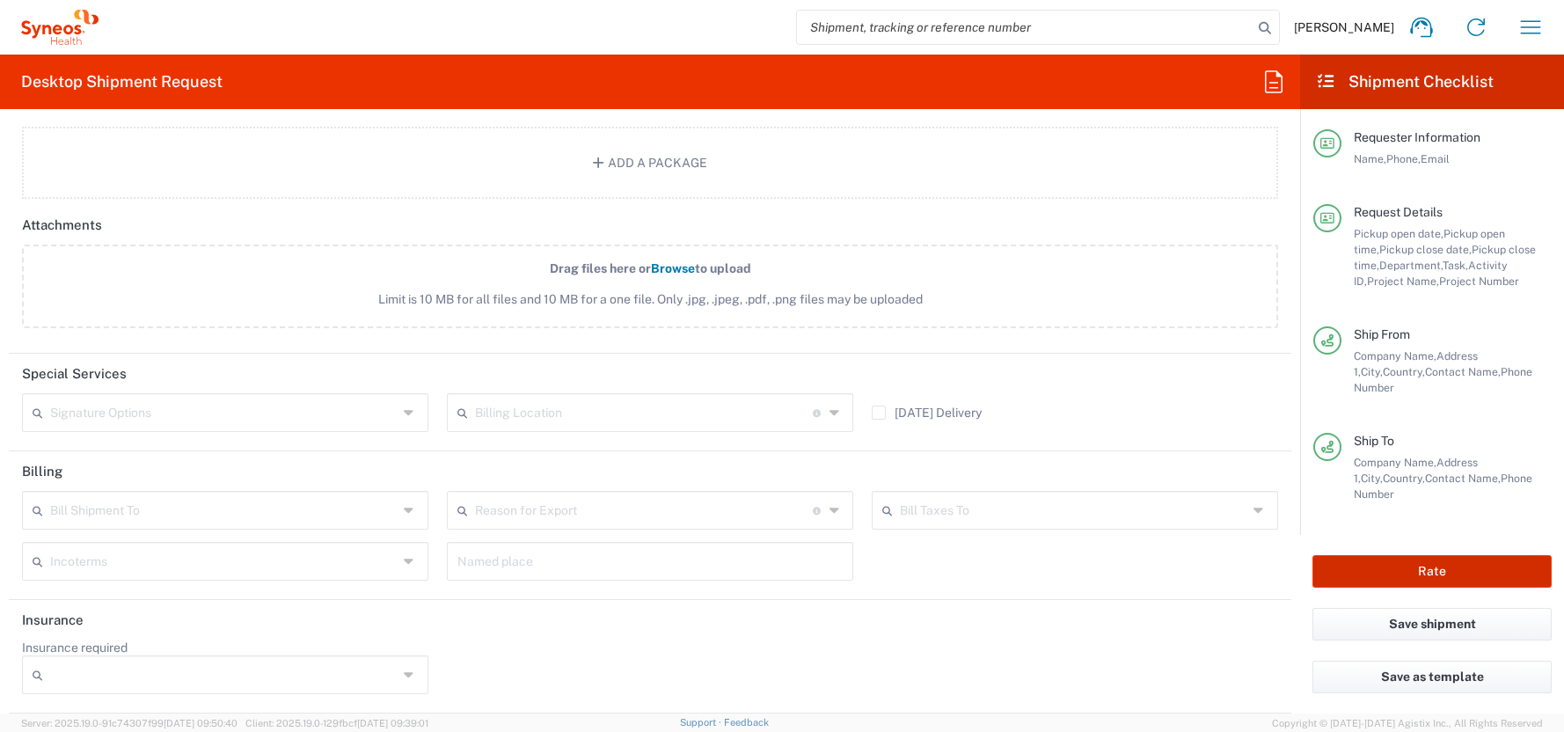
click at [1443, 571] on button "Rate" at bounding box center [1431, 571] width 239 height 33
type input "4510 DEPARTMENTAL EXPENSE"
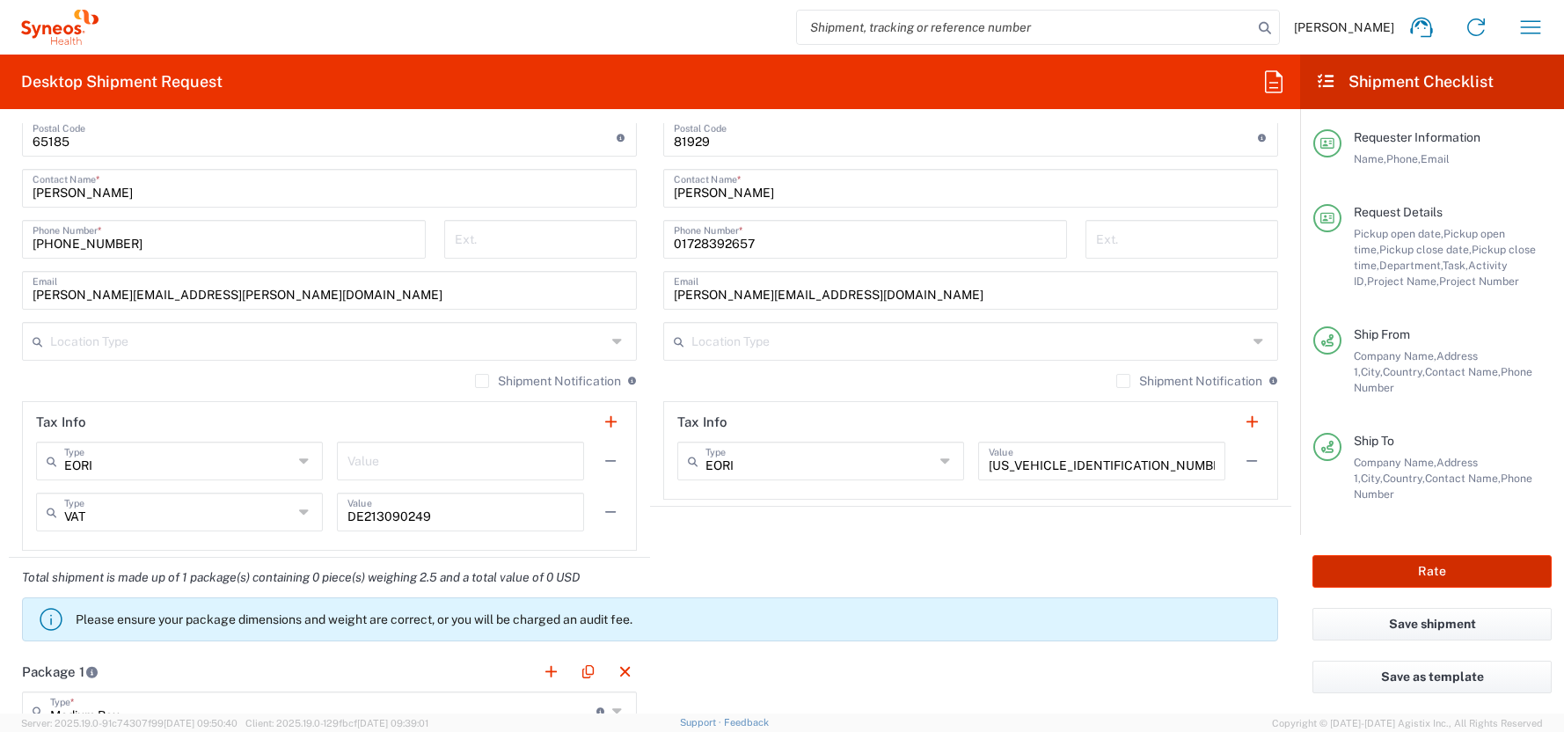
scroll to position [1612, 0]
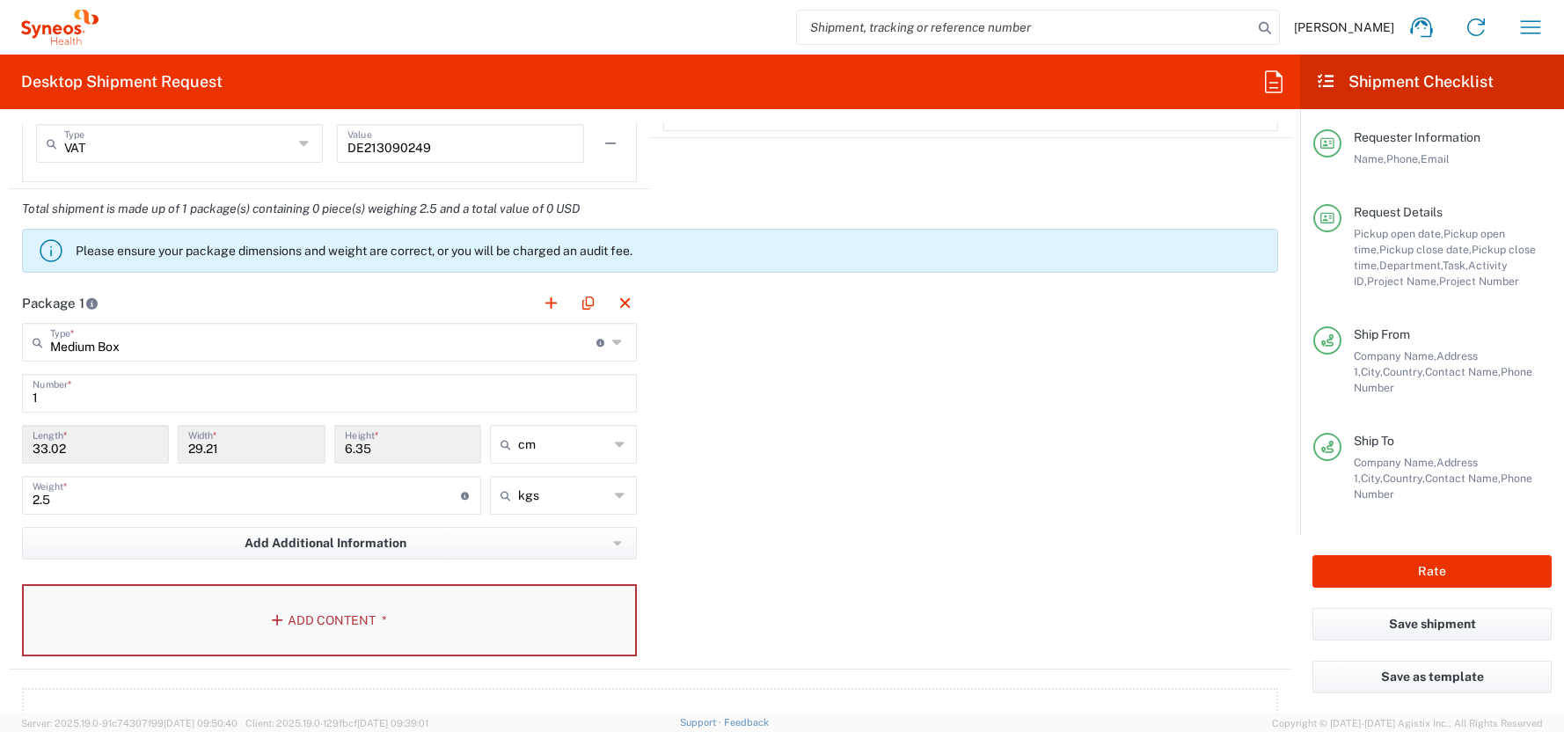
click at [304, 615] on button "Add Content *" at bounding box center [329, 620] width 615 height 72
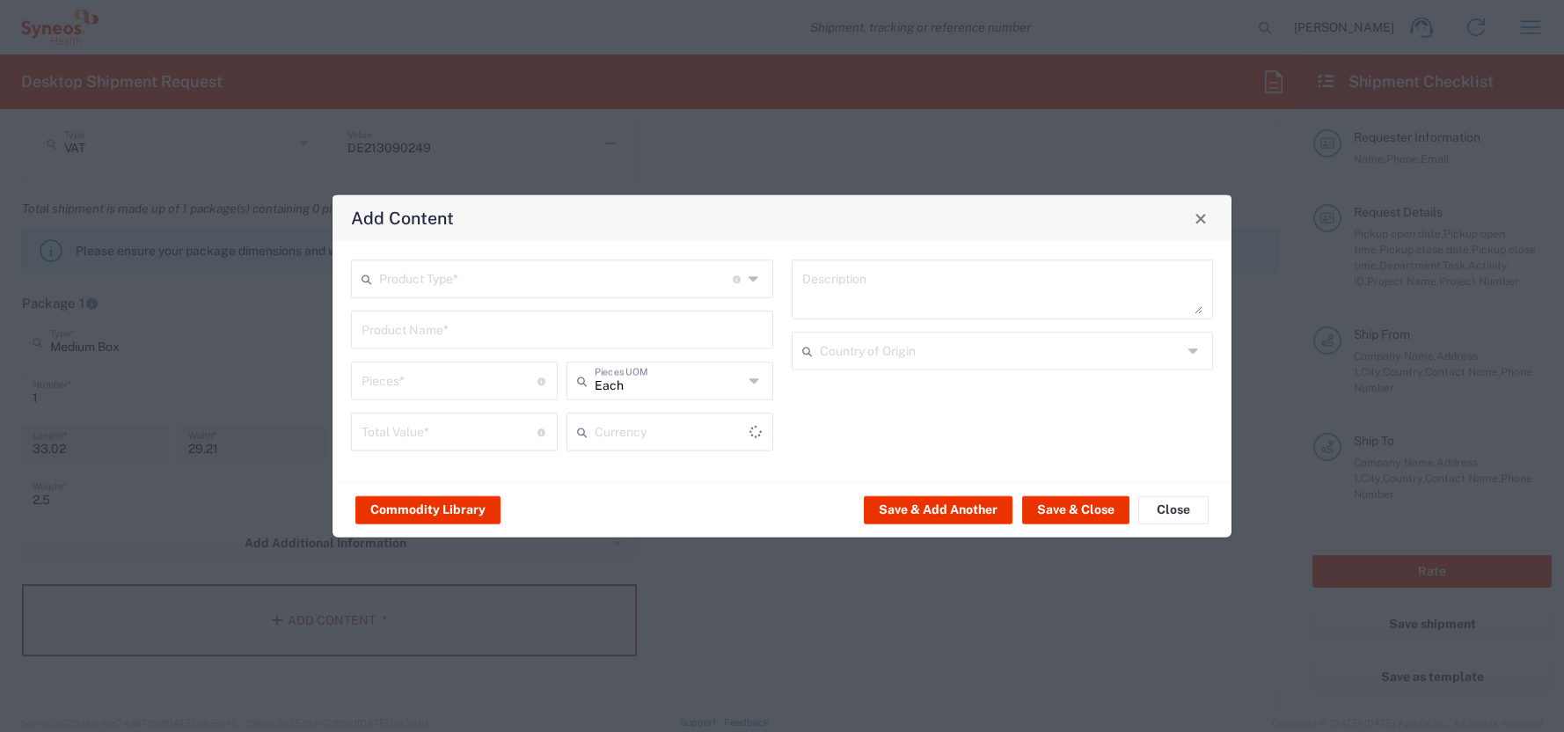
type input "US Dollar"
click at [397, 509] on button "Commodity Library" at bounding box center [427, 509] width 145 height 28
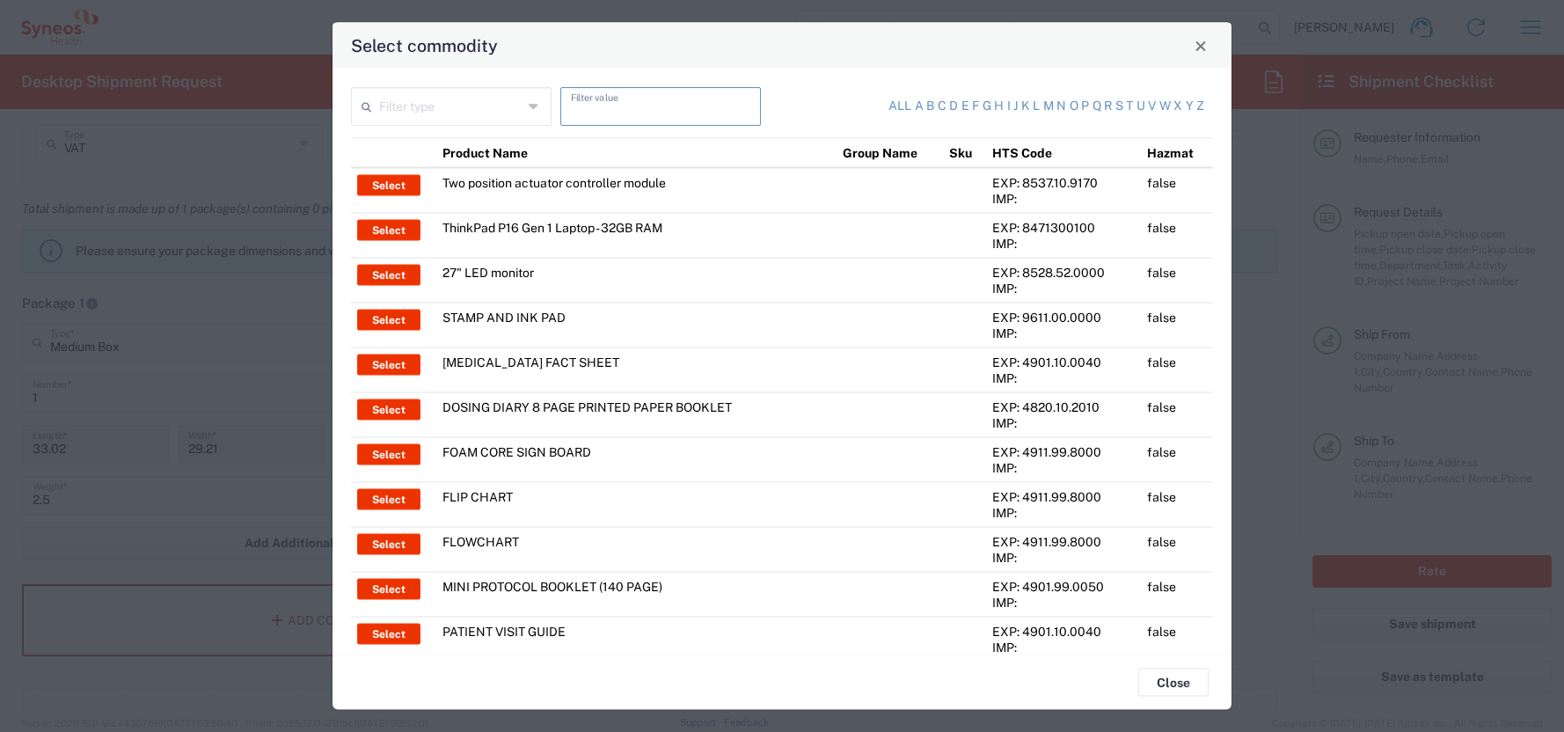
click at [605, 114] on input "text" at bounding box center [660, 105] width 179 height 31
type input "thinkpad"
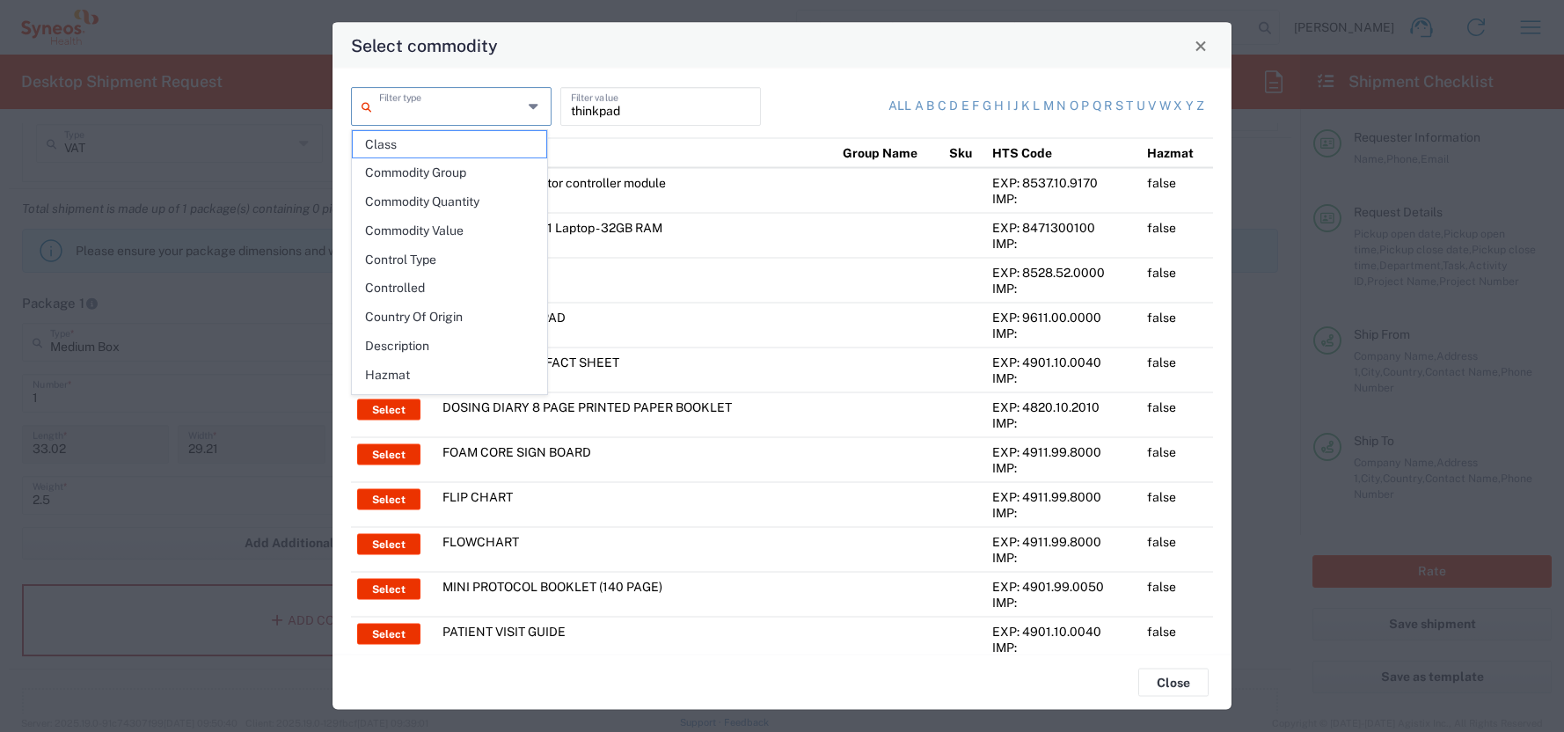
click at [397, 106] on input "text" at bounding box center [450, 105] width 143 height 31
click at [412, 315] on span "Product Name" at bounding box center [449, 321] width 193 height 27
type input "Product Name"
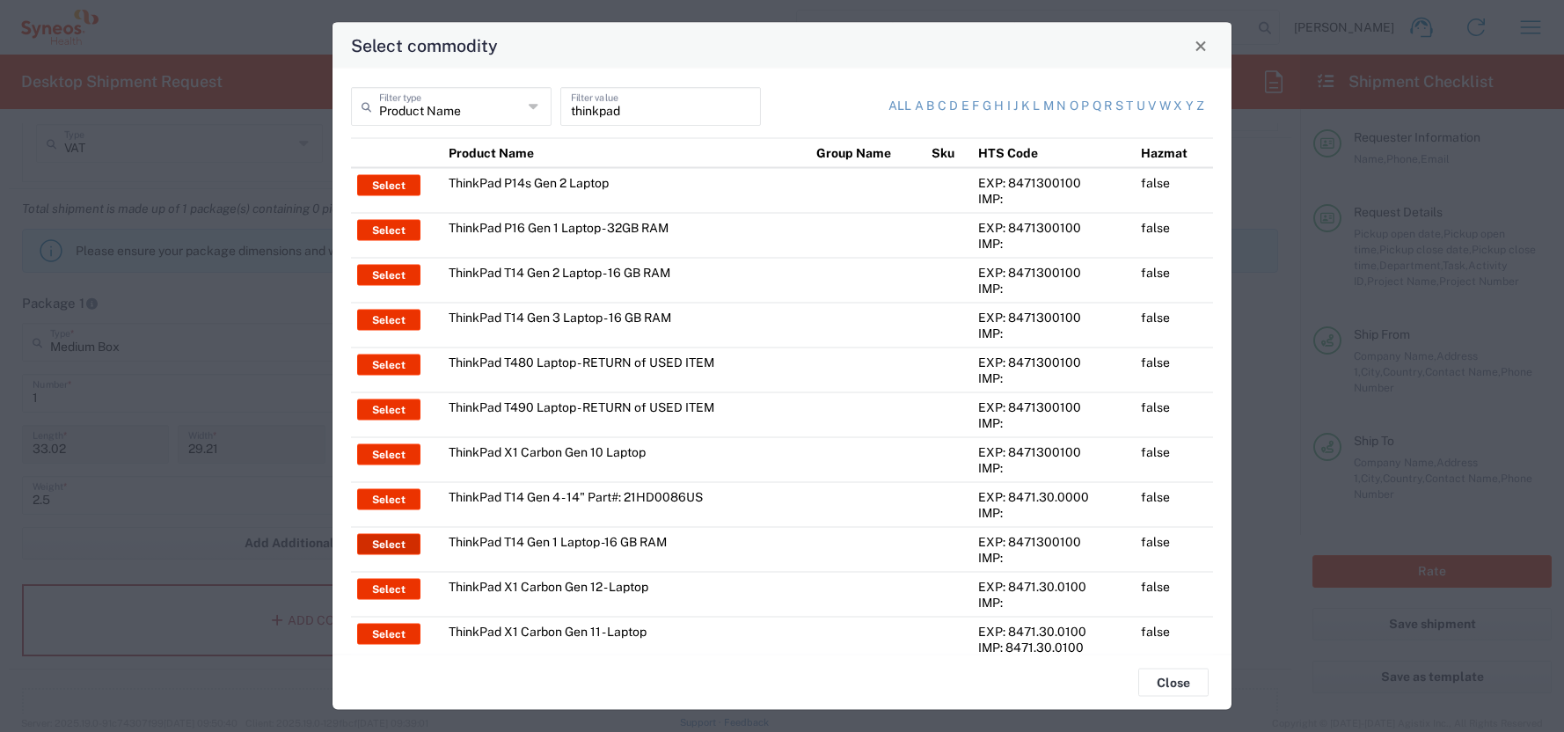
click at [385, 546] on button "Select" at bounding box center [388, 544] width 63 height 21
type input "ThinkPad T14 Gen 1 Laptop -16 GB RAM"
type textarea "Intel Core i5-10210U- 14"- 512 GB SSD"
type input "[GEOGRAPHIC_DATA]"
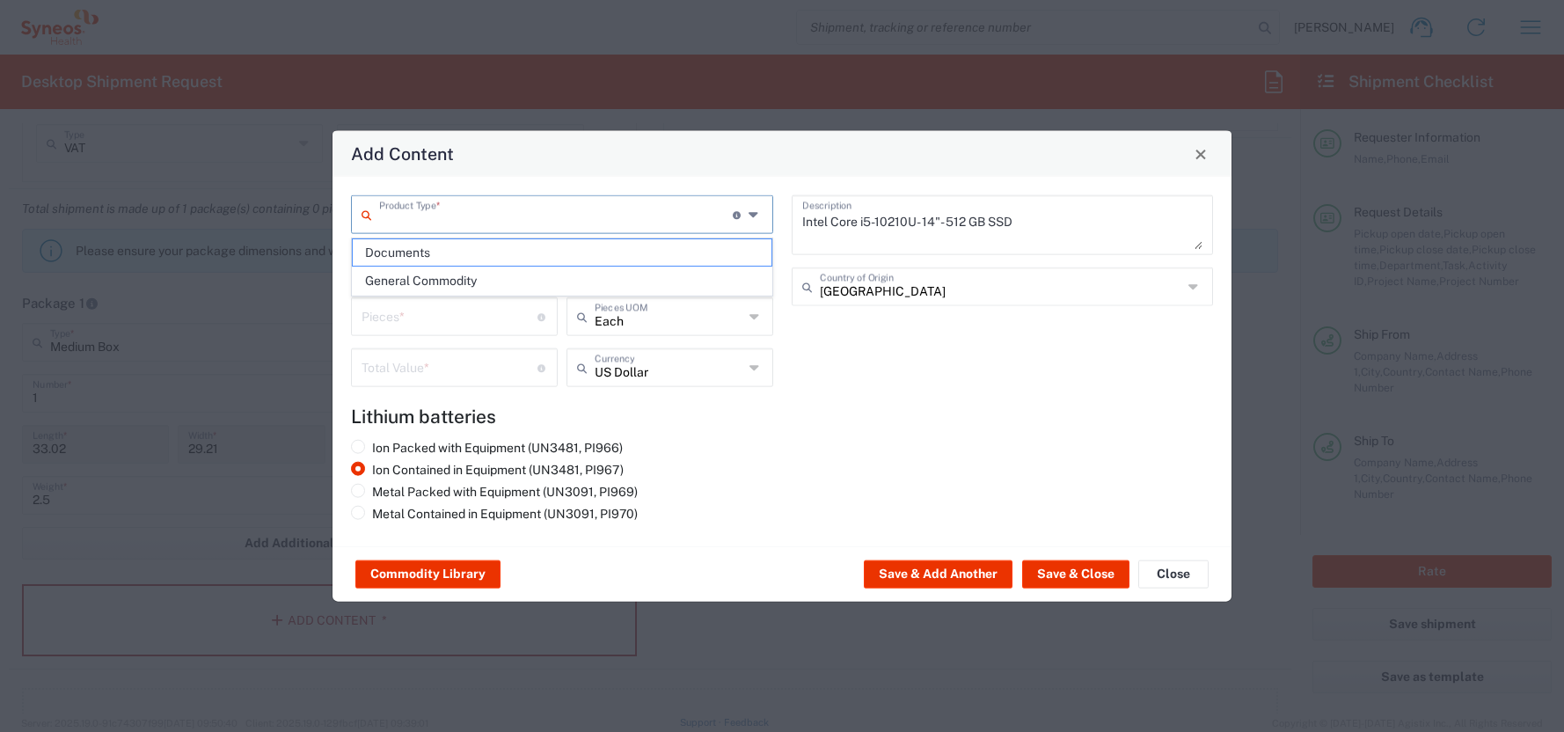
click at [387, 221] on input "text" at bounding box center [556, 213] width 354 height 31
click at [393, 280] on span "General Commodity" at bounding box center [562, 280] width 419 height 27
type input "General Commodity"
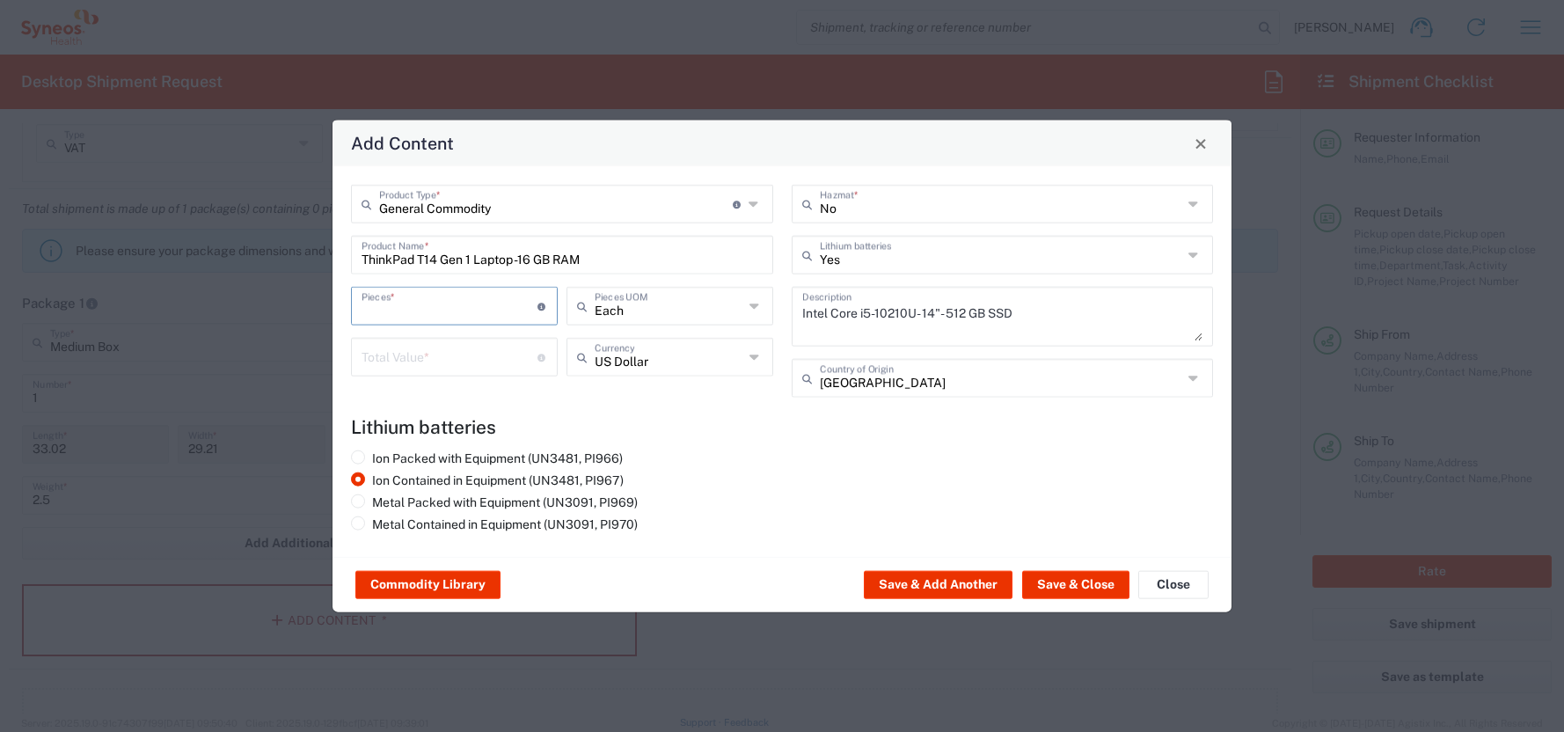
click at [387, 302] on input "number" at bounding box center [449, 304] width 176 height 31
type input "1"
click at [371, 355] on input "number" at bounding box center [449, 355] width 176 height 31
type input "500"
click at [601, 361] on input "text" at bounding box center [670, 355] width 150 height 31
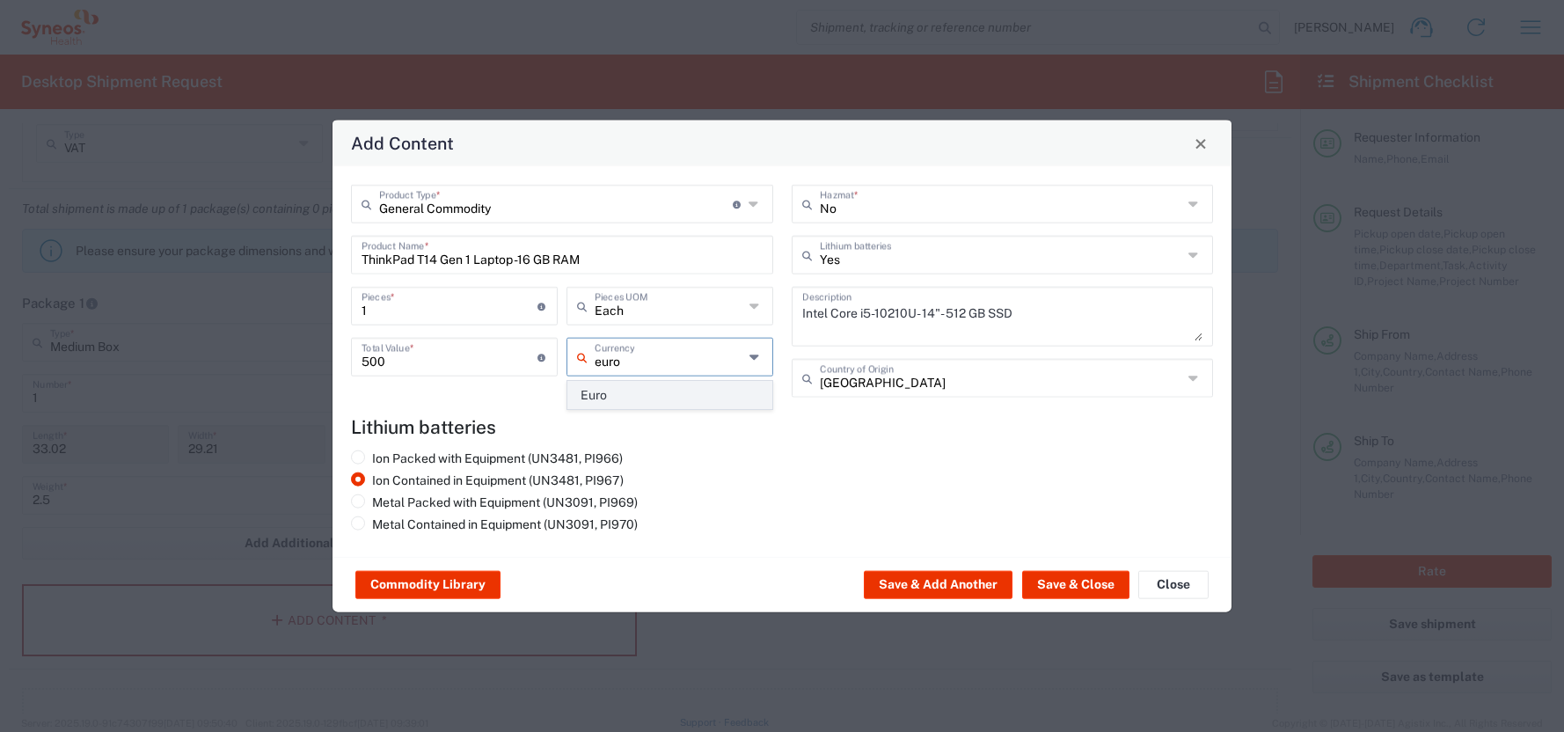
click at [604, 396] on span "Euro" at bounding box center [669, 395] width 203 height 27
type input "Euro"
click at [1069, 582] on button "Save & Close" at bounding box center [1075, 585] width 107 height 28
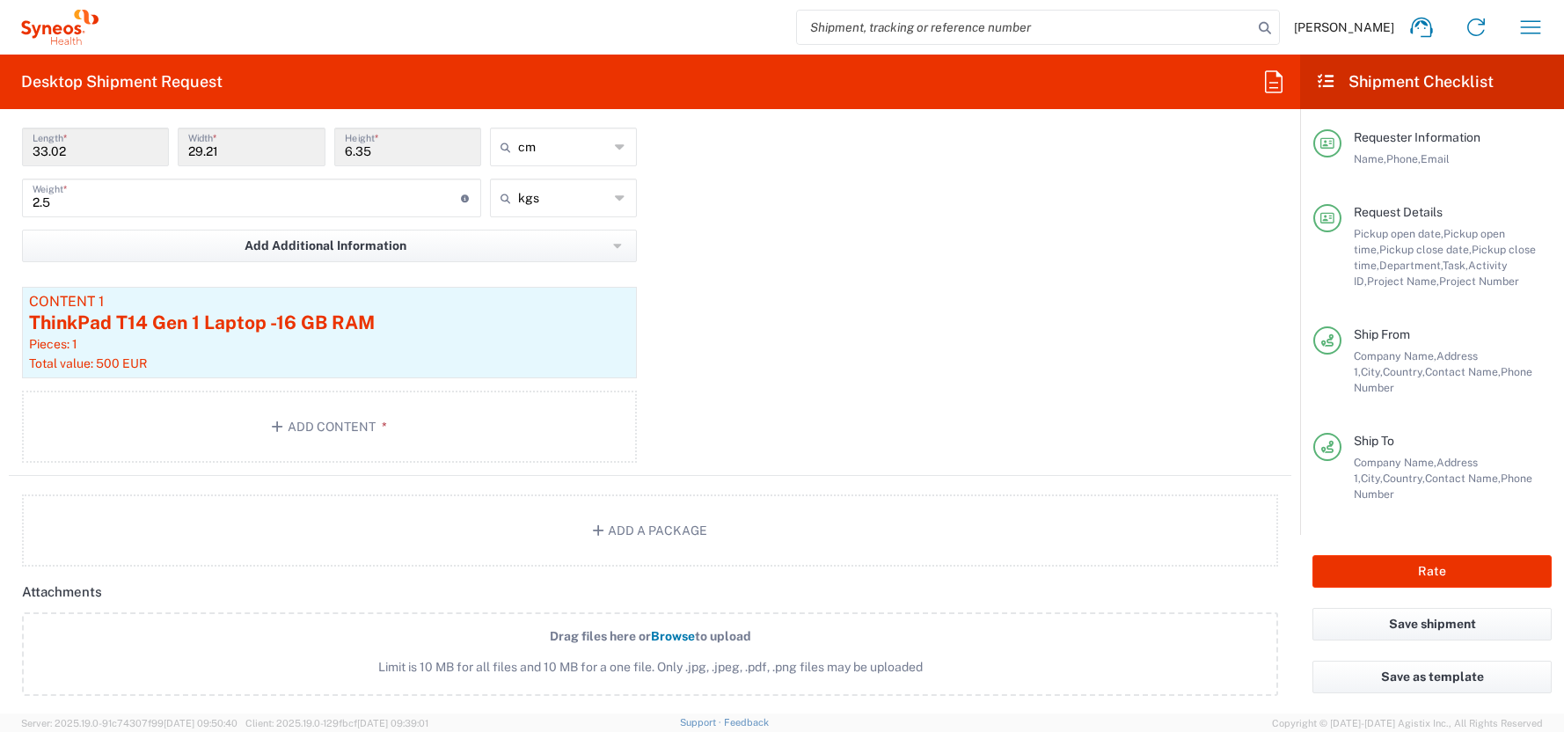
scroll to position [2277, 0]
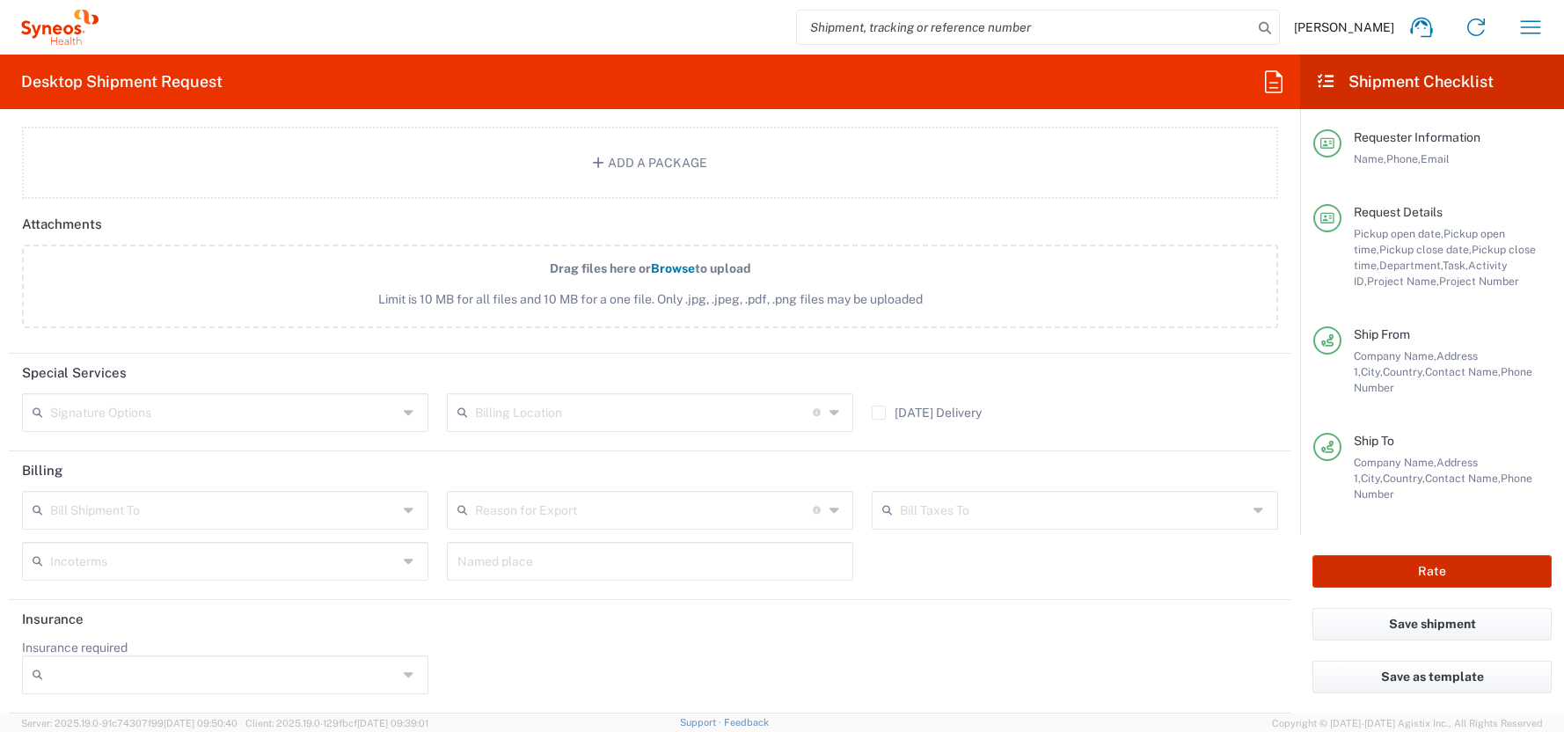
click at [1410, 573] on button "Rate" at bounding box center [1431, 571] width 239 height 33
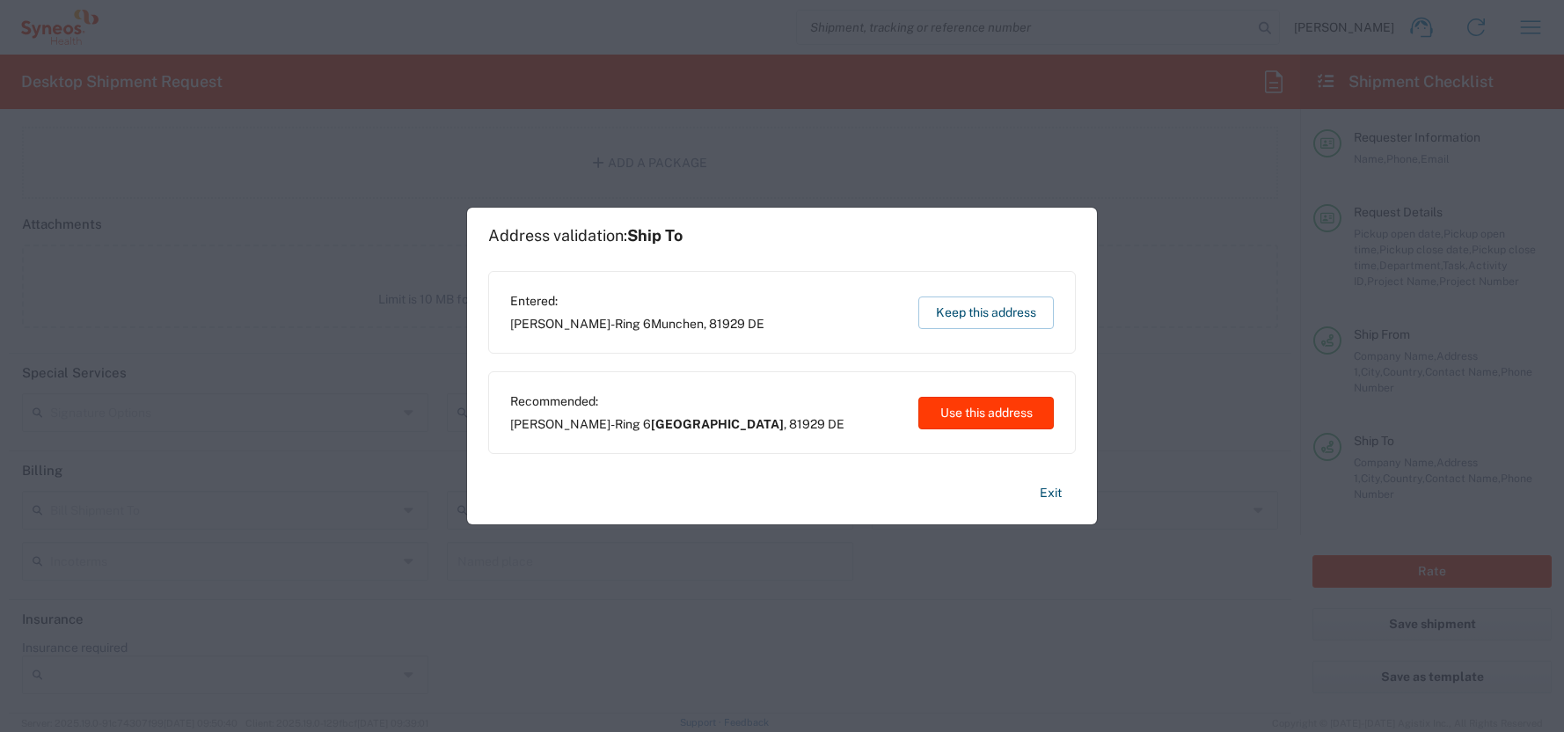
click at [955, 412] on button "Use this address" at bounding box center [985, 413] width 135 height 33
type input "[GEOGRAPHIC_DATA]"
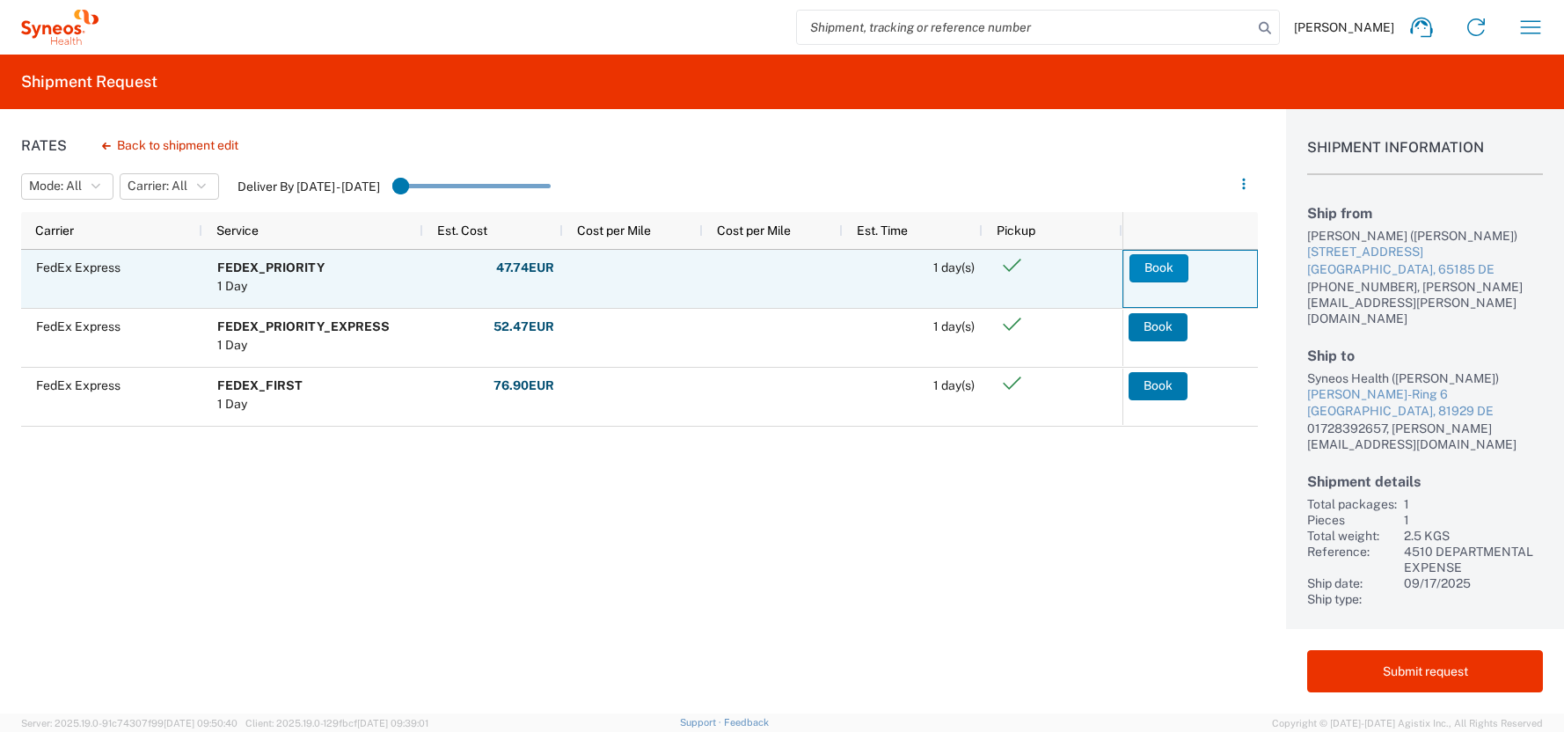
click at [1155, 264] on button "Book" at bounding box center [1158, 268] width 59 height 28
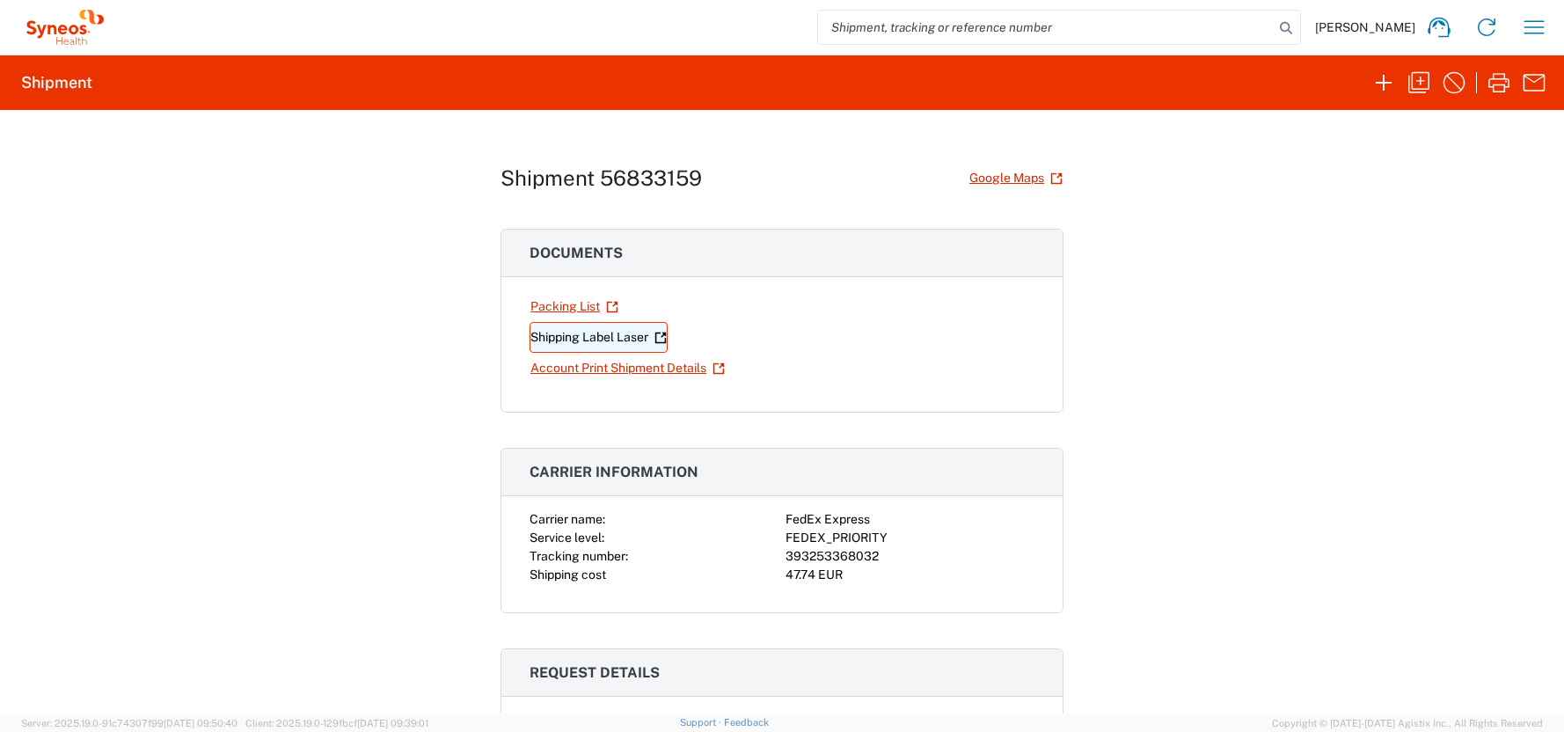
click at [586, 335] on link "Shipping Label Laser" at bounding box center [598, 337] width 138 height 31
click at [1533, 25] on icon "button" at bounding box center [1534, 27] width 28 height 28
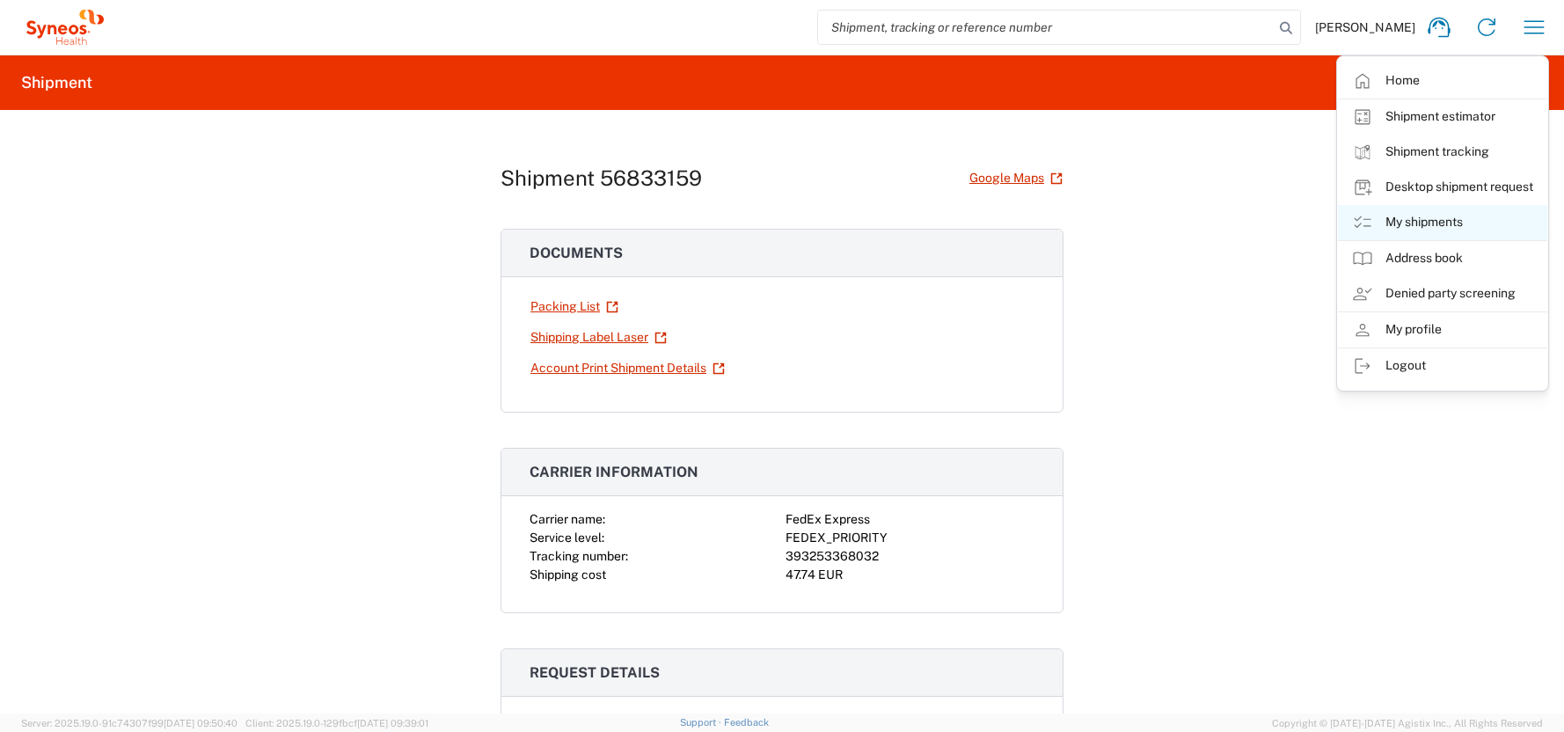
click at [1438, 229] on link "My shipments" at bounding box center [1442, 222] width 209 height 35
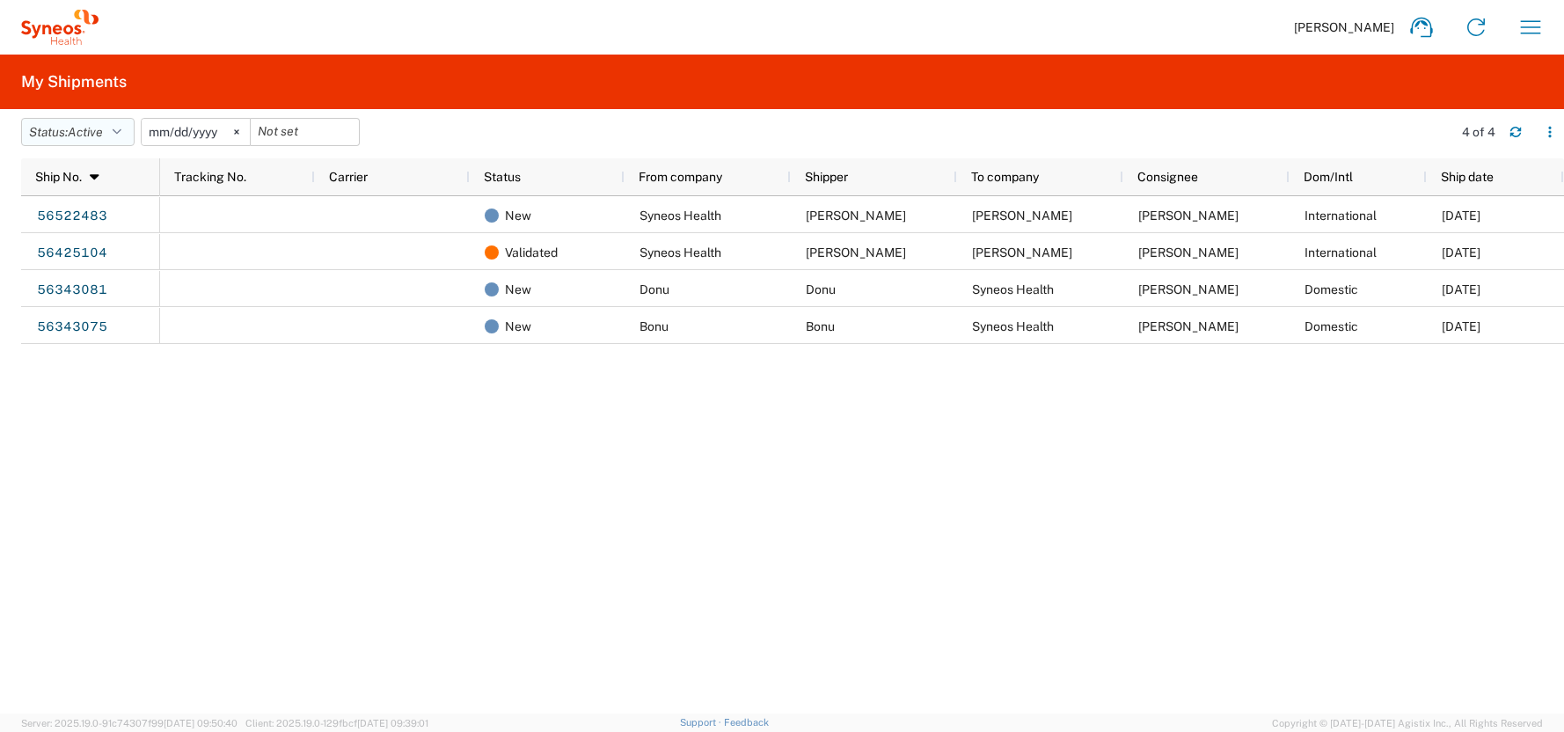
click at [121, 132] on icon "button" at bounding box center [117, 132] width 9 height 12
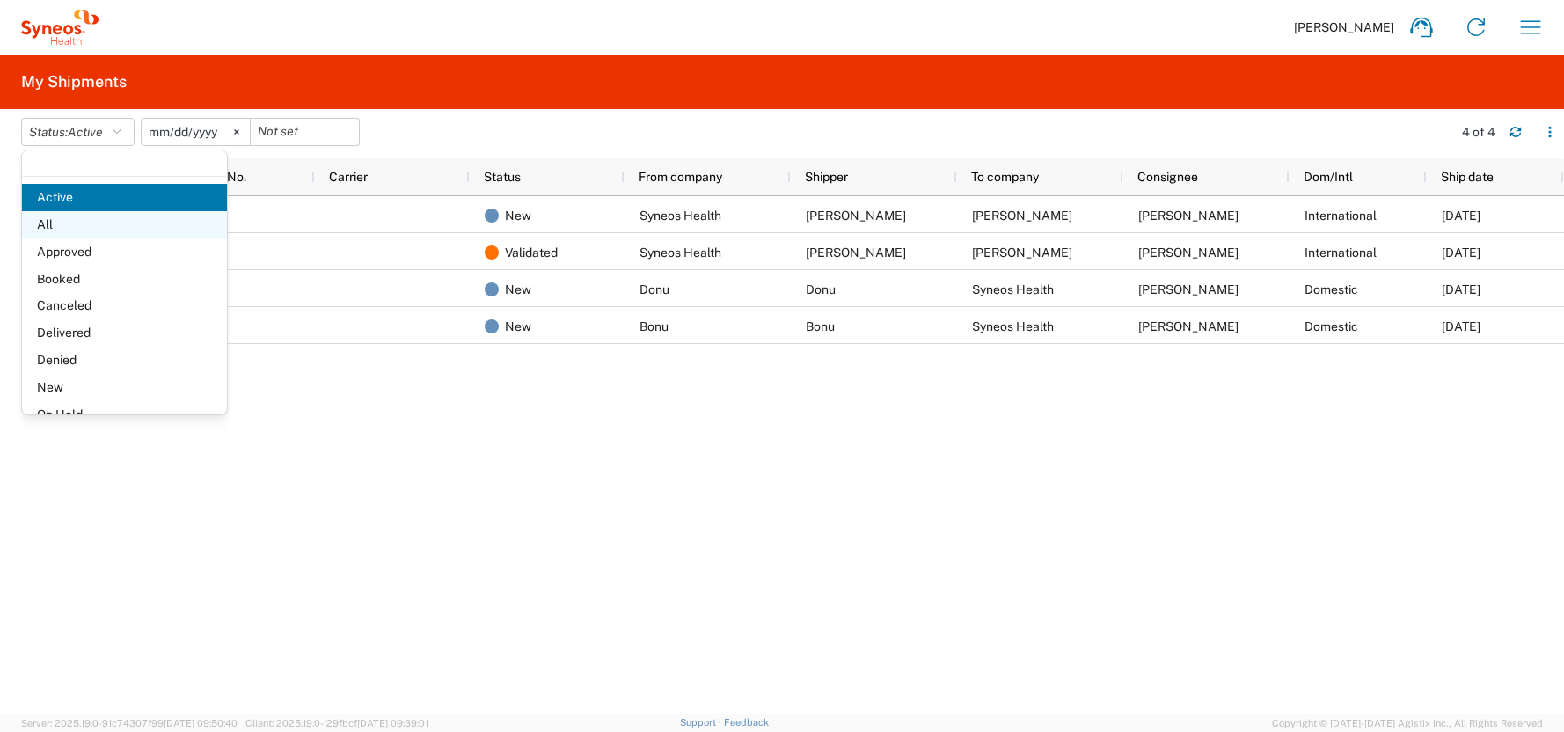
click at [49, 229] on span "All" at bounding box center [124, 224] width 205 height 27
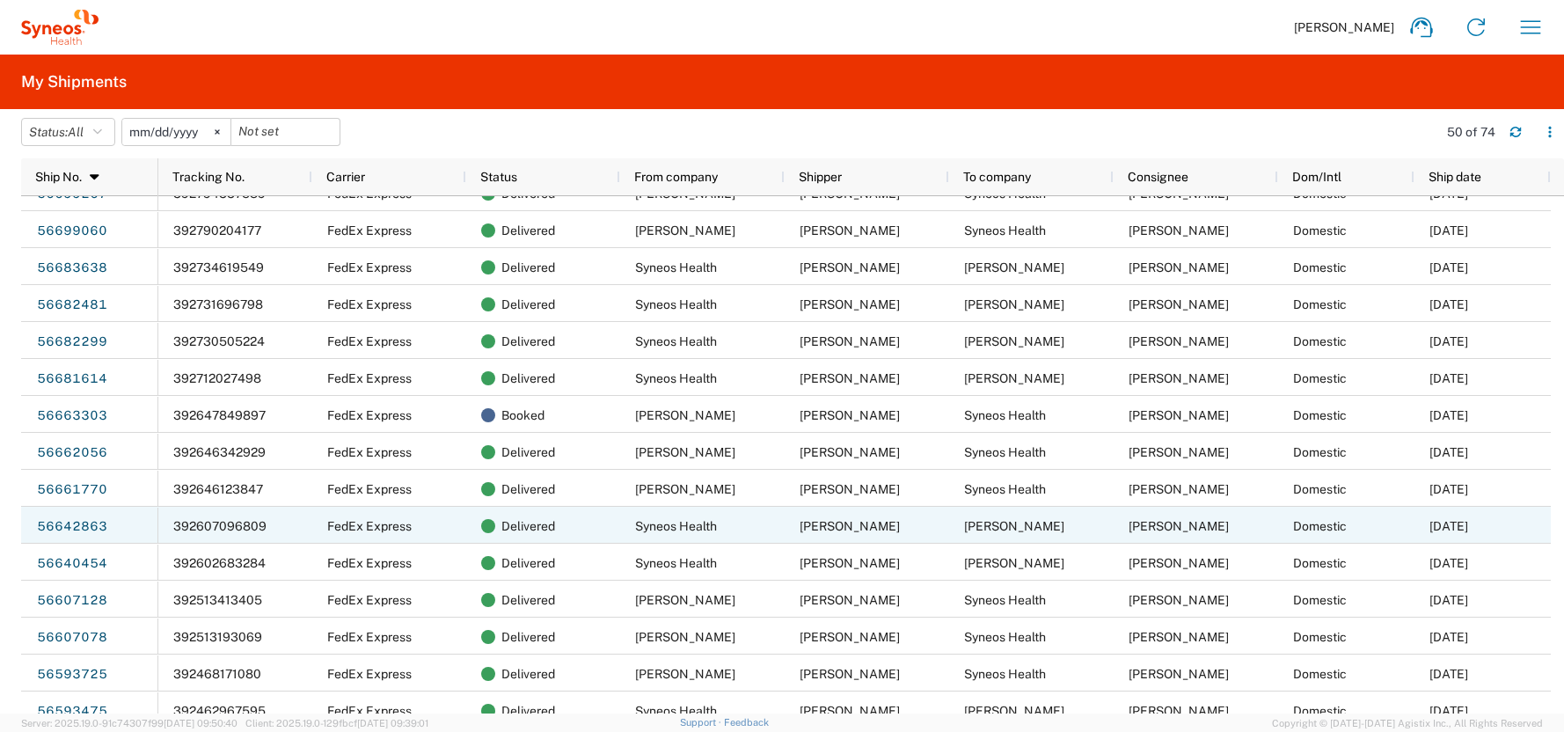
scroll to position [243, 0]
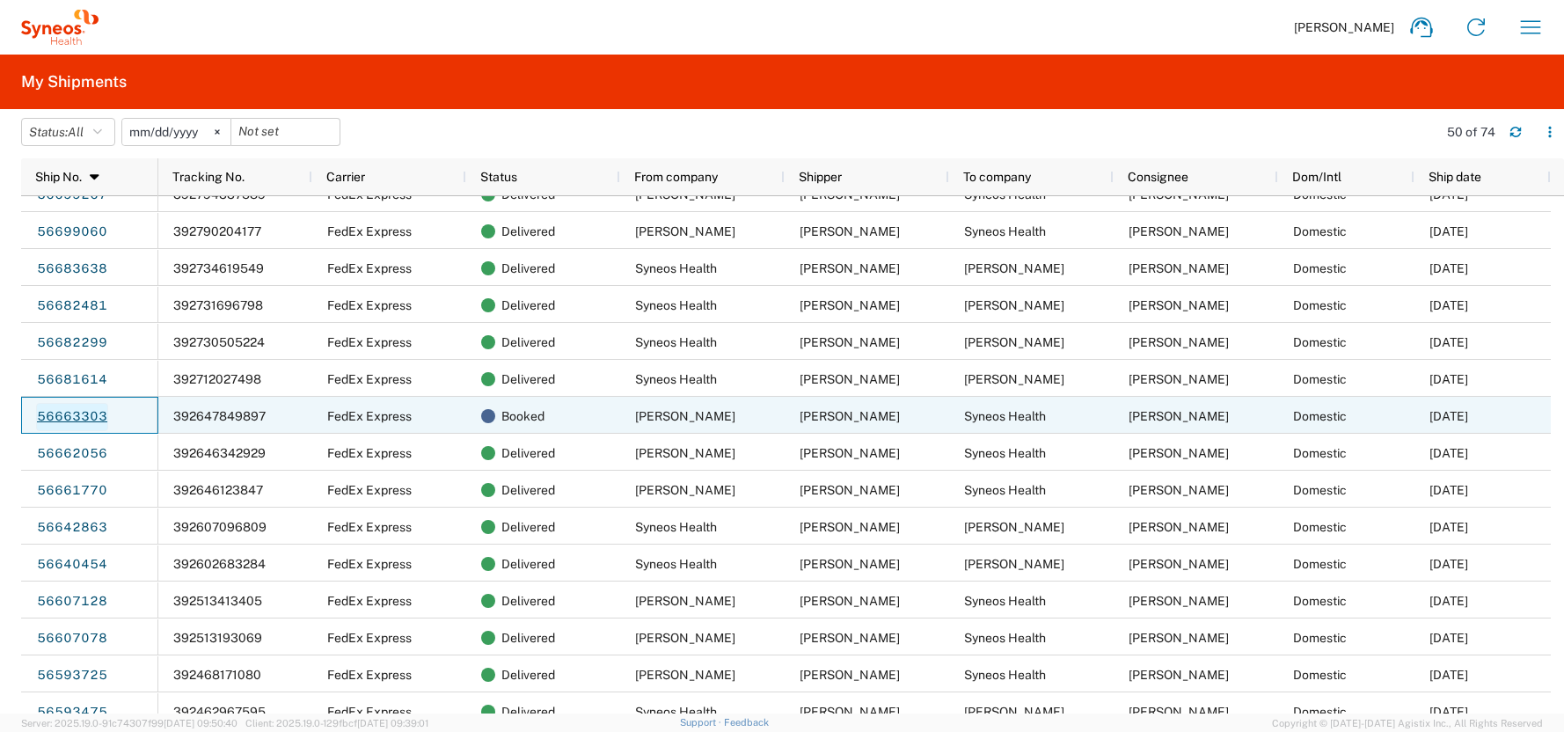
click at [69, 418] on link "56663303" at bounding box center [72, 417] width 72 height 28
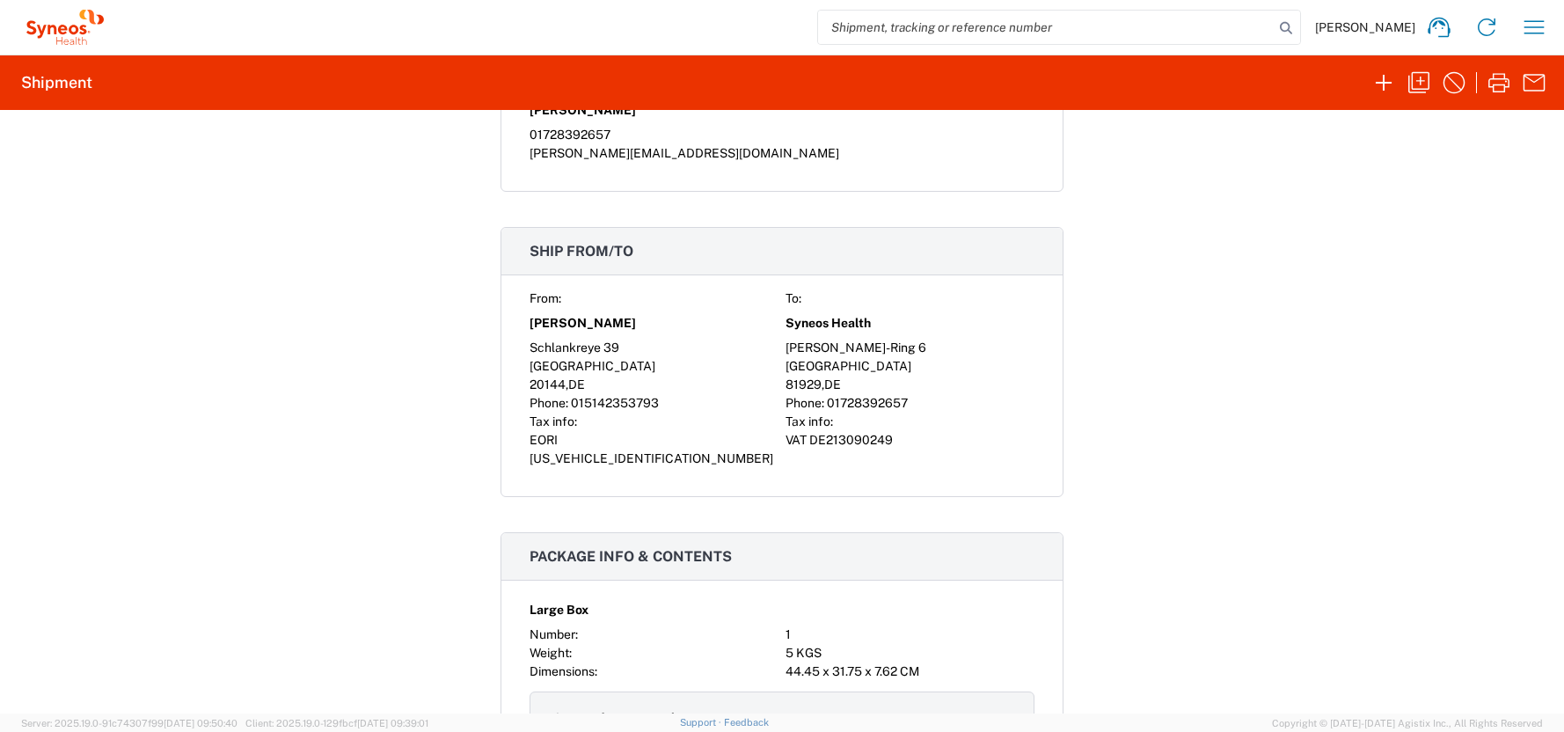
scroll to position [1061, 0]
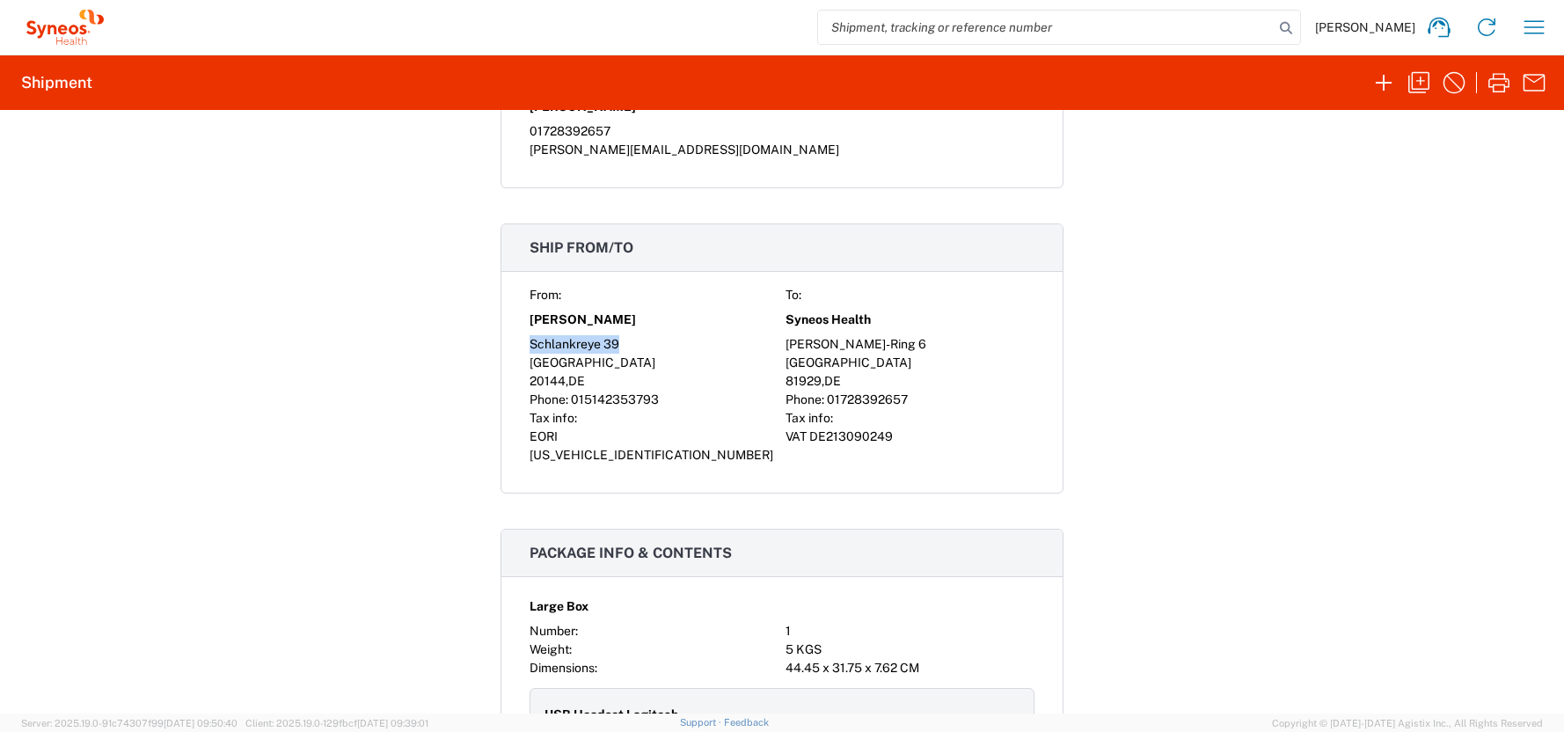
drag, startPoint x: 615, startPoint y: 339, endPoint x: 506, endPoint y: 351, distance: 109.7
click at [506, 351] on div "From: To: [PERSON_NAME] Syneos Health Schlankreye [STREET_ADDRESS][PERSON_NAME]…" at bounding box center [781, 389] width 561 height 207
copy div "Schlankreye 39"
click at [558, 365] on span "[GEOGRAPHIC_DATA]" at bounding box center [592, 362] width 126 height 14
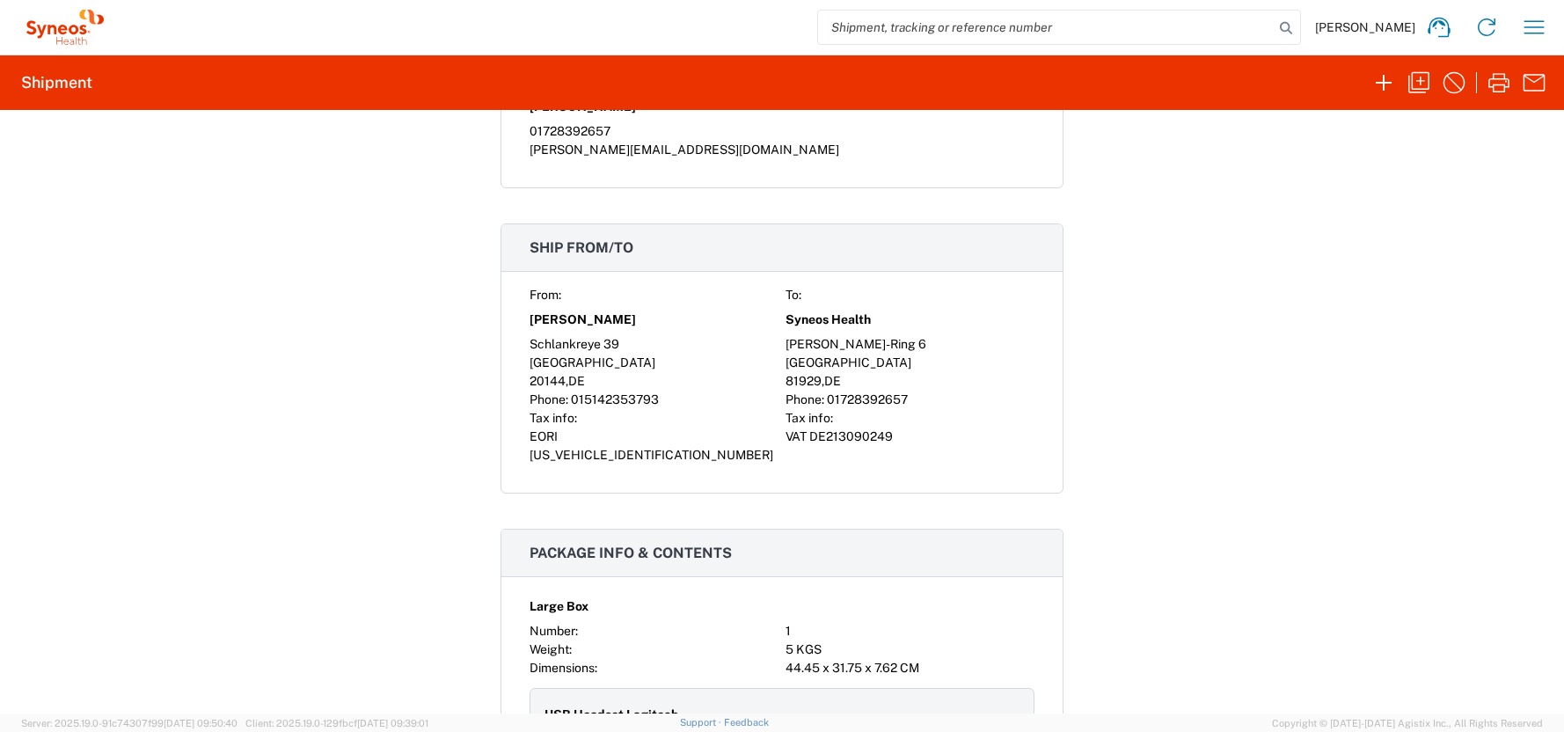
click at [630, 396] on span "015142353793" at bounding box center [615, 399] width 88 height 14
copy span "015142353793"
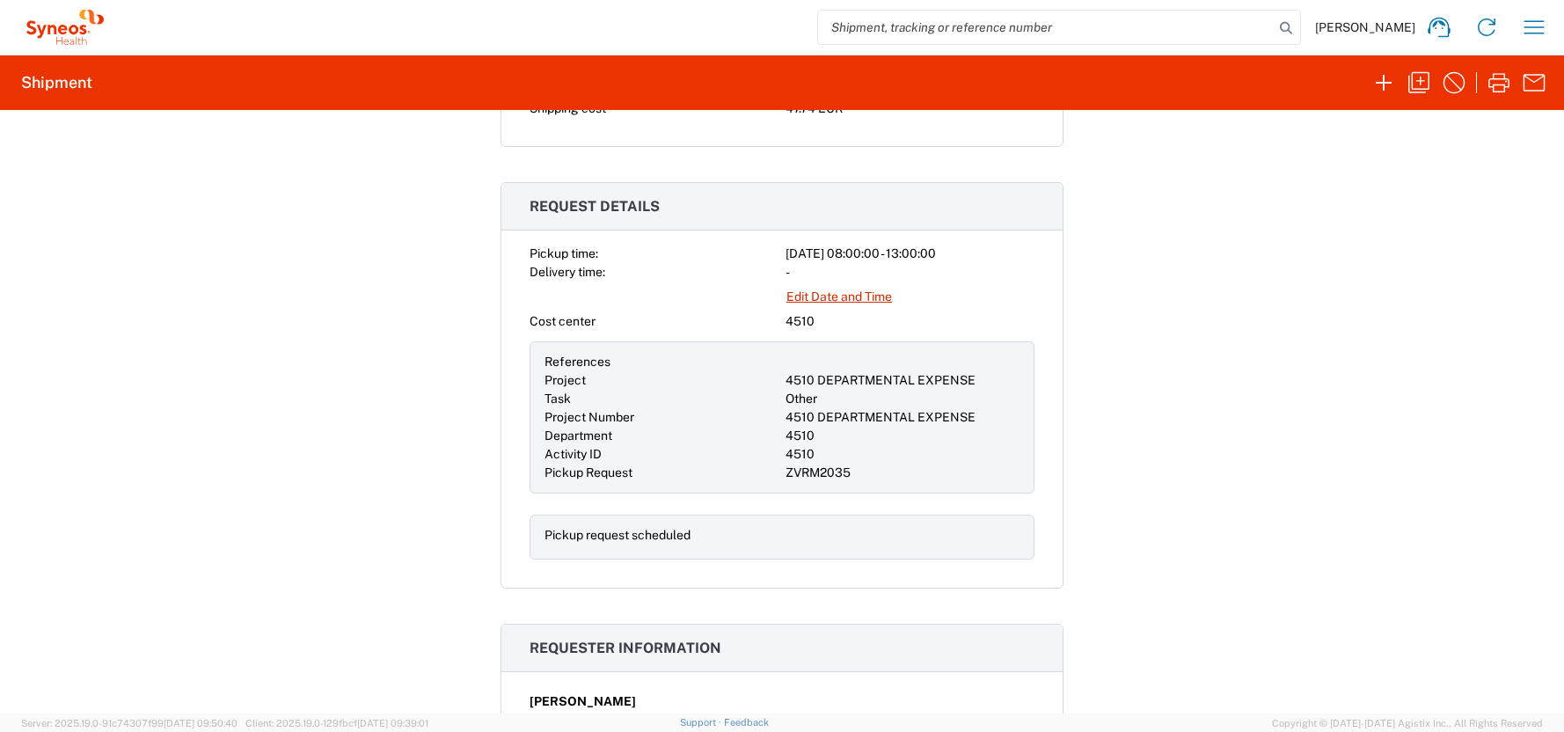
scroll to position [467, 0]
click at [843, 296] on link "Edit Date and Time" at bounding box center [838, 296] width 107 height 31
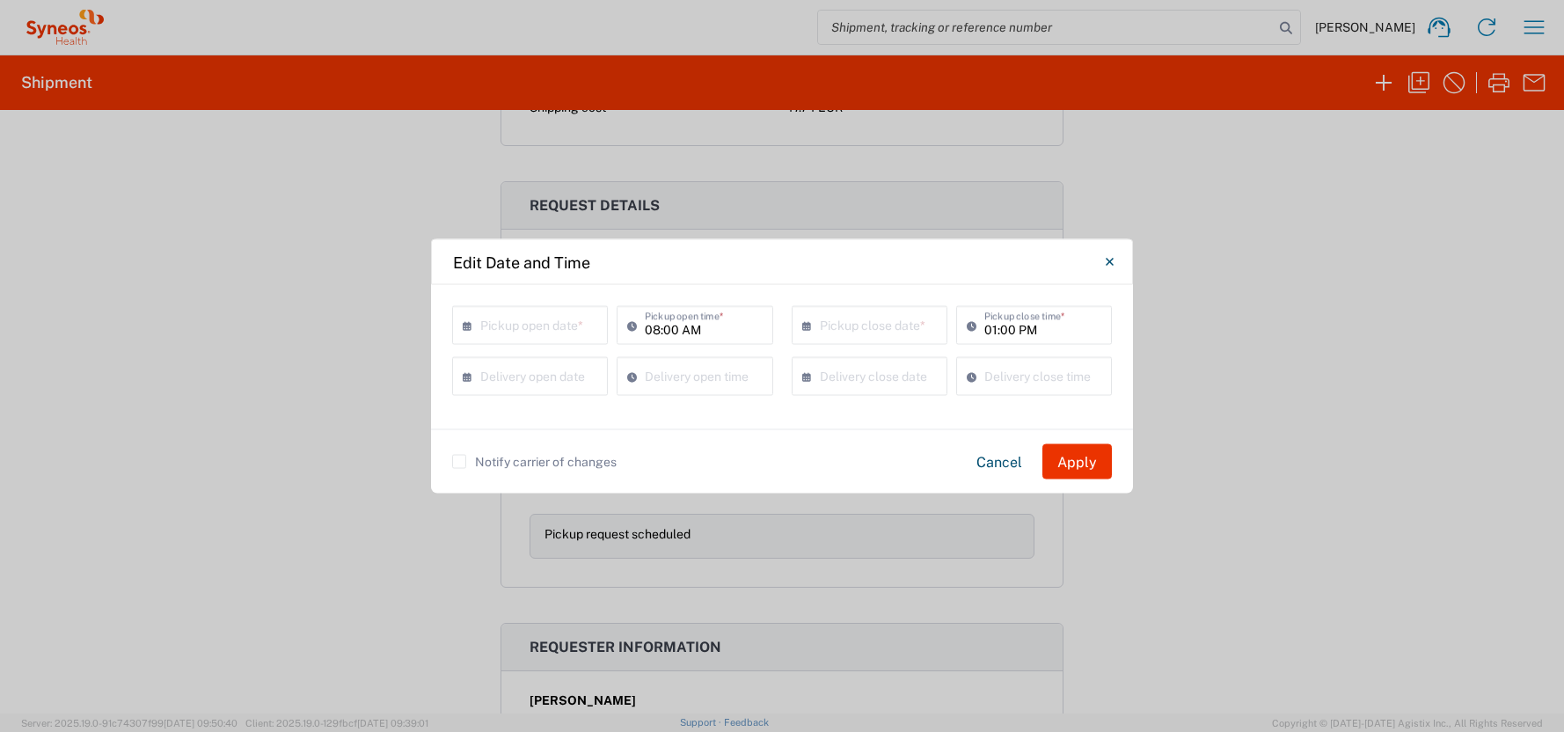
click at [507, 328] on input "text" at bounding box center [533, 324] width 107 height 31
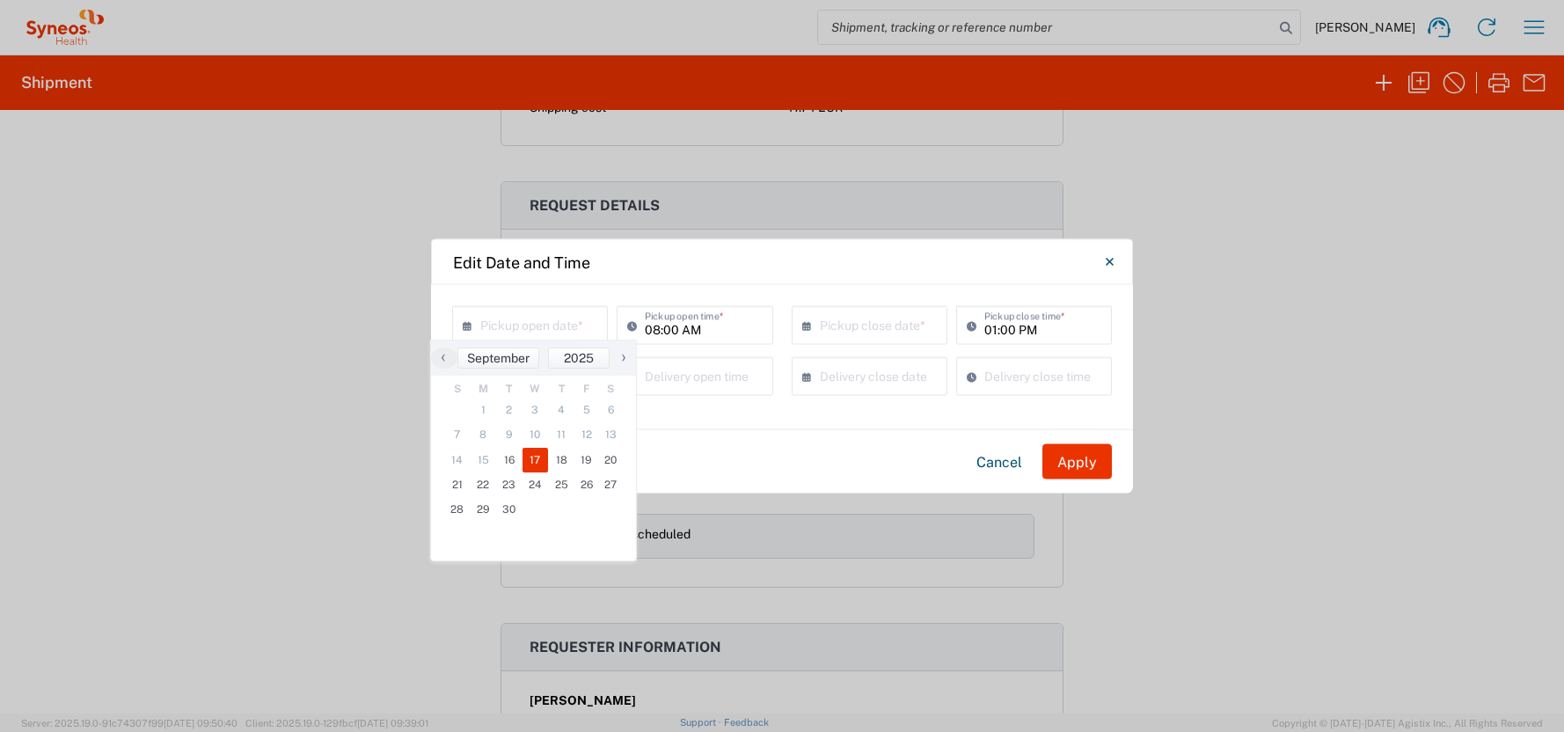
click at [536, 456] on span "17" at bounding box center [535, 460] width 26 height 25
type input "09/17/2025"
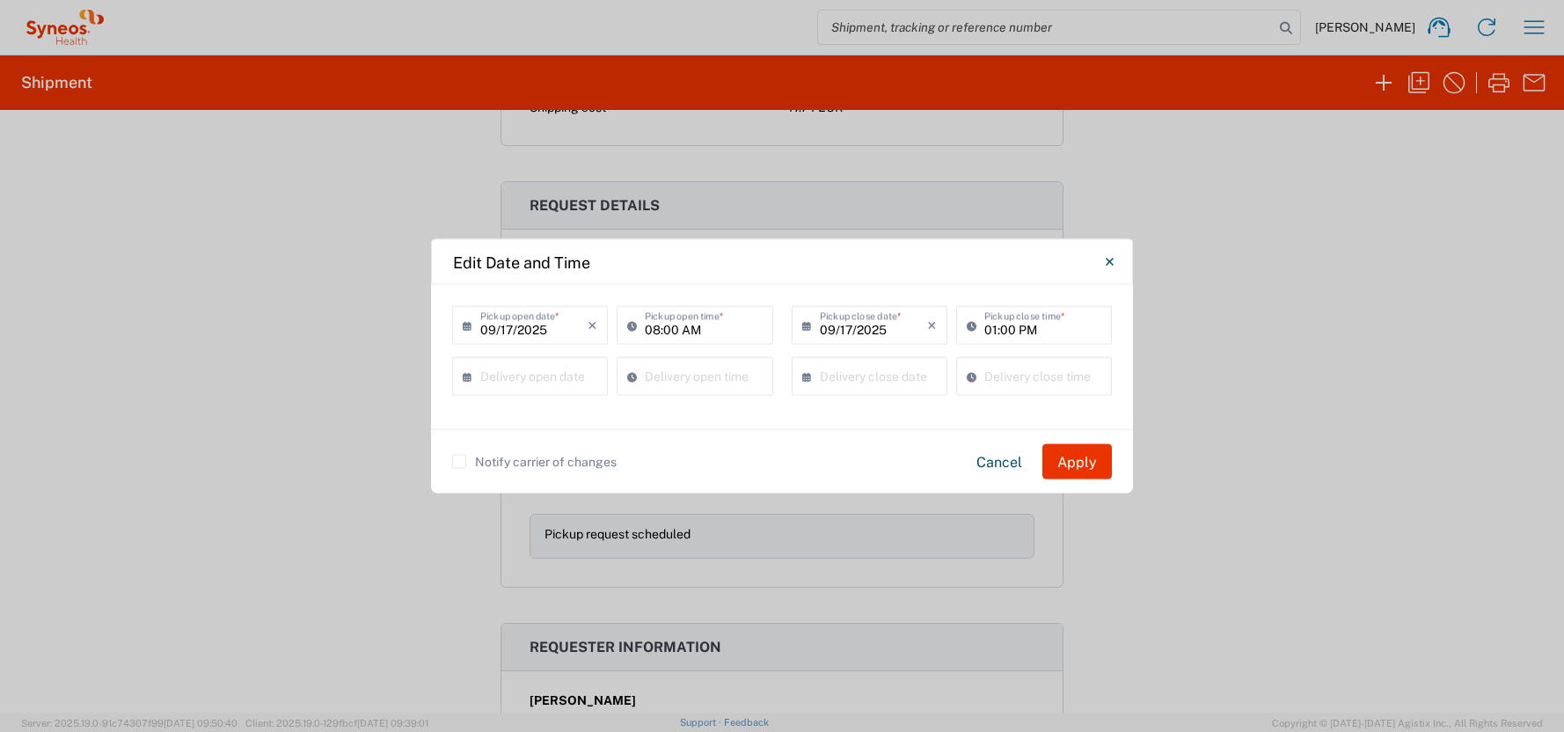
click at [989, 325] on input "01:00 PM" at bounding box center [1042, 324] width 117 height 31
click at [989, 324] on input "01:00 PM" at bounding box center [1042, 324] width 117 height 31
click at [994, 322] on input "01:00 PM" at bounding box center [1042, 324] width 117 height 31
click at [973, 296] on div "[DATE] × Pickup open date * Cancel Apply 08:00 AM Pickup open time * [DATE] × P…" at bounding box center [782, 357] width 702 height 144
click at [1029, 325] on input "12:00 PM" at bounding box center [1042, 324] width 117 height 31
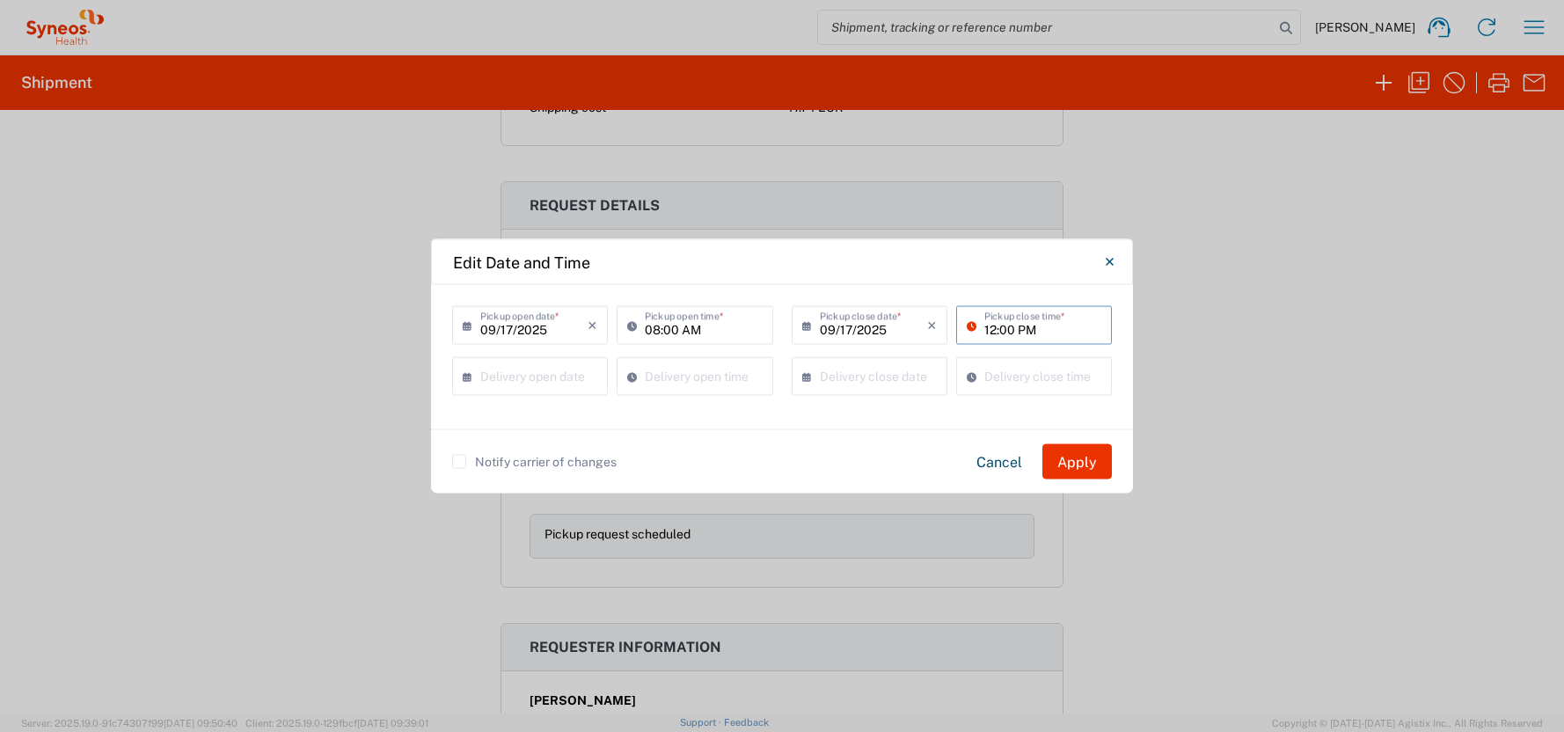
click at [1029, 325] on input "12:00 PM" at bounding box center [1042, 324] width 117 height 31
click at [989, 325] on input "12:00 AM" at bounding box center [1042, 324] width 117 height 31
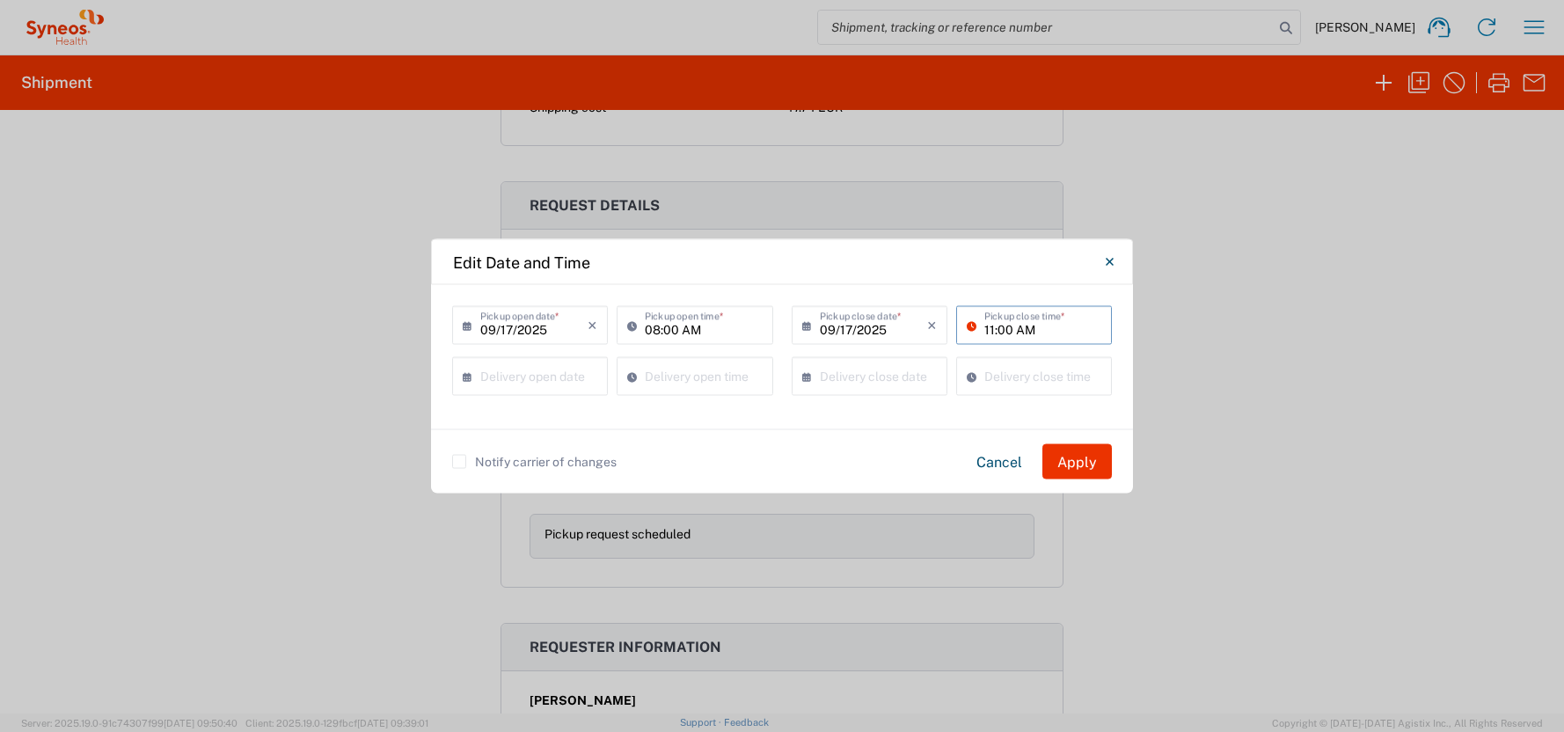
type input "11:00 AM"
click at [433, 372] on div "[DATE] × Pickup open date * Cancel Apply 08:00 AM Pickup open time * [DATE] × P…" at bounding box center [782, 357] width 702 height 144
click at [1077, 456] on button "Apply" at bounding box center [1076, 461] width 69 height 35
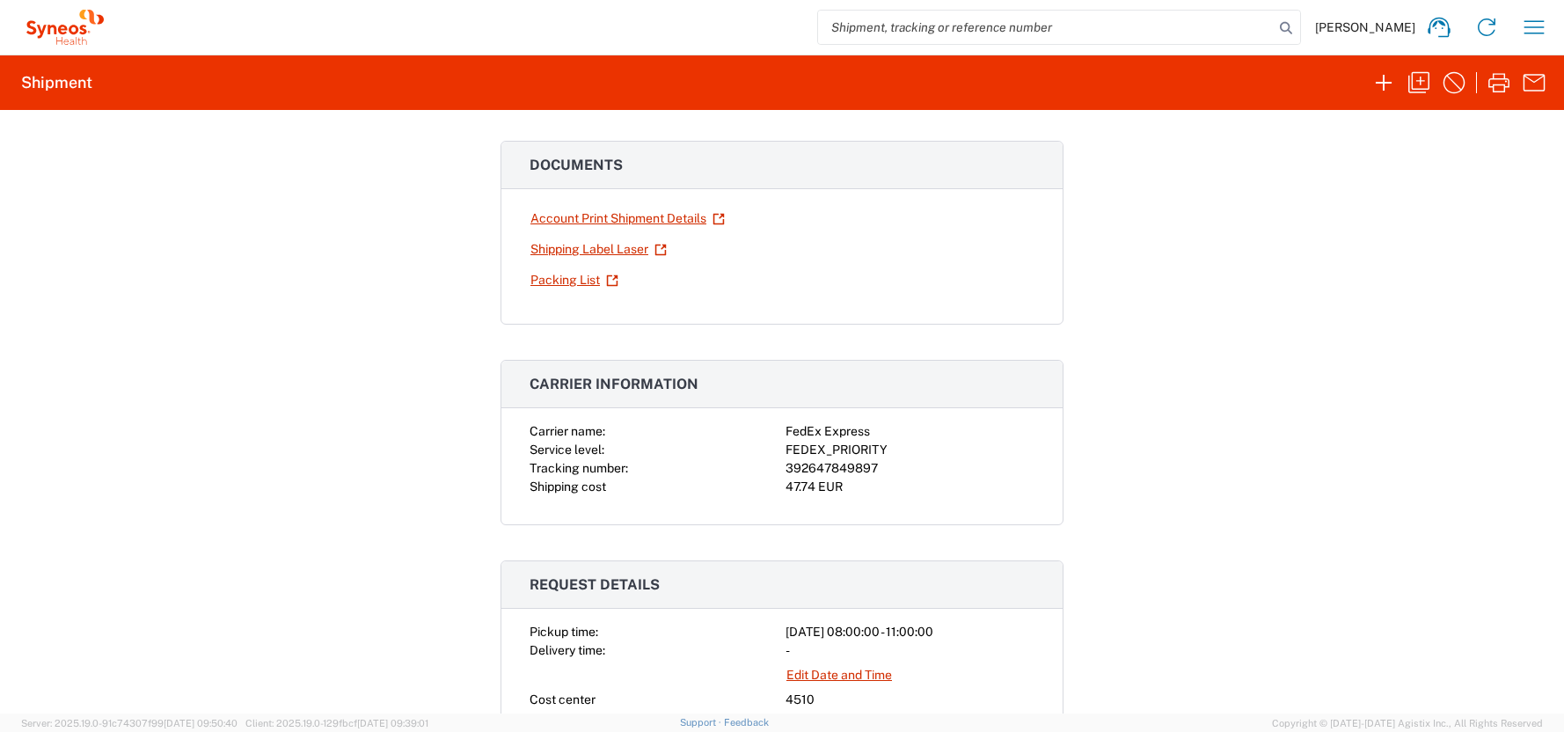
scroll to position [0, 0]
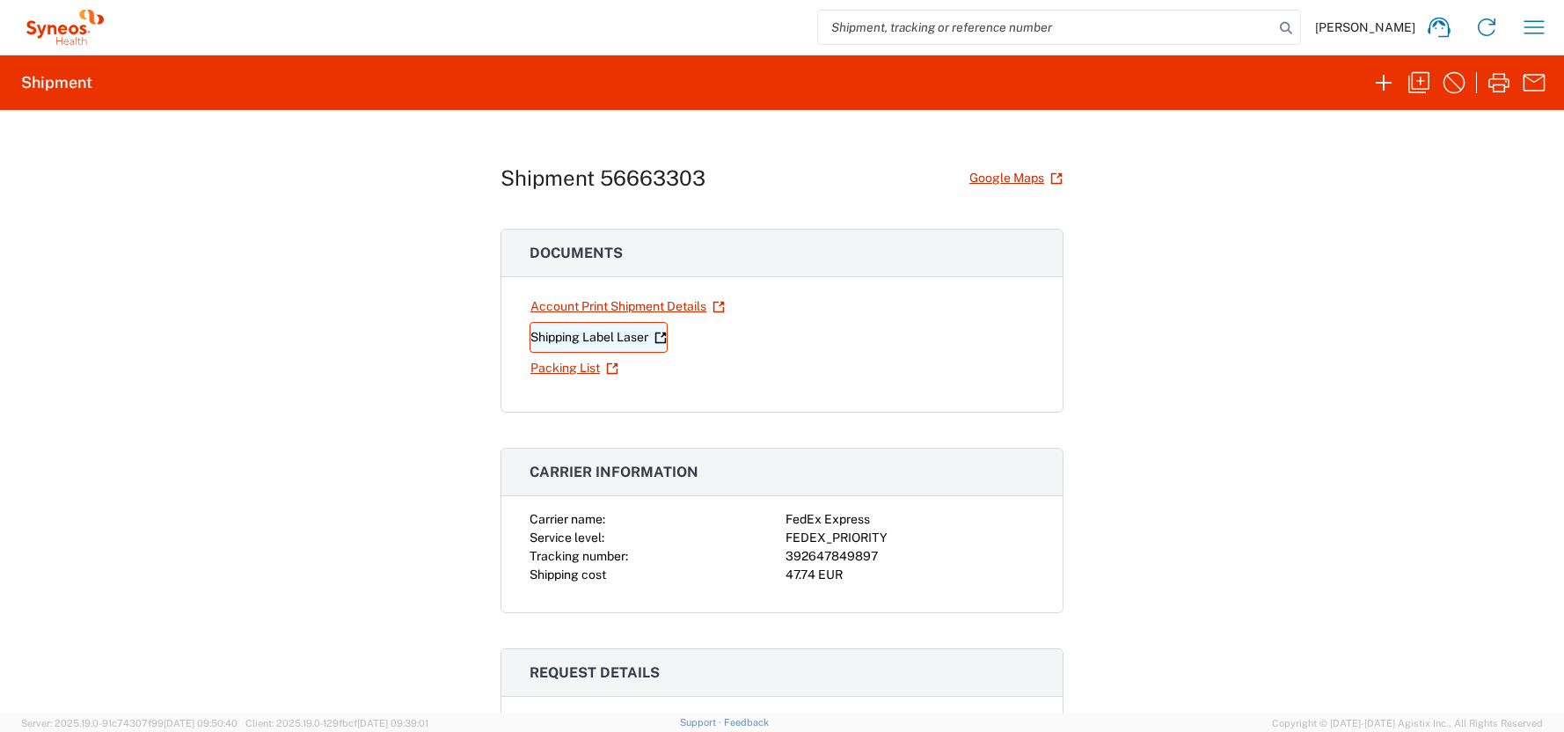
click at [617, 337] on link "Shipping Label Laser" at bounding box center [598, 337] width 138 height 31
